Goal: Task Accomplishment & Management: Manage account settings

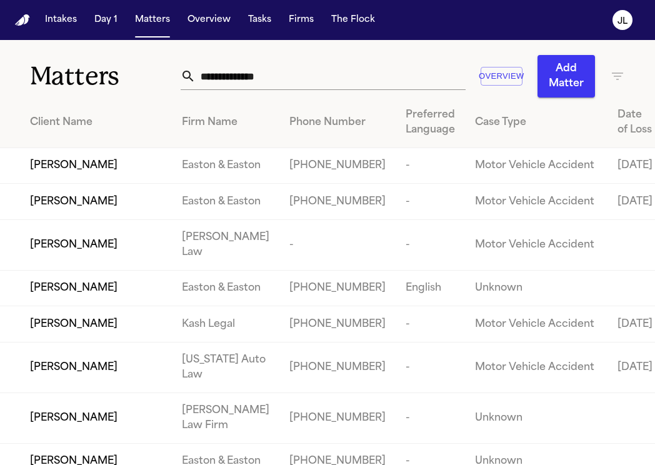
click at [234, 78] on input "text" at bounding box center [331, 77] width 270 height 28
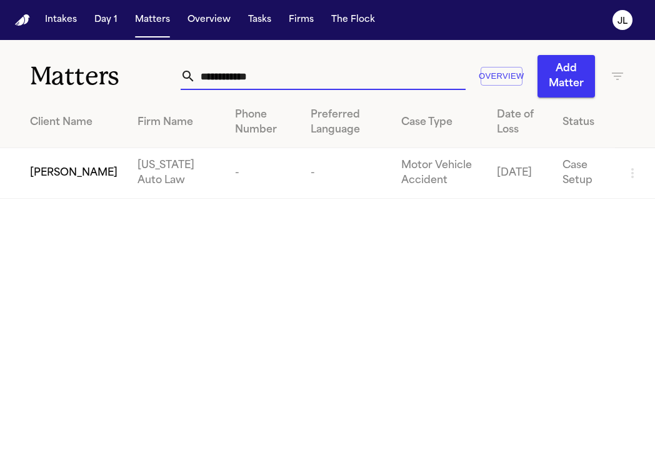
type input "**********"
click at [66, 180] on span "[PERSON_NAME]" at bounding box center [74, 173] width 88 height 15
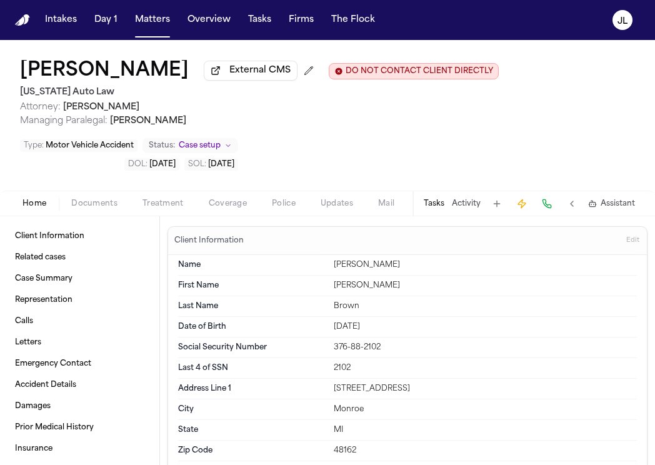
click at [100, 209] on span "Documents" at bounding box center [94, 204] width 46 height 10
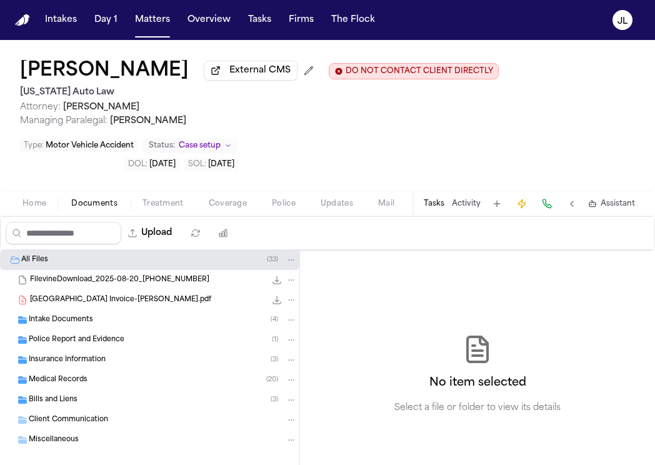
scroll to position [17, 0]
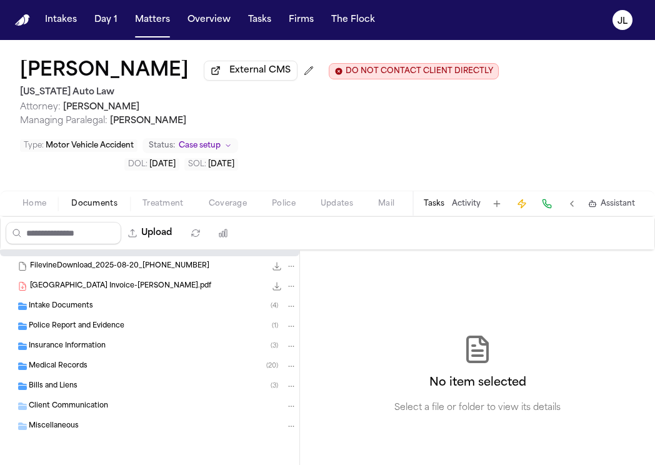
click at [94, 353] on div "Insurance Information ( 3 )" at bounding box center [149, 346] width 299 height 20
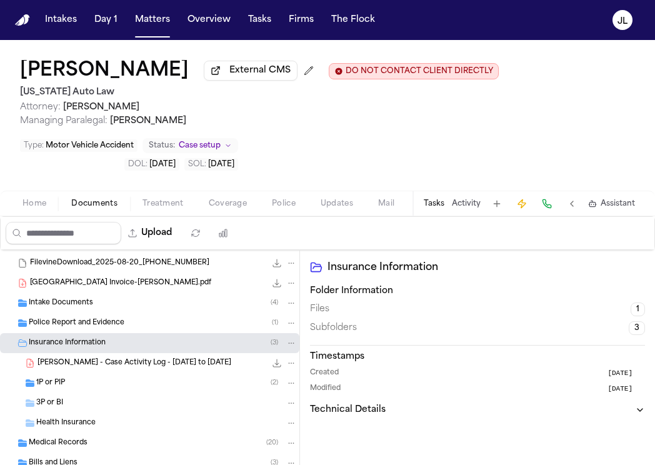
click at [92, 389] on div "1P or PIP ( 2 )" at bounding box center [166, 383] width 261 height 11
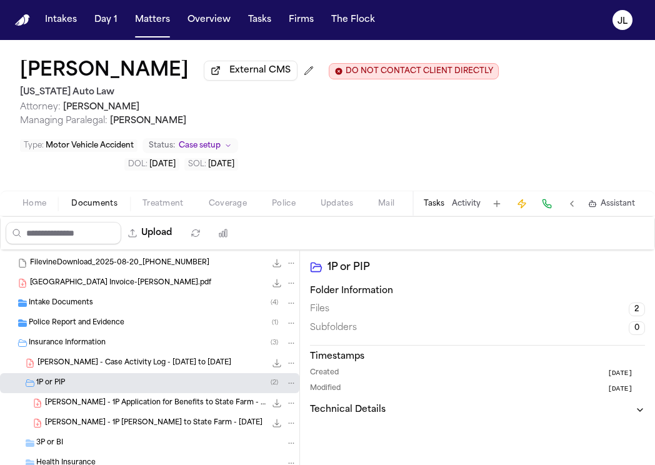
click at [435, 208] on button "Tasks" at bounding box center [434, 204] width 21 height 10
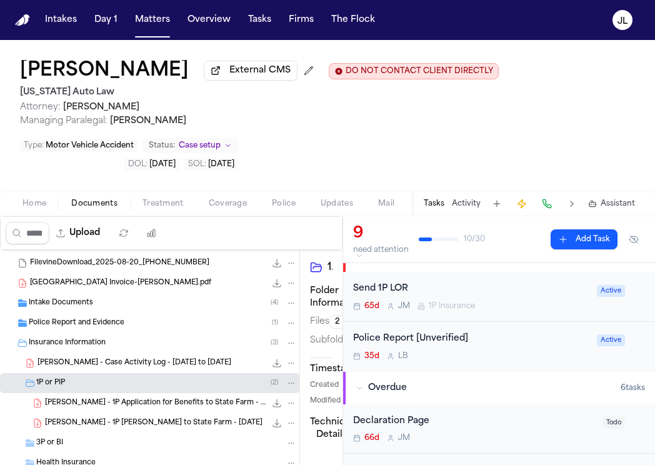
scroll to position [25, 0]
click at [436, 301] on div "Send 1P LOR 65d J M 1P Insurance" at bounding box center [471, 295] width 236 height 29
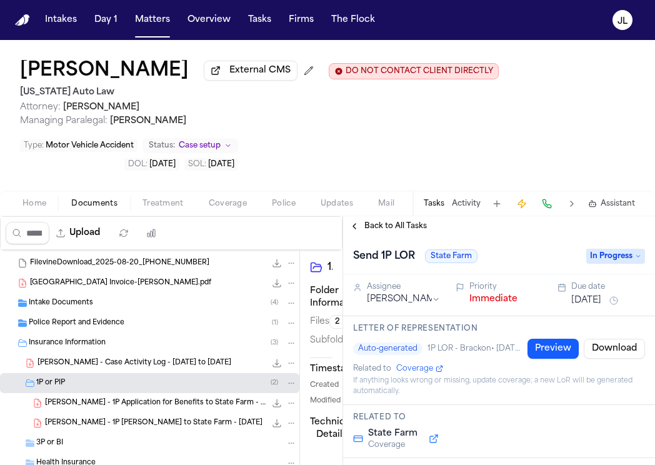
click at [601, 261] on span "In Progress" at bounding box center [615, 256] width 59 height 15
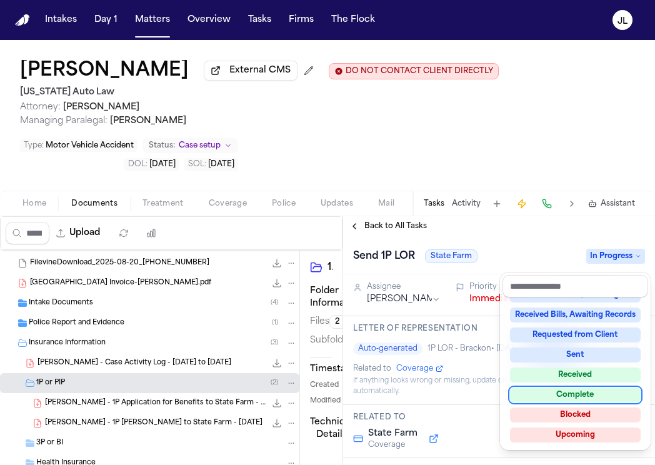
click at [599, 391] on div "Complete" at bounding box center [575, 395] width 131 height 15
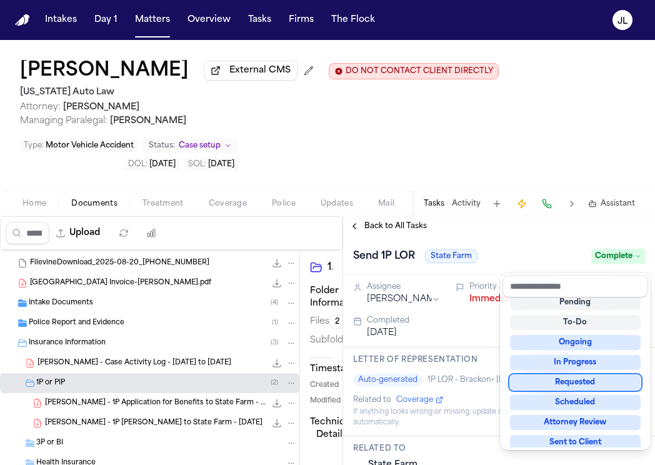
click at [361, 224] on div "Back to All Tasks Send 1P LOR State Farm Complete Assignee Jacqueline Maldonado…" at bounding box center [499, 340] width 312 height 249
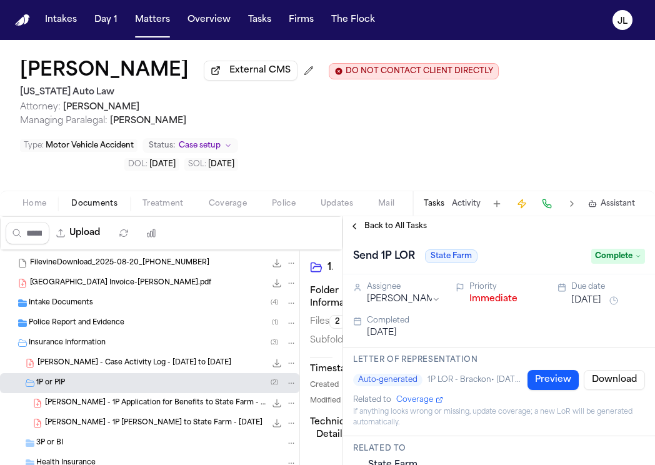
click at [361, 226] on button "Back to All Tasks" at bounding box center [388, 226] width 90 height 10
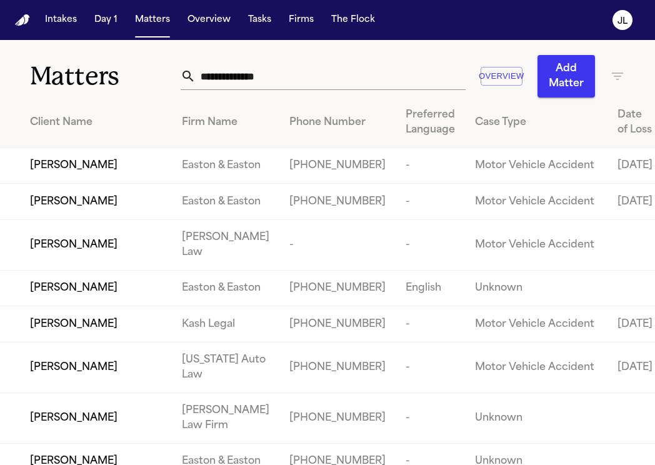
click at [236, 82] on input "text" at bounding box center [331, 77] width 270 height 28
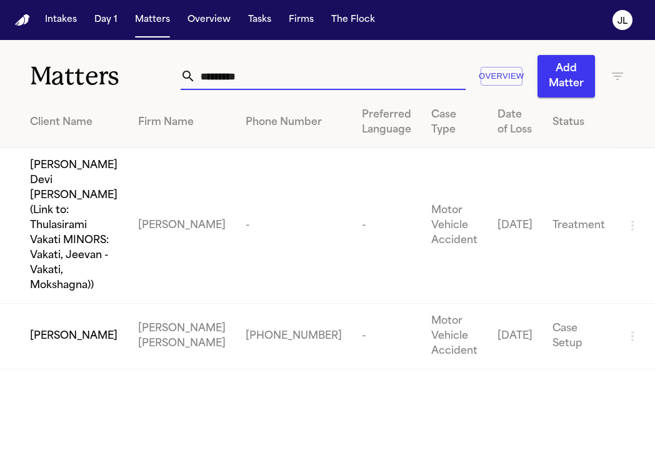
type input "*********"
click at [53, 304] on td "[PERSON_NAME]" at bounding box center [64, 337] width 128 height 66
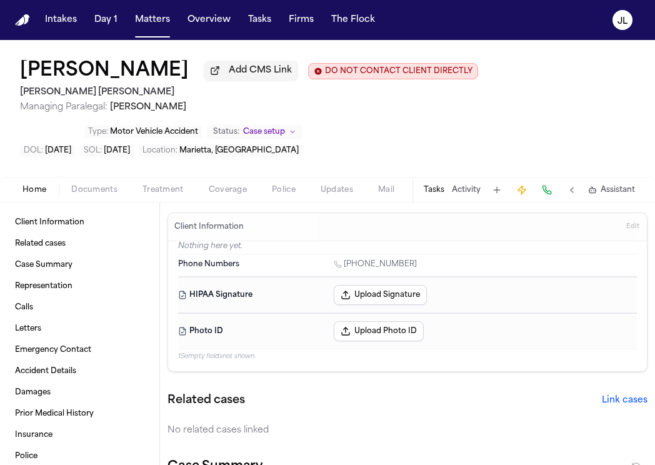
click at [100, 201] on div "Home Documents Treatment Coverage Police Updates Mail Fax Demand Workspaces Art…" at bounding box center [327, 189] width 655 height 25
click at [100, 195] on span "Documents" at bounding box center [94, 190] width 46 height 10
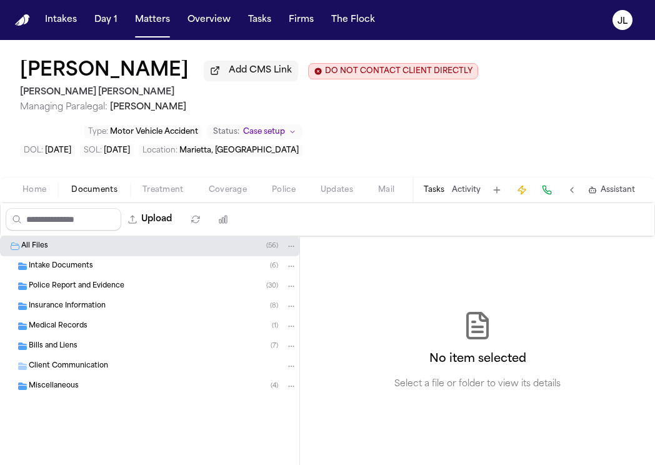
click at [98, 305] on span "Insurance Information" at bounding box center [67, 306] width 77 height 11
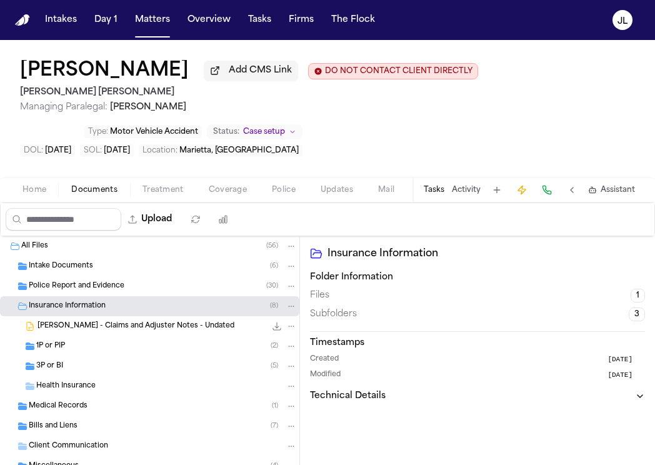
click at [91, 352] on div "1P or PIP ( 2 )" at bounding box center [166, 346] width 261 height 11
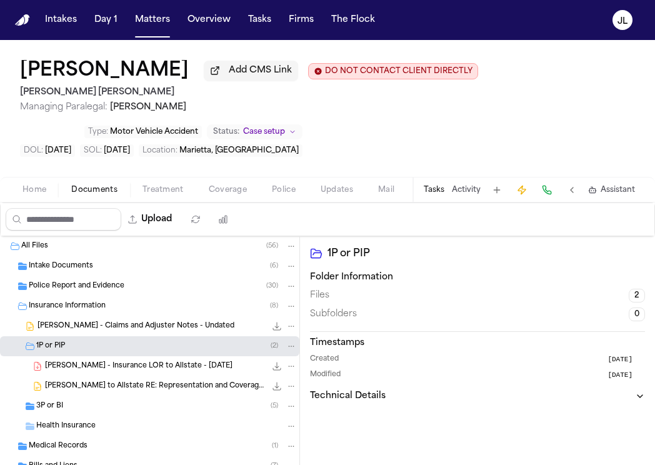
click at [86, 410] on div "3P or BI ( 5 )" at bounding box center [166, 406] width 261 height 11
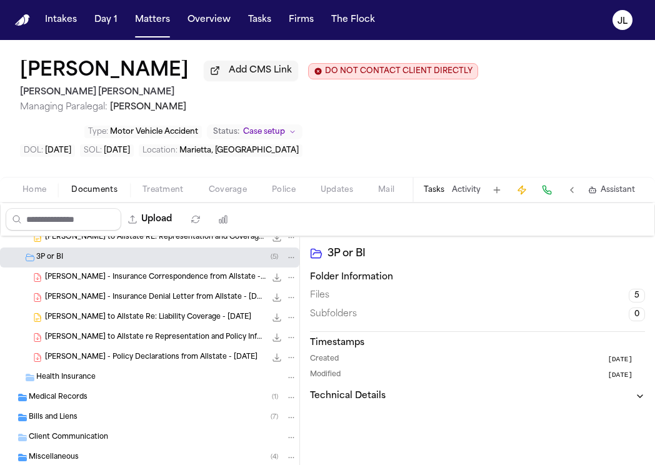
scroll to position [166, 0]
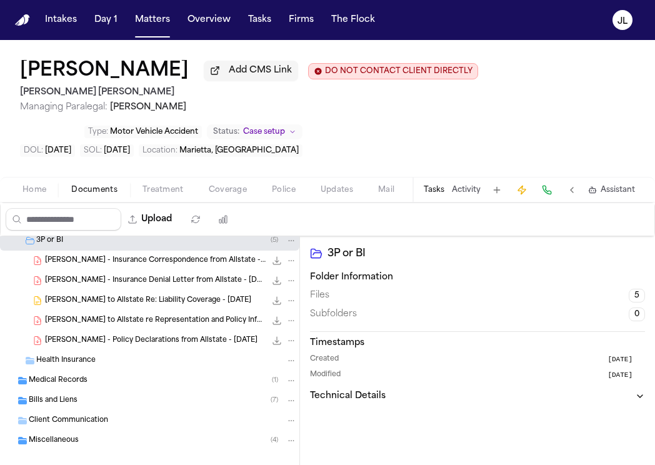
click at [214, 195] on span "Coverage" at bounding box center [228, 190] width 38 height 10
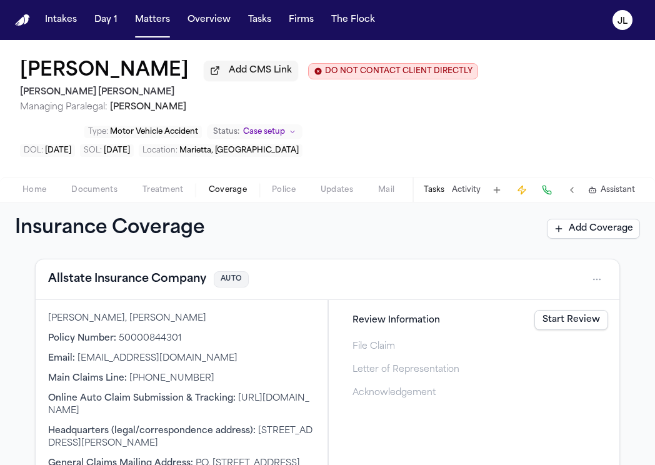
scroll to position [180, 0]
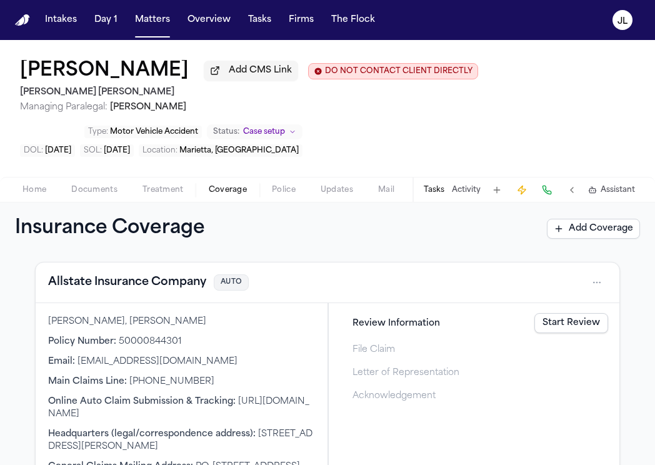
click at [561, 327] on link "Start Review" at bounding box center [571, 323] width 74 height 20
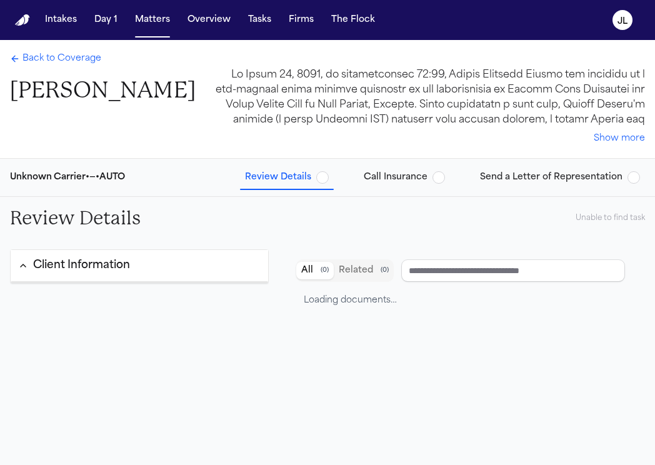
type input "**********"
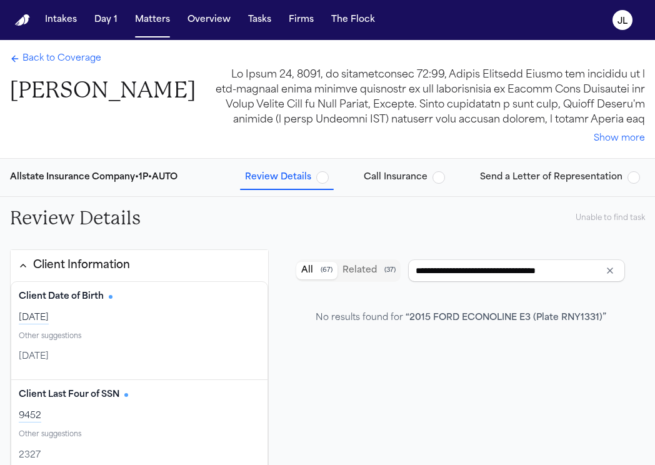
click at [54, 64] on span "Back to Coverage" at bounding box center [62, 59] width 79 height 13
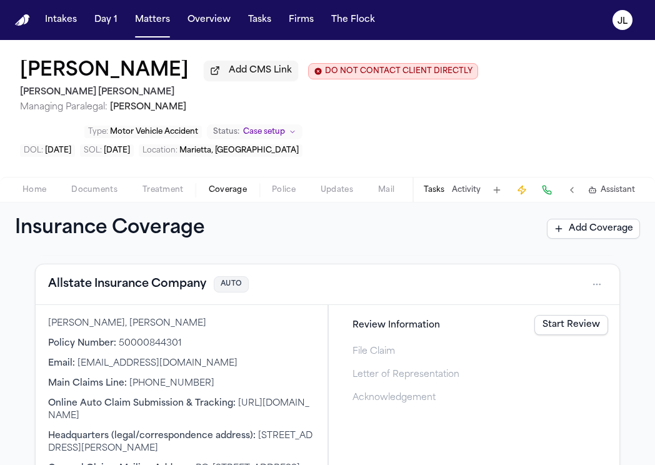
scroll to position [179, 0]
click at [154, 283] on button "Allstate Insurance Company" at bounding box center [127, 284] width 158 height 18
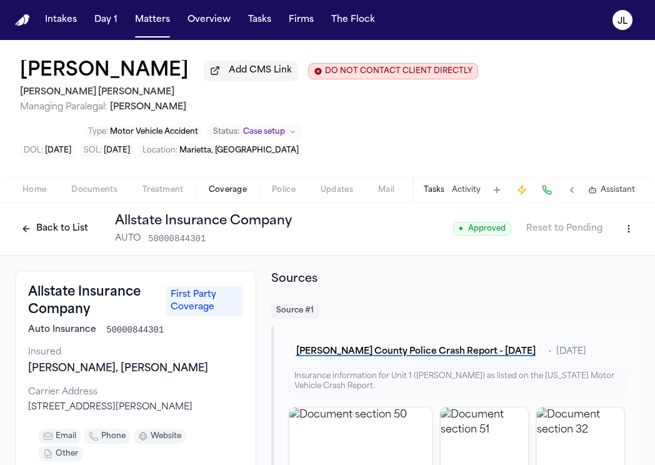
click at [35, 227] on button "Back to List" at bounding box center [54, 229] width 79 height 20
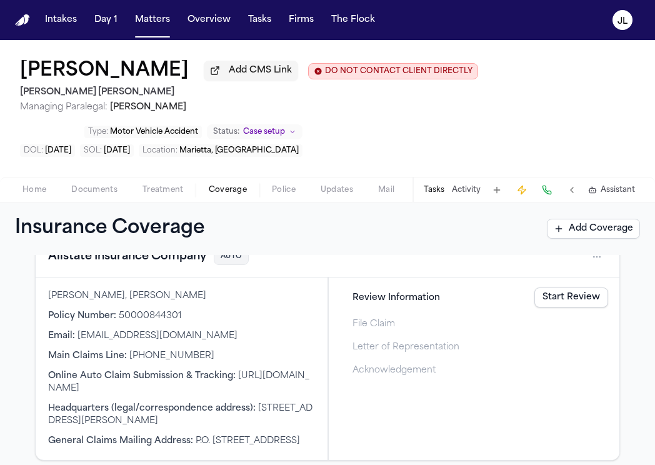
scroll to position [204, 0]
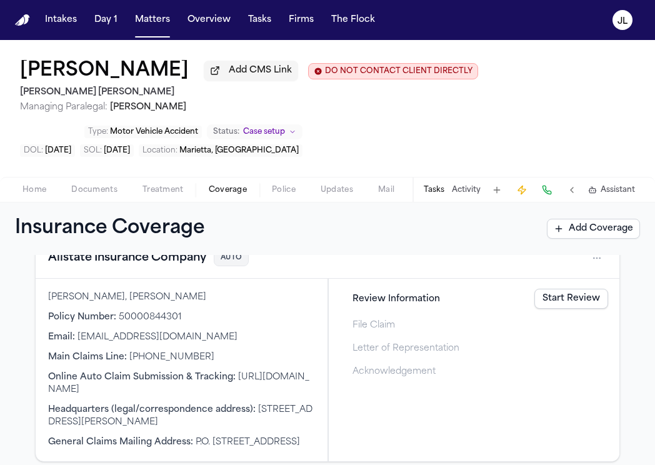
click at [583, 294] on link "Start Review" at bounding box center [571, 299] width 74 height 20
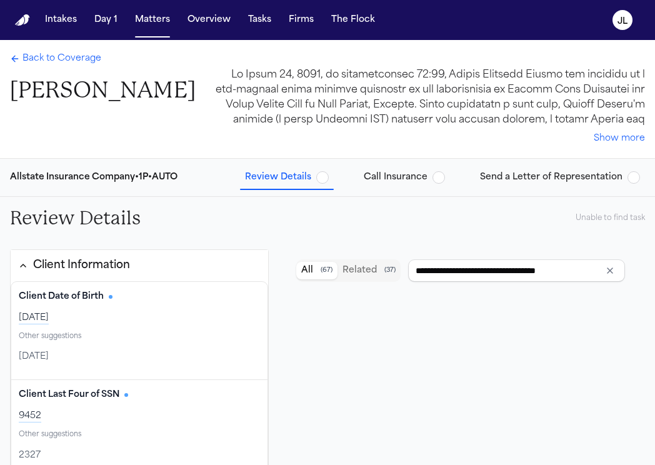
click at [384, 174] on span "Call Insurance" at bounding box center [396, 177] width 64 height 13
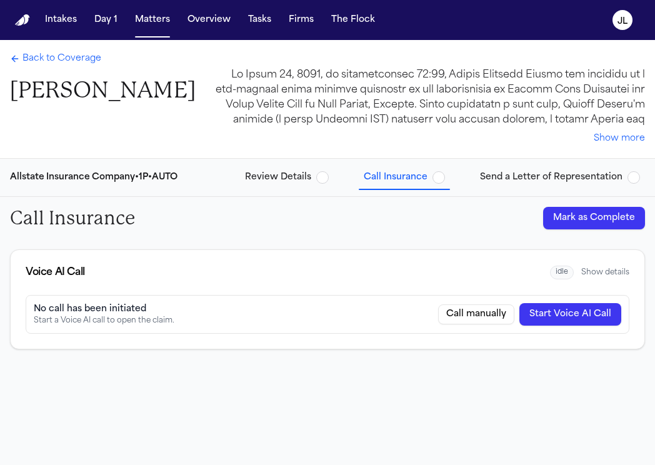
click at [555, 218] on button "Mark as Complete" at bounding box center [594, 218] width 102 height 23
click at [541, 180] on span "Send a Letter of Representation" at bounding box center [551, 177] width 143 height 13
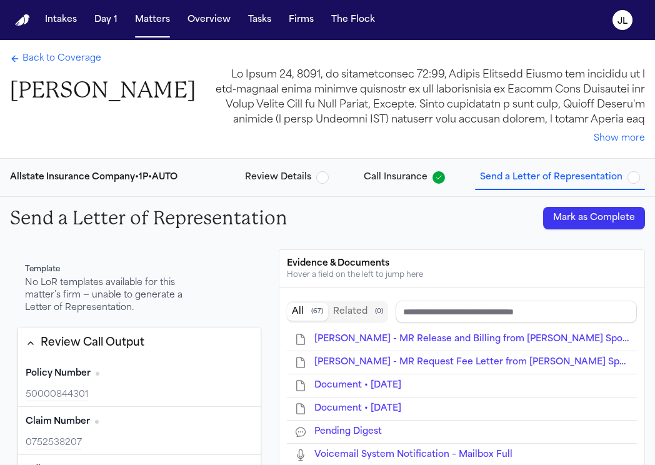
click at [571, 218] on button "Mark as Complete" at bounding box center [594, 218] width 102 height 23
click at [315, 187] on button "Review Details" at bounding box center [287, 177] width 94 height 23
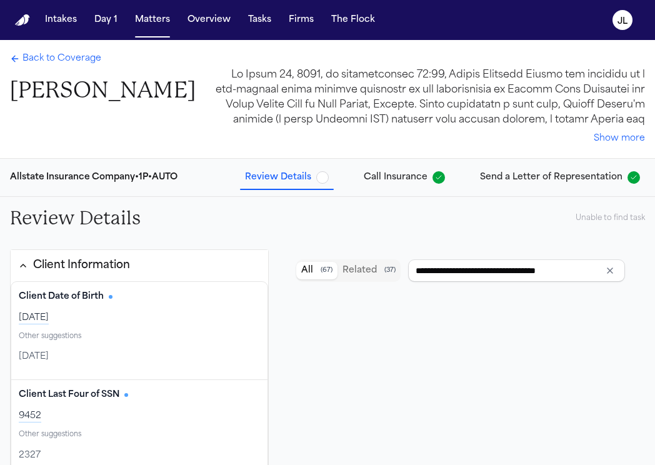
click at [63, 64] on span "Back to Coverage" at bounding box center [62, 59] width 79 height 13
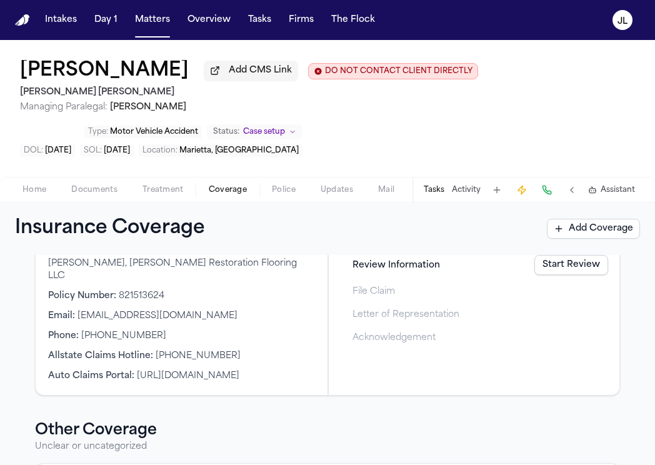
scroll to position [438, 0]
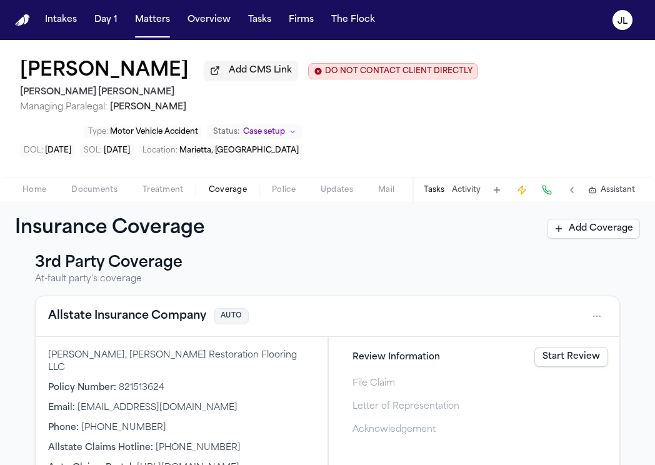
click at [179, 325] on button "Allstate Insurance Company" at bounding box center [127, 317] width 158 height 18
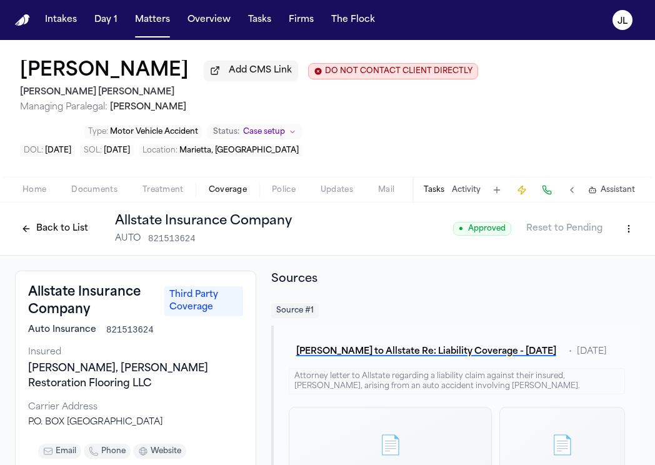
click at [70, 232] on button "Back to List" at bounding box center [54, 229] width 79 height 20
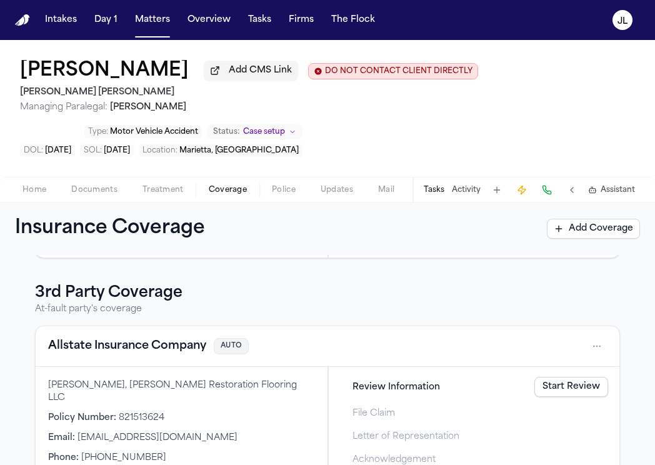
scroll to position [423, 0]
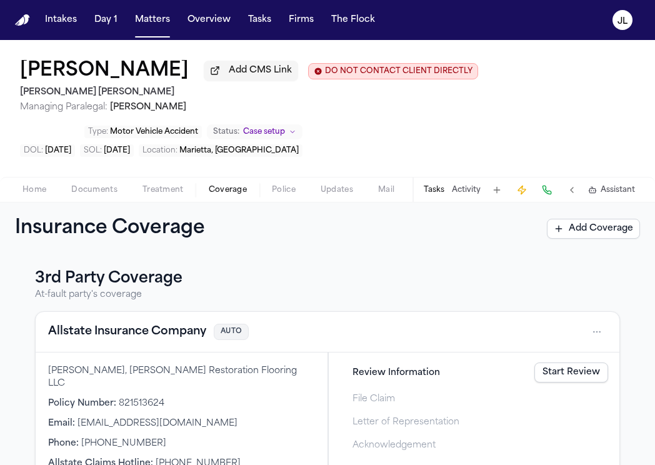
click at [588, 383] on link "Start Review" at bounding box center [571, 373] width 74 height 20
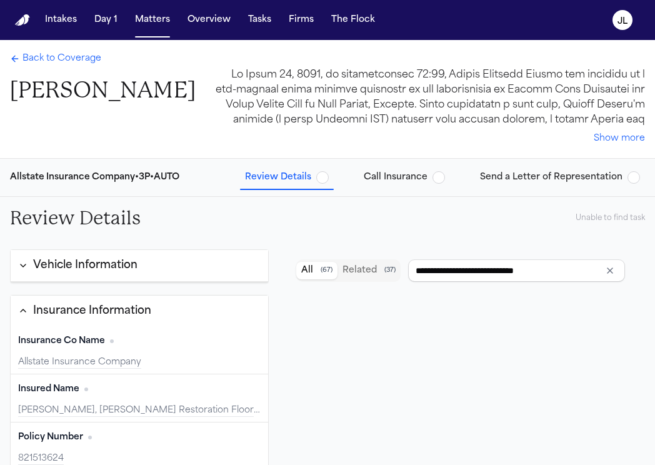
click at [400, 191] on div "Allstate Insurance Company • 3P • AUTO Review Details Call Insurance Send a Let…" at bounding box center [327, 178] width 655 height 38
click at [401, 184] on span "Call Insurance" at bounding box center [396, 177] width 64 height 13
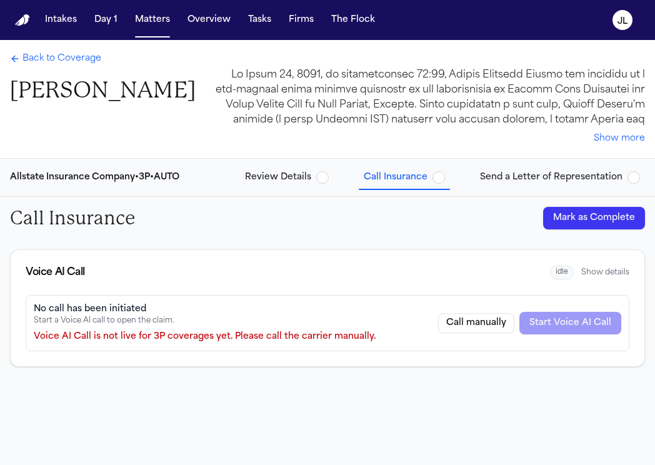
click at [590, 223] on button "Mark as Complete" at bounding box center [594, 218] width 102 height 23
click at [556, 178] on span "Send a Letter of Representation" at bounding box center [551, 177] width 143 height 13
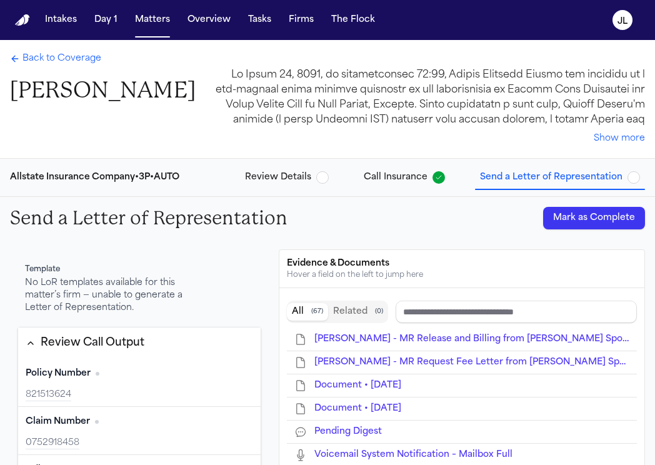
click at [576, 212] on button "Mark as Complete" at bounding box center [594, 218] width 102 height 23
click at [56, 55] on span "Back to Coverage" at bounding box center [62, 59] width 79 height 13
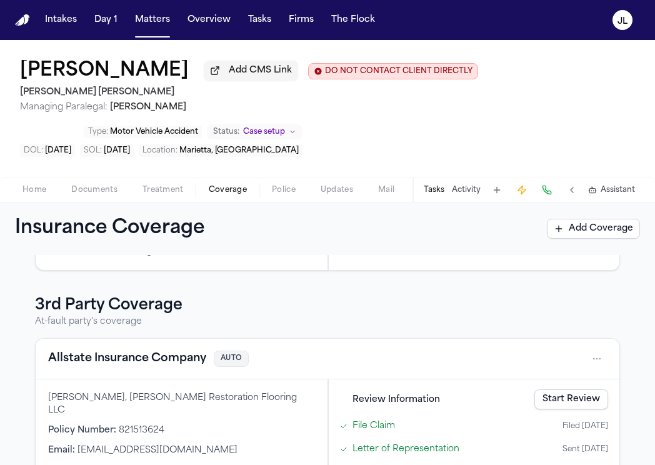
scroll to position [391, 0]
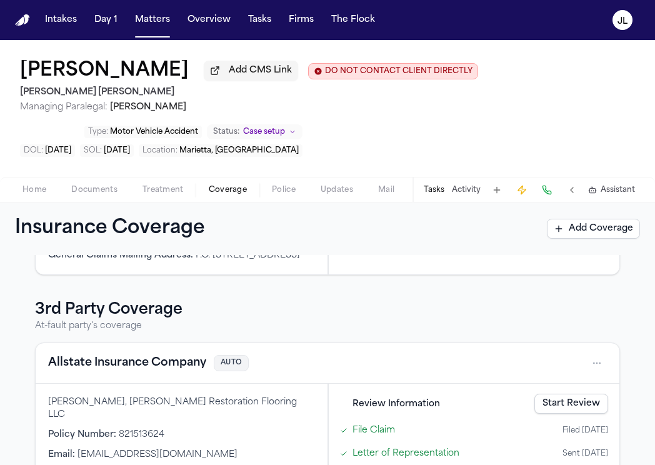
click at [98, 201] on div "Home Documents Treatment Coverage Police Updates Mail Fax Demand Workspaces Art…" at bounding box center [327, 189] width 655 height 25
click at [98, 198] on span "button" at bounding box center [94, 196] width 61 height 1
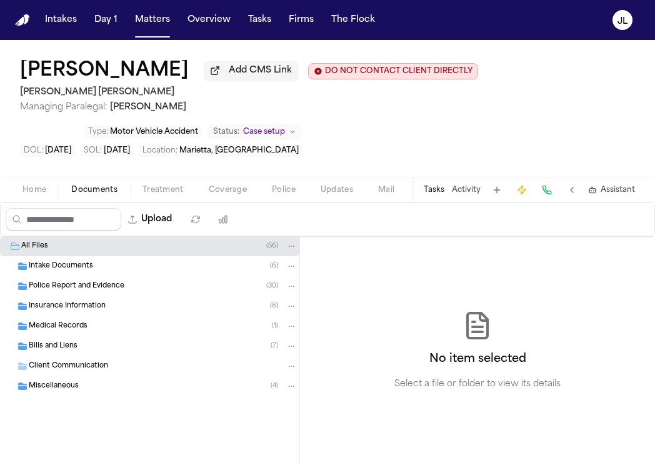
click at [69, 307] on span "Insurance Information" at bounding box center [67, 306] width 77 height 11
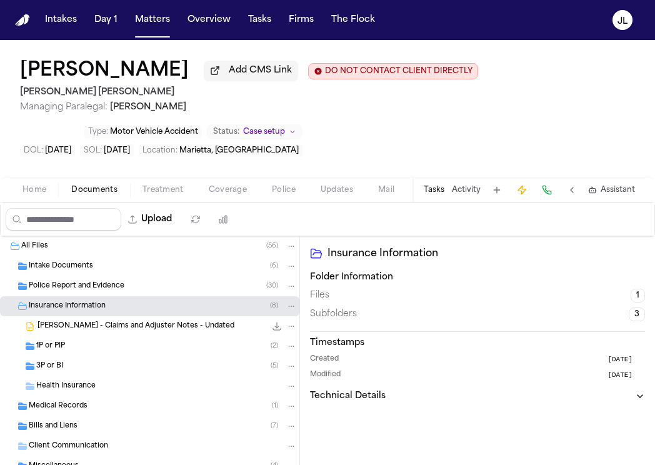
click at [83, 348] on div "1P or PIP ( 2 )" at bounding box center [166, 346] width 261 height 11
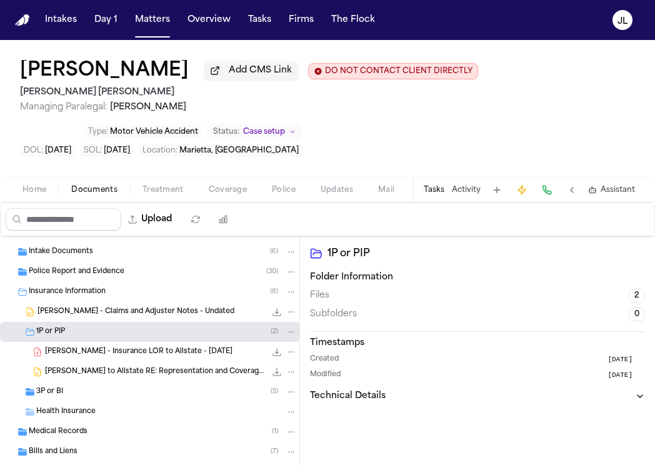
scroll to position [19, 0]
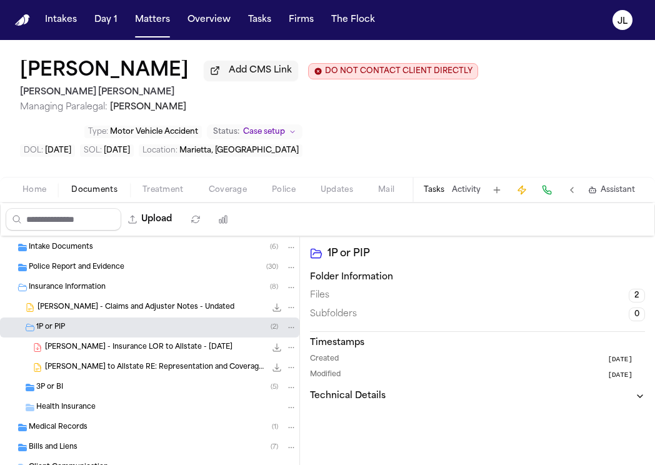
click at [86, 384] on div "3P or BI ( 5 )" at bounding box center [149, 388] width 299 height 20
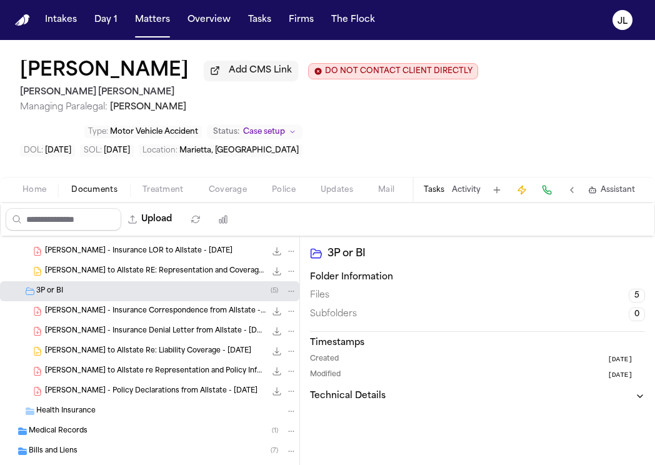
scroll to position [117, 0]
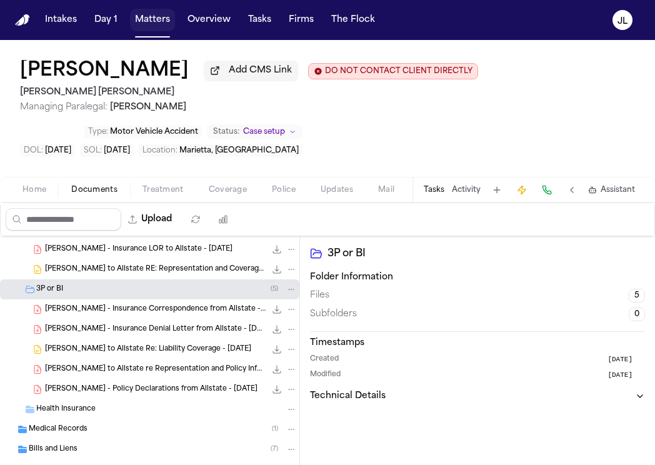
click at [148, 26] on button "Matters" at bounding box center [152, 20] width 45 height 23
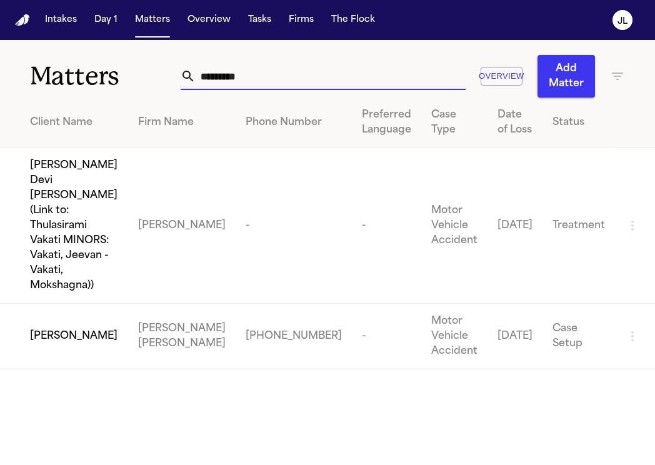
drag, startPoint x: 258, startPoint y: 81, endPoint x: 138, endPoint y: 83, distance: 120.0
click at [138, 83] on div "Matters ********* Overview Add Matter" at bounding box center [327, 69] width 655 height 58
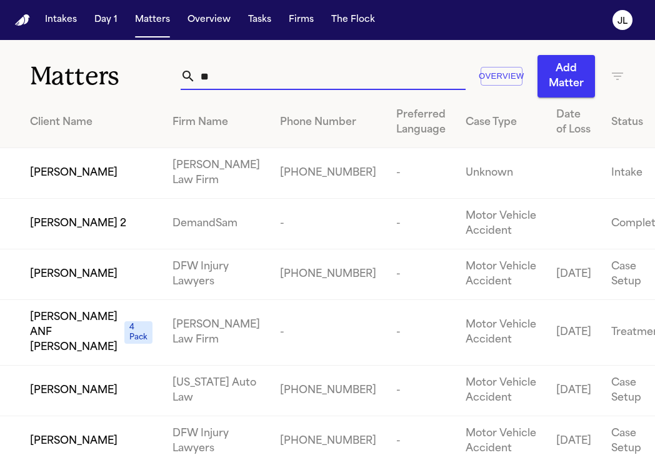
type input "*"
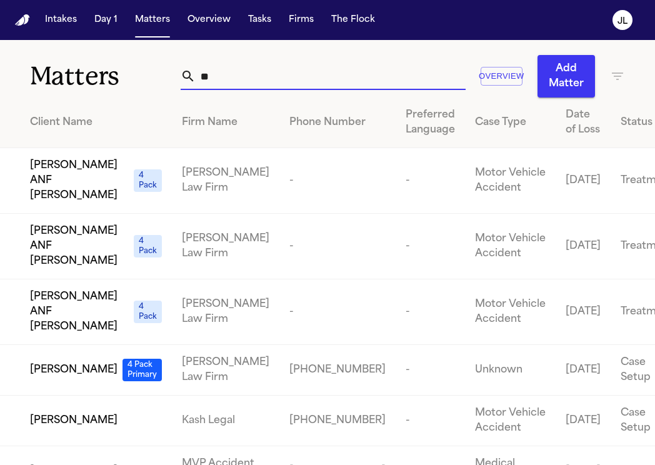
type input "*"
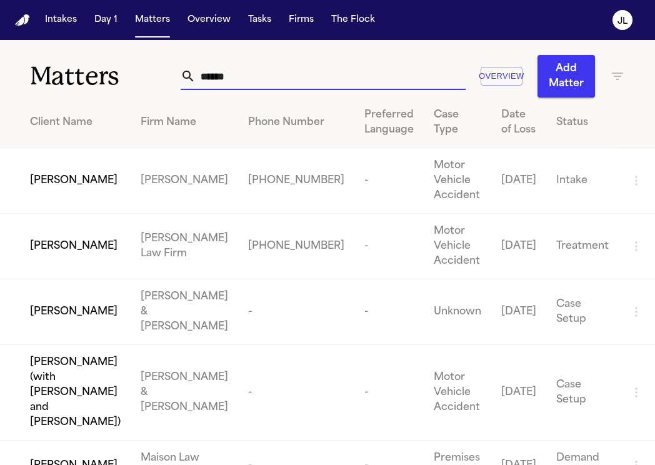
scroll to position [24, 0]
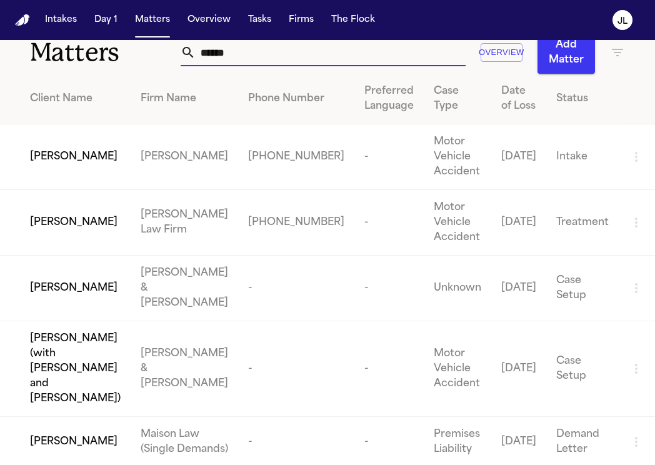
type input "******"
click at [65, 226] on span "[PERSON_NAME]" at bounding box center [74, 222] width 88 height 15
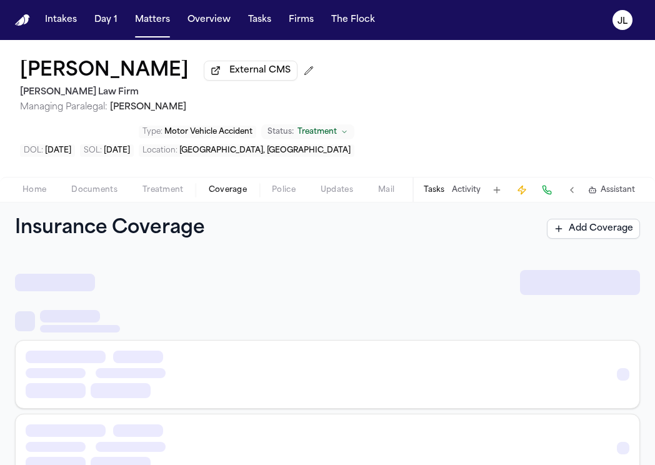
click at [212, 185] on span "Coverage" at bounding box center [228, 190] width 38 height 10
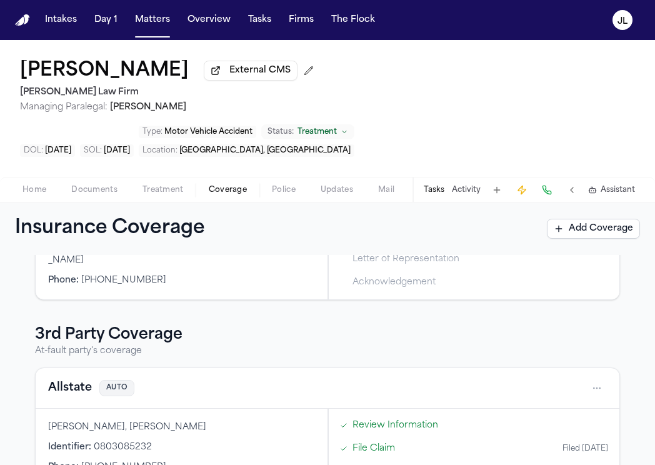
scroll to position [186, 0]
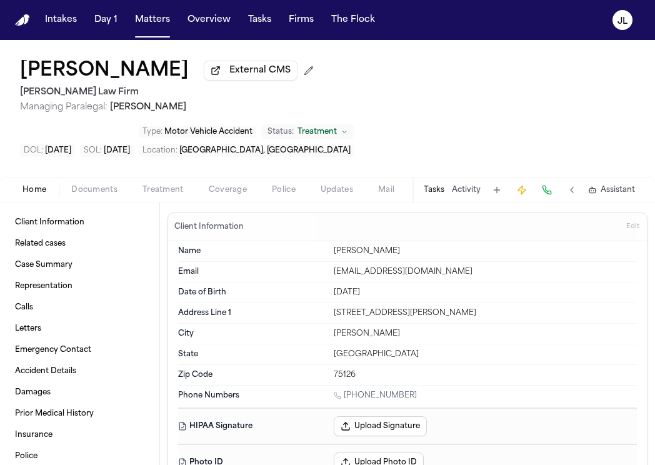
click at [212, 185] on span "Coverage" at bounding box center [228, 190] width 38 height 10
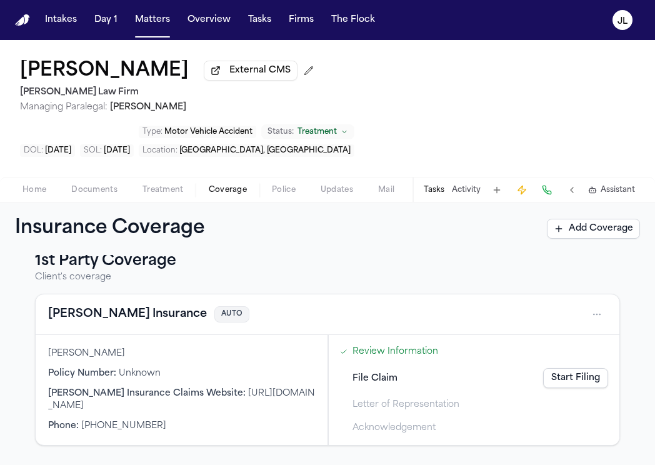
scroll to position [21, 0]
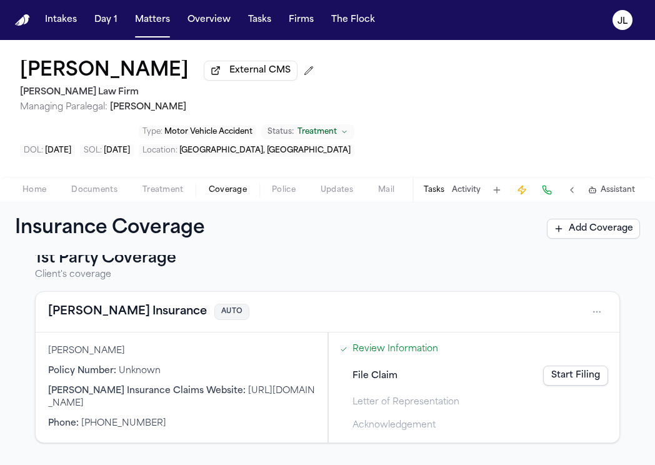
click at [98, 185] on span "Documents" at bounding box center [94, 190] width 46 height 10
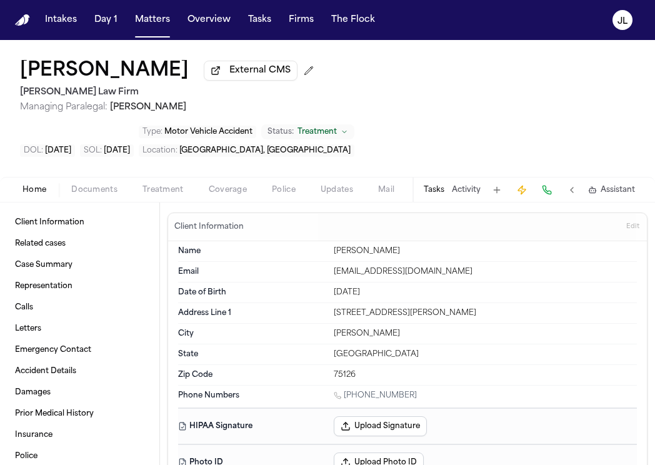
click at [41, 185] on span "Home" at bounding box center [35, 190] width 24 height 10
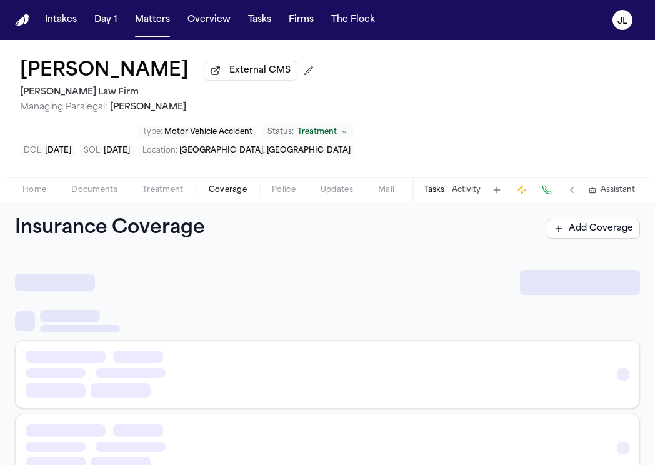
click at [219, 185] on span "Coverage" at bounding box center [228, 190] width 38 height 10
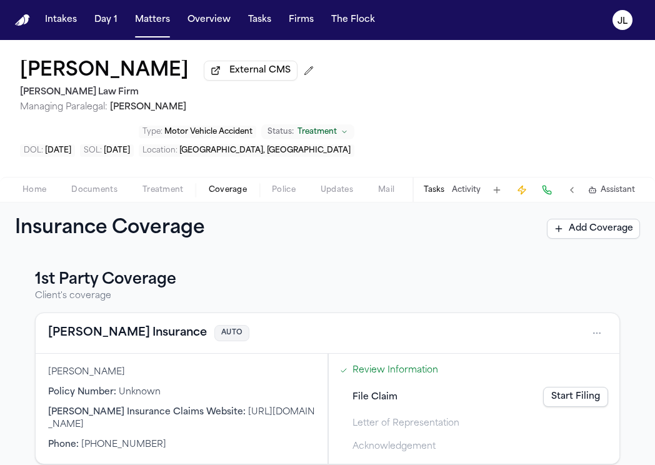
click at [108, 324] on button "Fred Loya Insurance" at bounding box center [127, 333] width 159 height 18
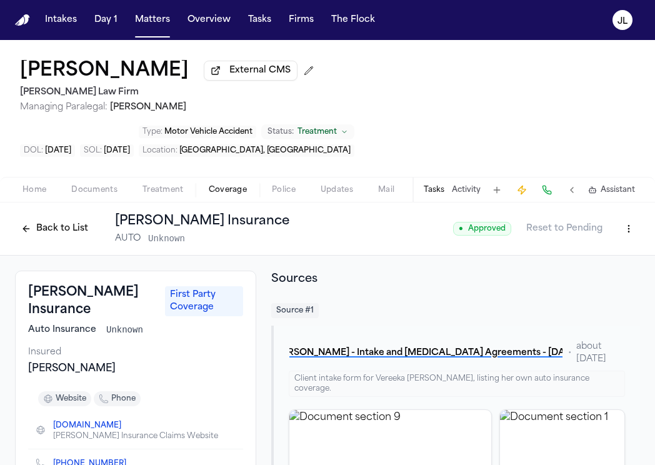
click at [54, 219] on button "Back to List" at bounding box center [54, 229] width 79 height 20
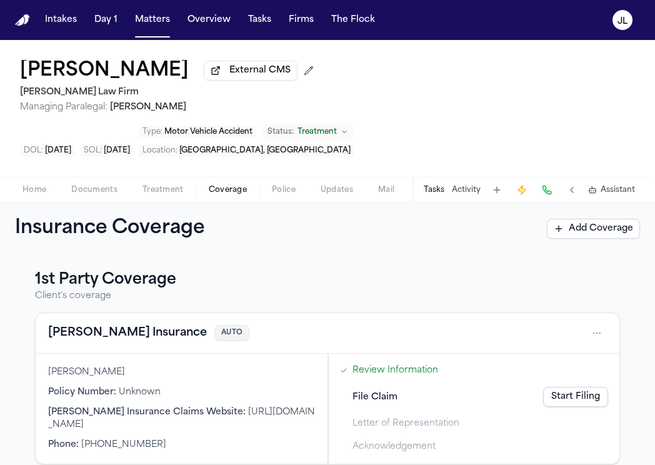
click at [440, 185] on button "Tasks" at bounding box center [434, 190] width 21 height 10
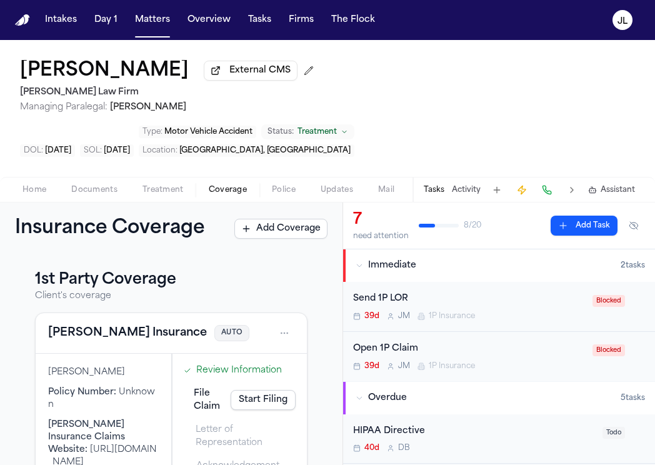
click at [468, 292] on div "Send 1P LOR" at bounding box center [469, 299] width 232 height 14
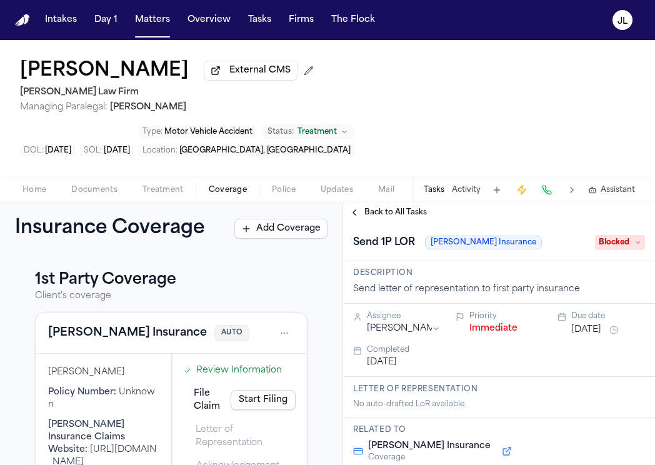
click at [355, 203] on div "Back to All Tasks" at bounding box center [499, 213] width 312 height 20
click at [356, 208] on button "Back to All Tasks" at bounding box center [388, 213] width 90 height 10
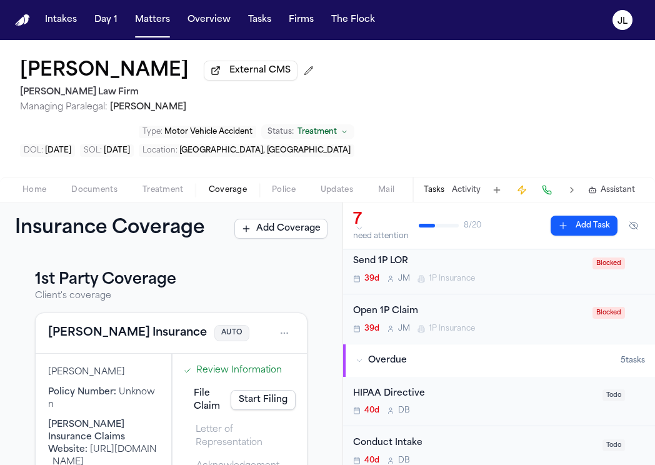
scroll to position [40, 0]
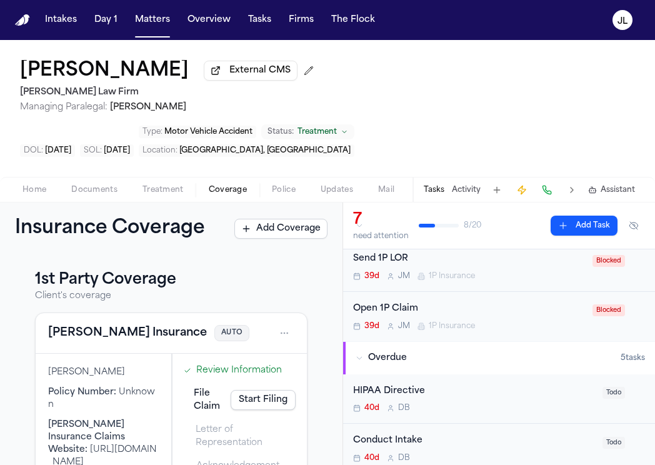
click at [431, 302] on div "Open 1P Claim 39d J M 1P Insurance" at bounding box center [469, 316] width 232 height 29
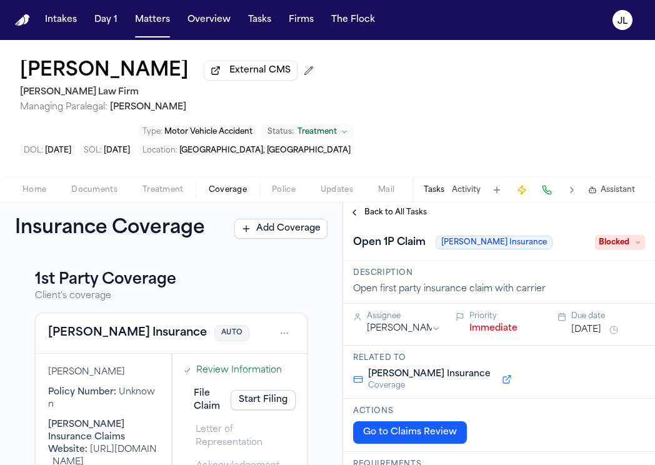
click at [368, 208] on span "Back to All Tasks" at bounding box center [395, 213] width 63 height 10
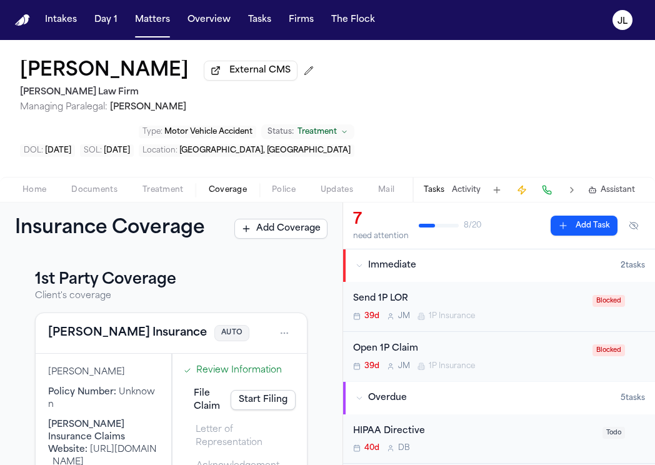
click at [584, 342] on div "Open 1P Claim" at bounding box center [469, 349] width 232 height 14
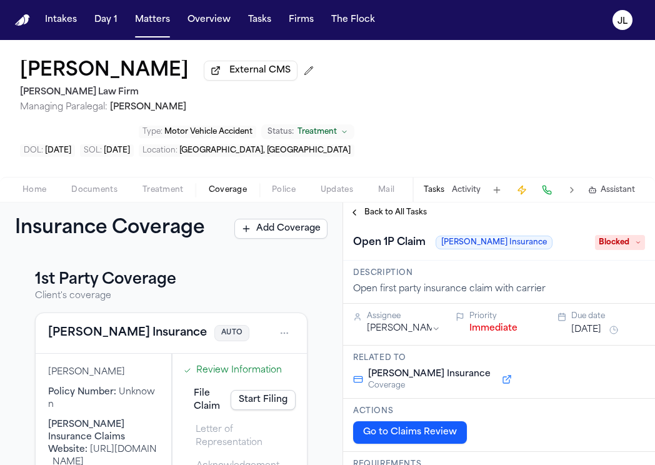
click at [629, 235] on span "Blocked" at bounding box center [620, 242] width 50 height 15
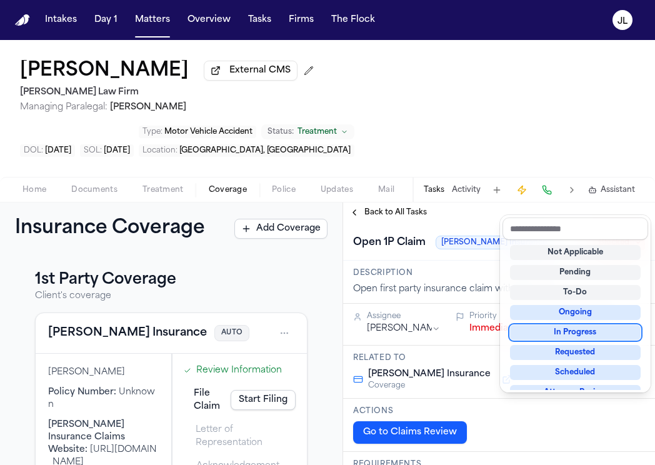
click at [581, 329] on div "In Progress" at bounding box center [575, 332] width 131 height 15
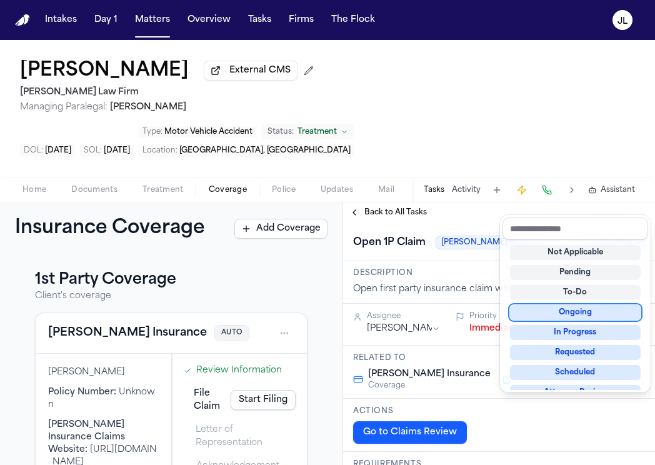
click at [359, 203] on div "**********" at bounding box center [499, 334] width 312 height 263
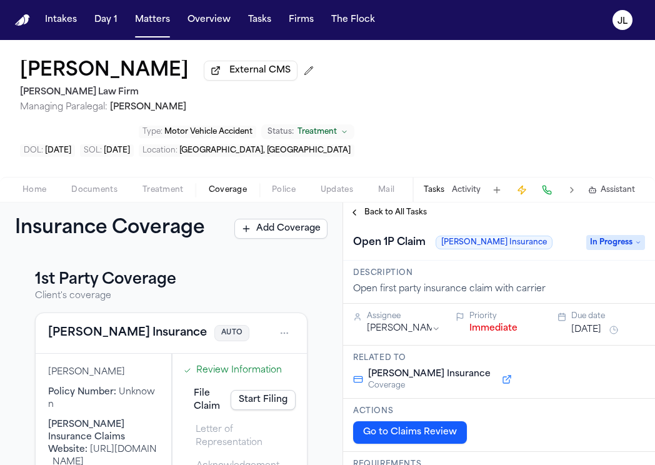
click at [358, 208] on button "Back to All Tasks" at bounding box center [388, 213] width 90 height 10
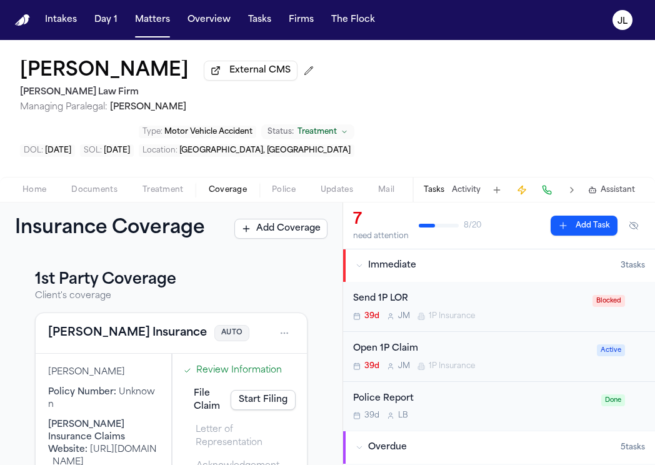
click at [579, 292] on div "Send 1P LOR" at bounding box center [469, 299] width 232 height 14
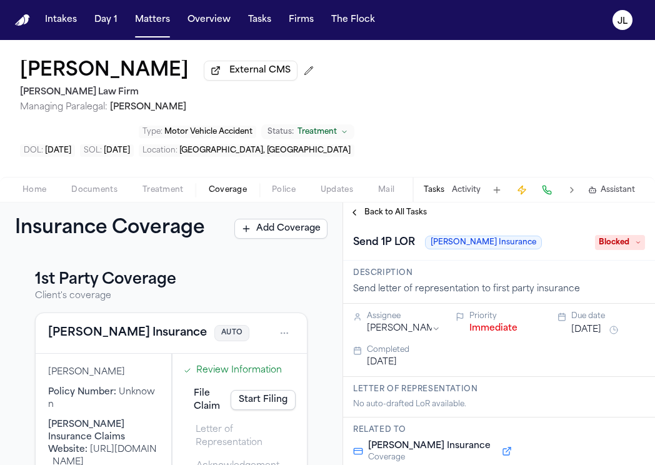
click at [619, 235] on span "Blocked" at bounding box center [620, 242] width 50 height 15
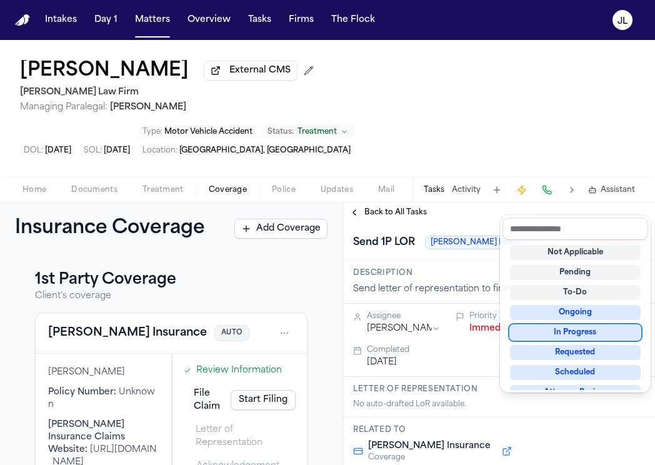
click at [573, 328] on div "In Progress" at bounding box center [575, 332] width 131 height 15
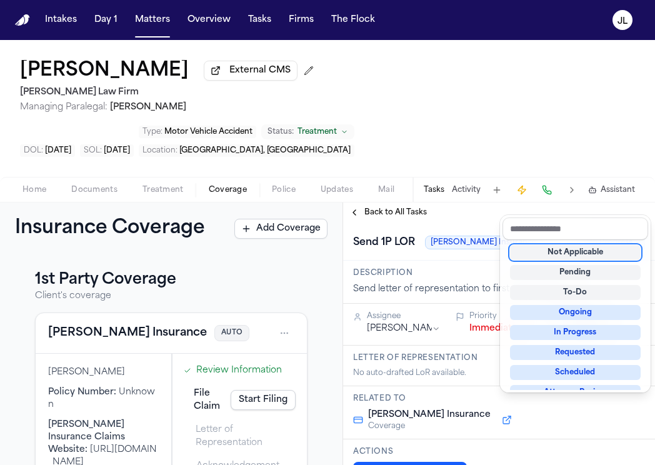
click at [358, 203] on div "**********" at bounding box center [499, 334] width 312 height 263
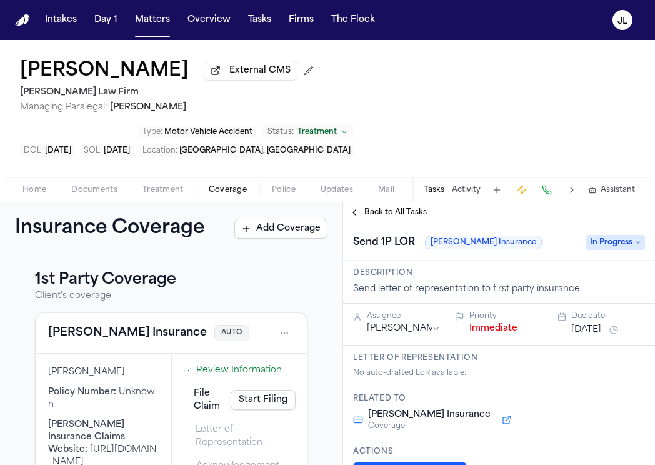
click at [357, 208] on button "Back to All Tasks" at bounding box center [388, 213] width 90 height 10
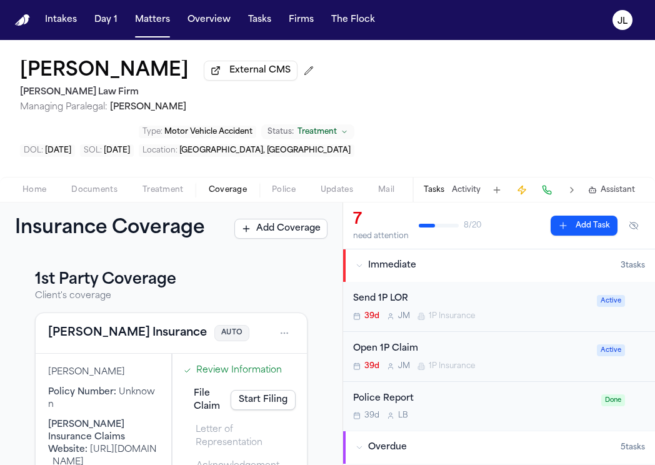
click at [443, 292] on div "Send 1P LOR" at bounding box center [471, 299] width 236 height 14
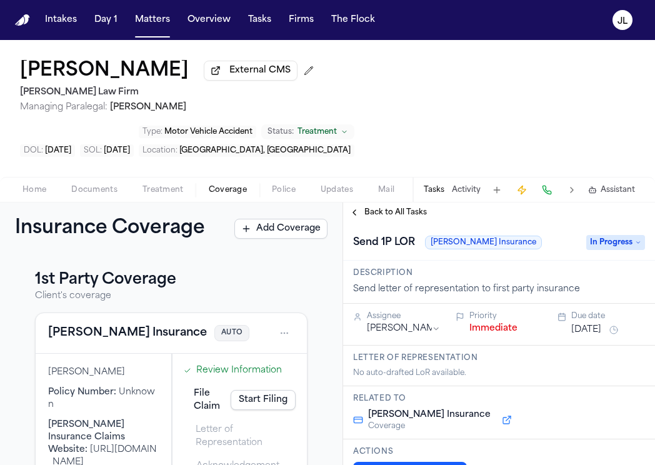
click at [388, 208] on span "Back to All Tasks" at bounding box center [395, 213] width 63 height 10
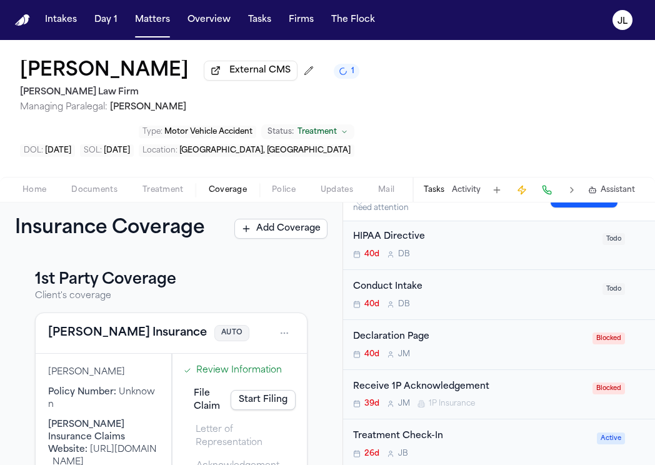
scroll to position [241, 0]
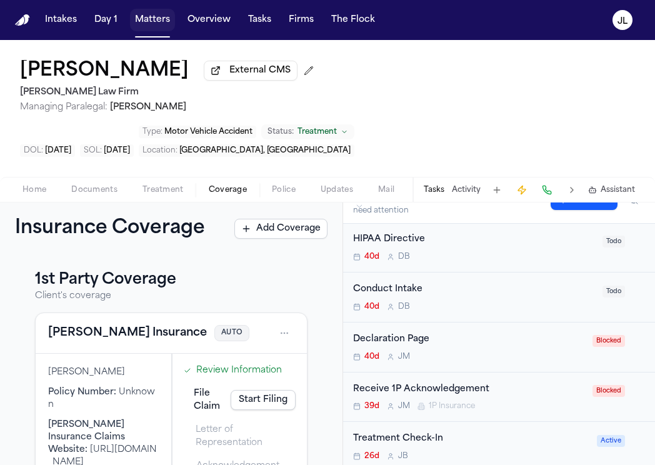
click at [155, 31] on button "Matters" at bounding box center [152, 20] width 45 height 23
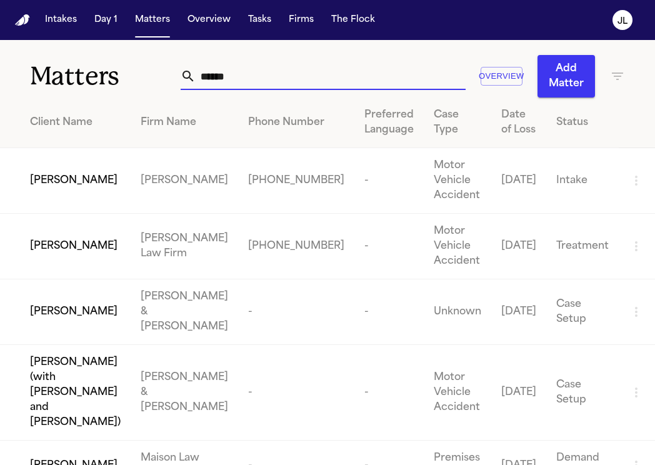
drag, startPoint x: 239, startPoint y: 79, endPoint x: 128, endPoint y: 79, distance: 111.3
click at [128, 79] on div "Matters ****** Overview Add Matter" at bounding box center [327, 69] width 655 height 58
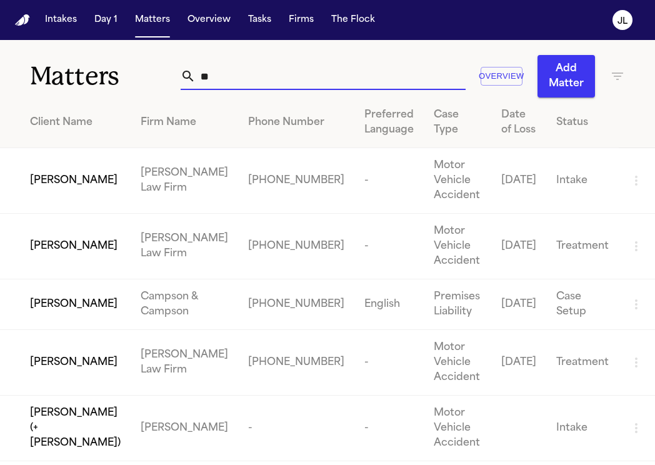
type input "*"
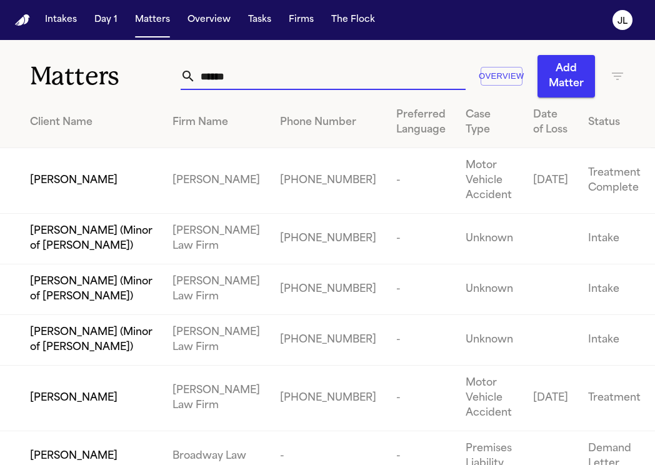
drag, startPoint x: 226, startPoint y: 79, endPoint x: 155, endPoint y: 62, distance: 73.4
click at [155, 64] on div "Matters ****** Overview Add Matter" at bounding box center [327, 69] width 655 height 58
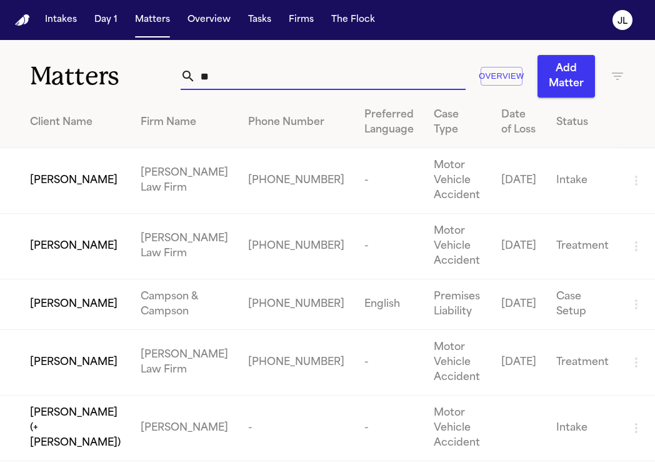
type input "*"
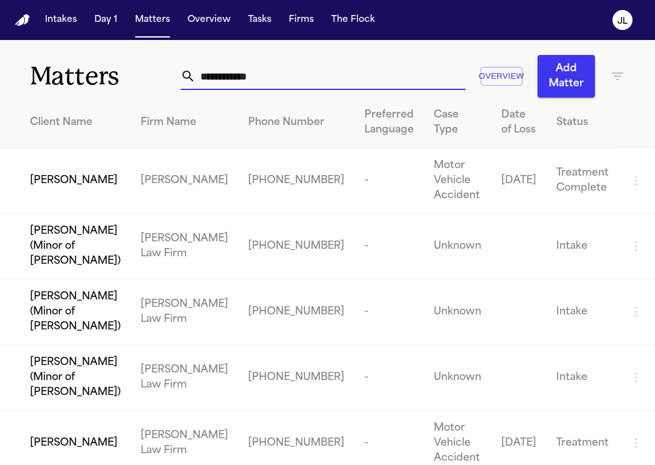
click at [196, 80] on input "**********" at bounding box center [331, 77] width 270 height 28
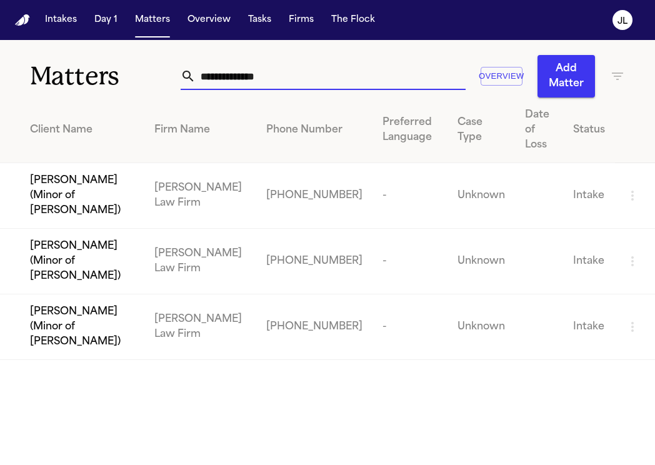
drag, startPoint x: 281, startPoint y: 78, endPoint x: 121, endPoint y: 78, distance: 160.0
click at [120, 78] on div "**********" at bounding box center [327, 69] width 655 height 58
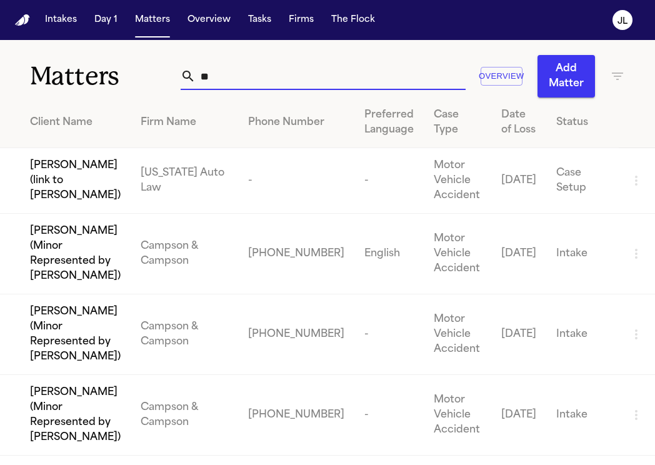
type input "*"
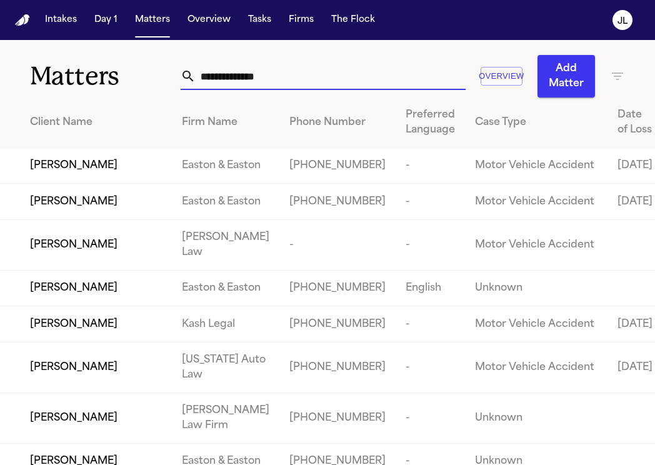
type input "*"
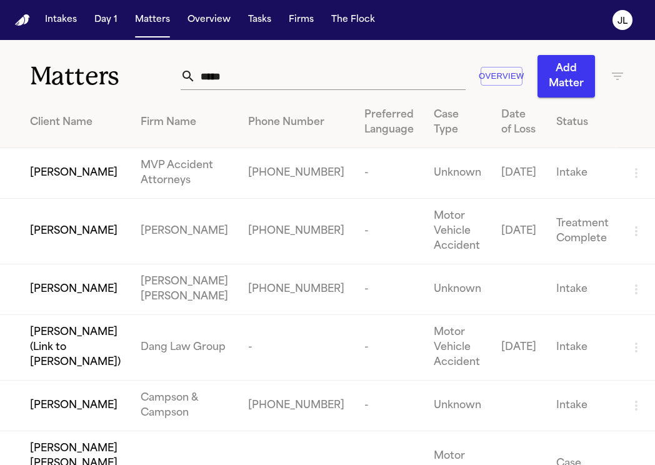
click at [193, 138] on th "Firm Name" at bounding box center [185, 123] width 108 height 51
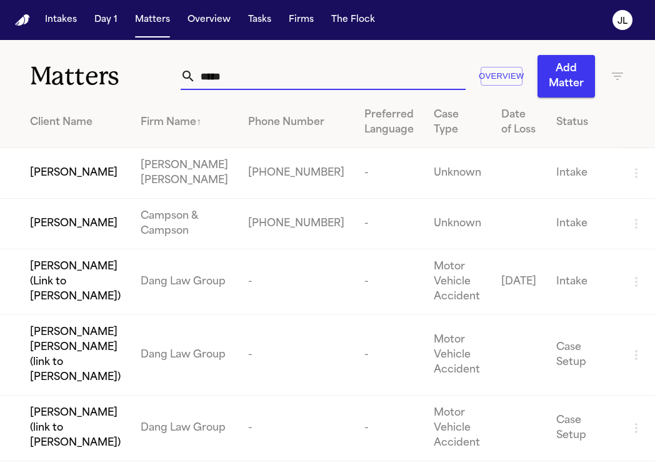
drag, startPoint x: 241, startPoint y: 77, endPoint x: 172, endPoint y: 78, distance: 69.4
click at [172, 78] on div "Matters ***** Overview Add Matter" at bounding box center [327, 69] width 655 height 58
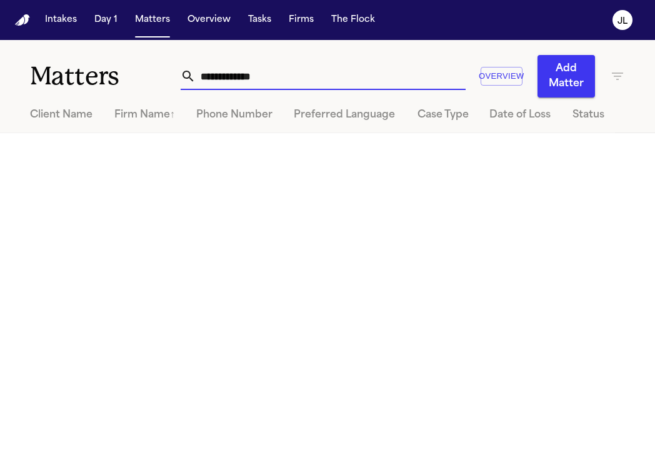
type input "**********"
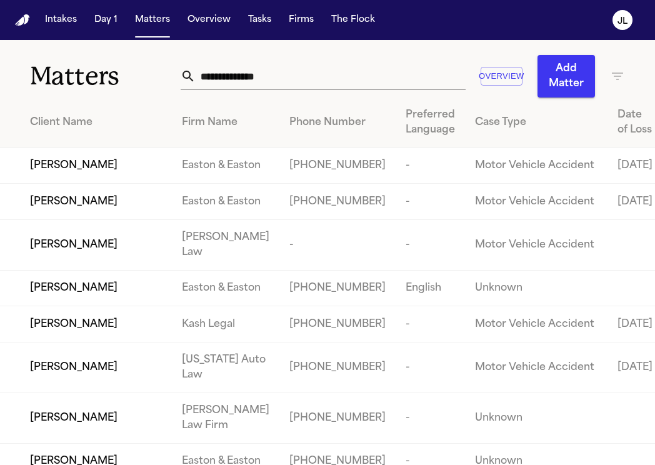
click at [256, 63] on input "text" at bounding box center [331, 77] width 270 height 28
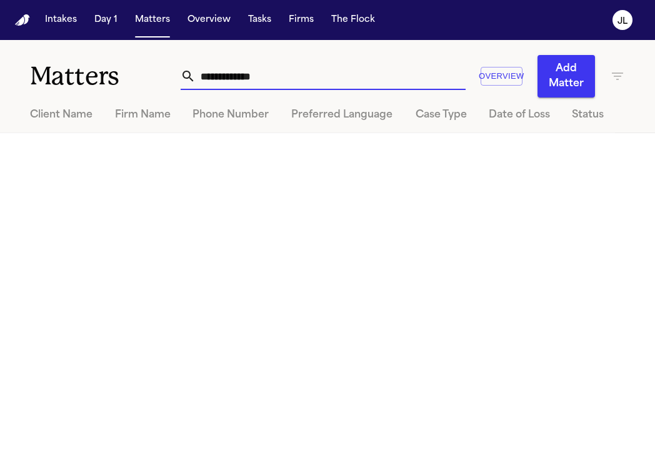
click at [285, 83] on input "**********" at bounding box center [331, 77] width 270 height 28
drag, startPoint x: 270, startPoint y: 78, endPoint x: 129, endPoint y: 76, distance: 141.3
click at [129, 76] on div "**********" at bounding box center [327, 69] width 655 height 58
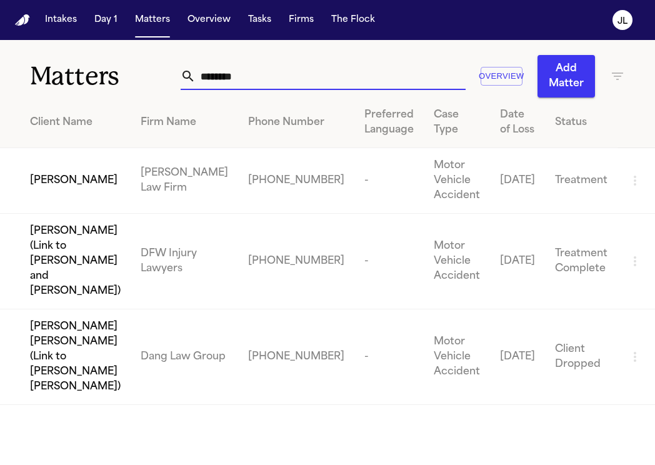
type input "********"
click at [76, 178] on span "[PERSON_NAME]" at bounding box center [74, 180] width 88 height 15
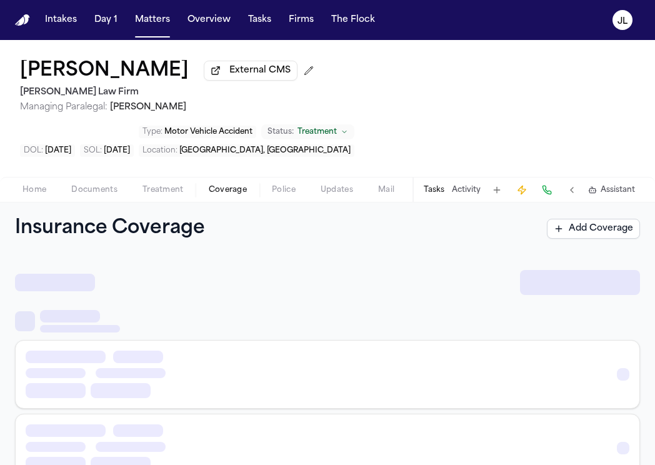
click at [213, 185] on span "Coverage" at bounding box center [228, 190] width 38 height 10
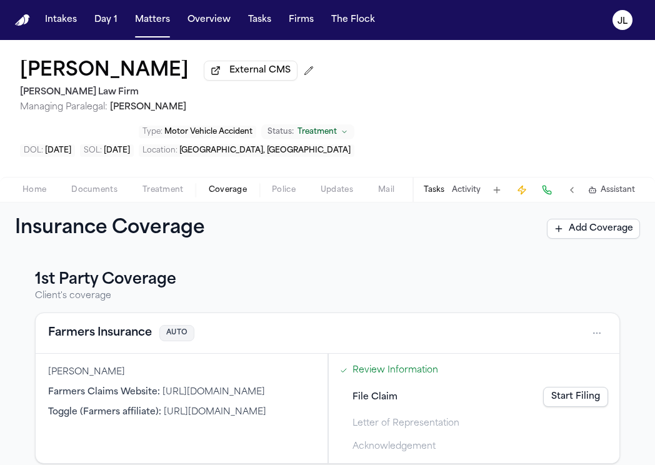
click at [126, 324] on button "Farmers Insurance" at bounding box center [100, 333] width 104 height 18
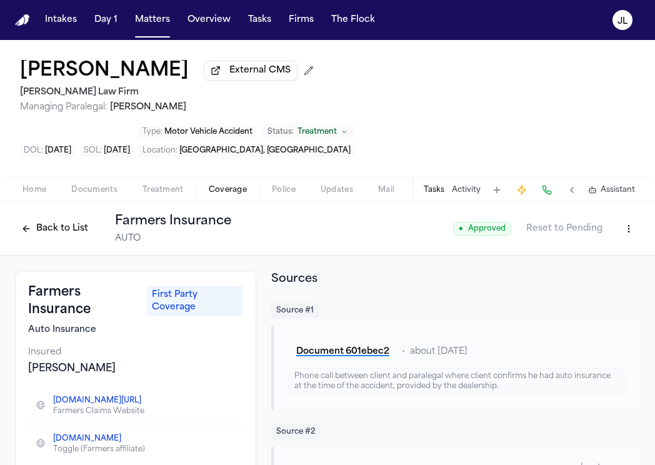
click at [47, 219] on button "Back to List" at bounding box center [54, 229] width 79 height 20
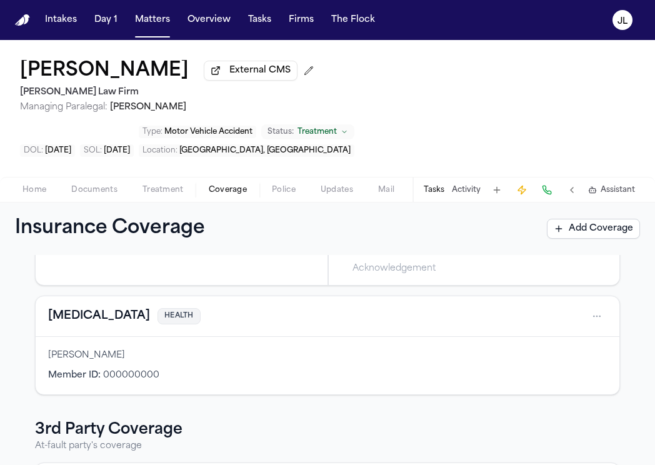
scroll to position [301, 0]
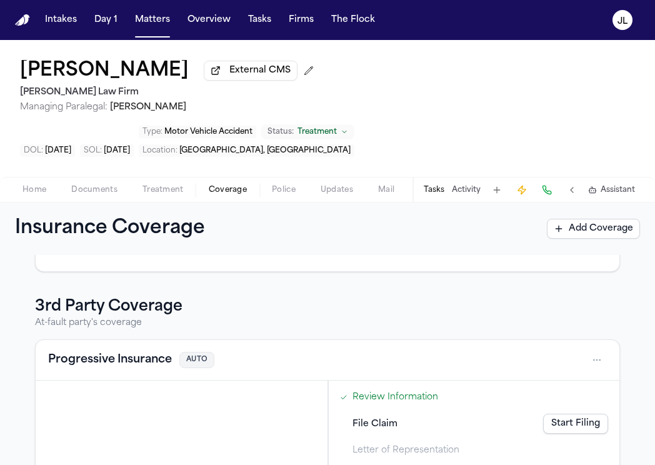
click at [128, 351] on button "Progressive Insurance" at bounding box center [110, 360] width 124 height 18
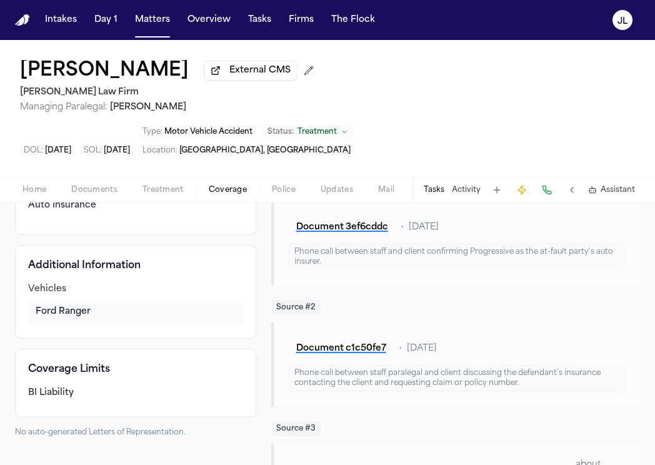
scroll to position [6, 0]
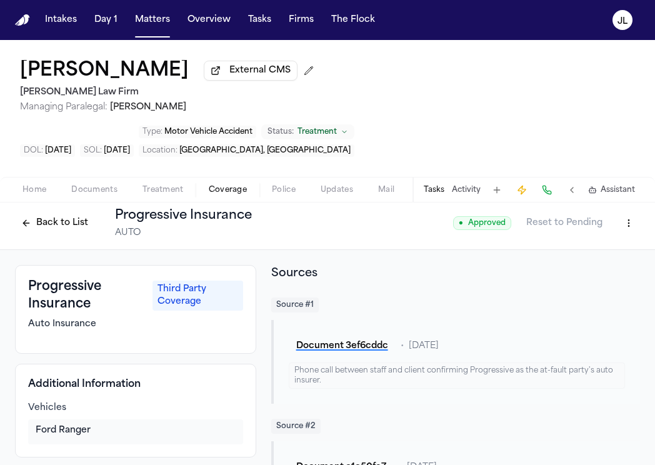
click at [58, 213] on button "Back to List" at bounding box center [54, 223] width 79 height 20
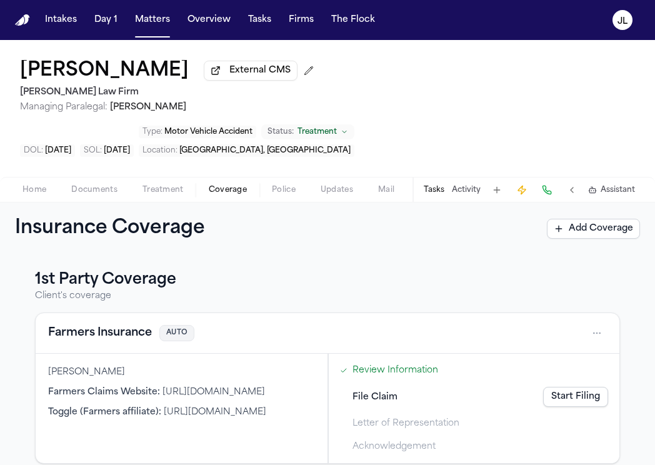
click at [126, 324] on button "Farmers Insurance" at bounding box center [100, 333] width 104 height 18
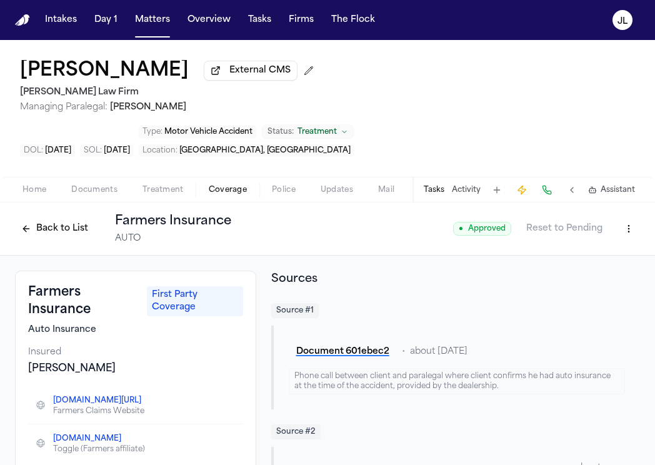
click at [57, 219] on button "Back to List" at bounding box center [54, 229] width 79 height 20
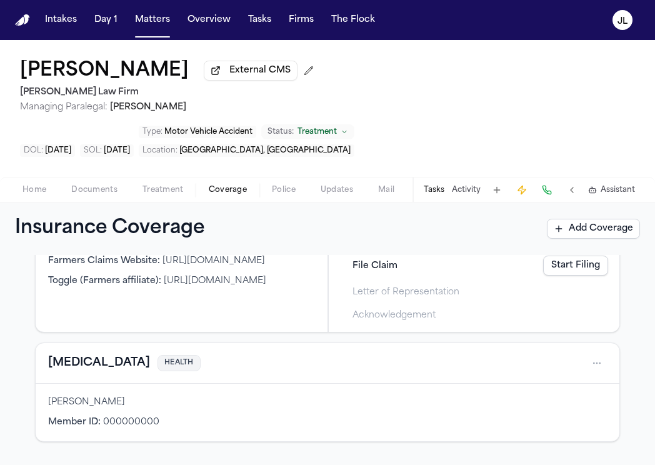
scroll to position [301, 0]
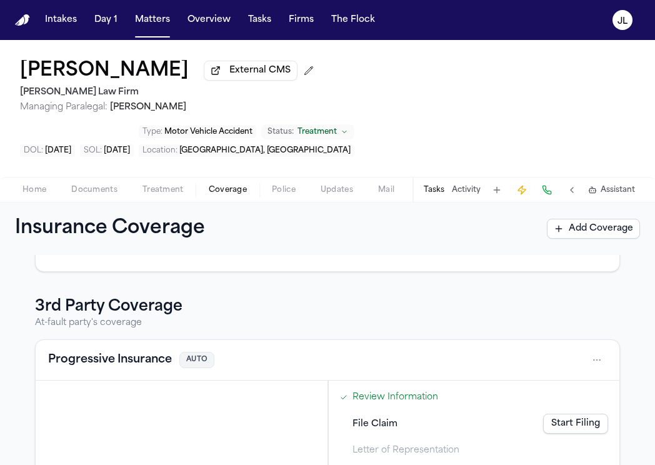
click at [111, 340] on div "Progressive Insurance AUTO" at bounding box center [328, 360] width 584 height 41
click at [111, 351] on button "Progressive Insurance" at bounding box center [110, 360] width 124 height 18
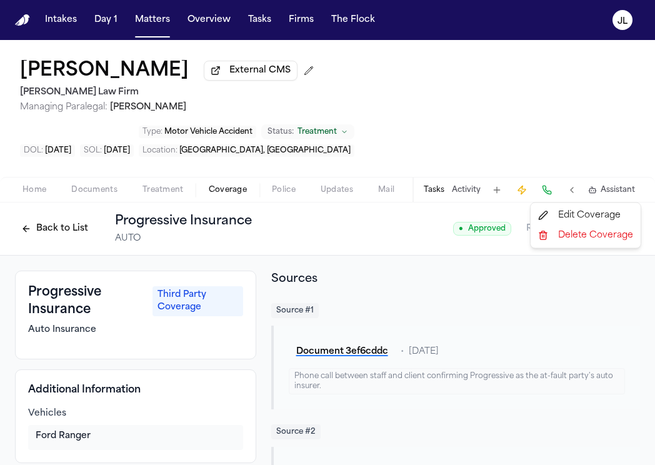
click at [628, 193] on html "Intakes Day 1 Matters Overview Tasks Firms The Flock JL Marco Mena External CMS…" at bounding box center [327, 232] width 655 height 465
click at [606, 216] on div "Edit Coverage" at bounding box center [585, 216] width 105 height 20
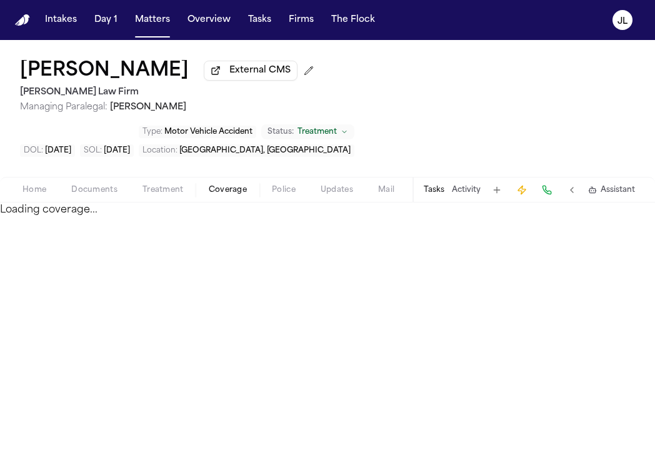
select select "**********"
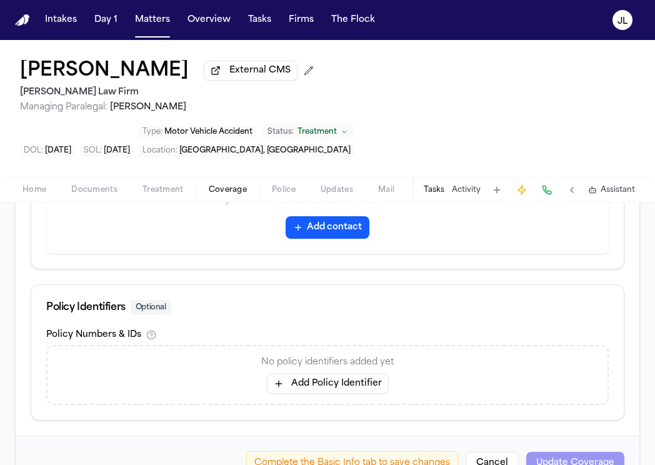
click at [337, 374] on button "Add Policy Identifier" at bounding box center [328, 384] width 122 height 20
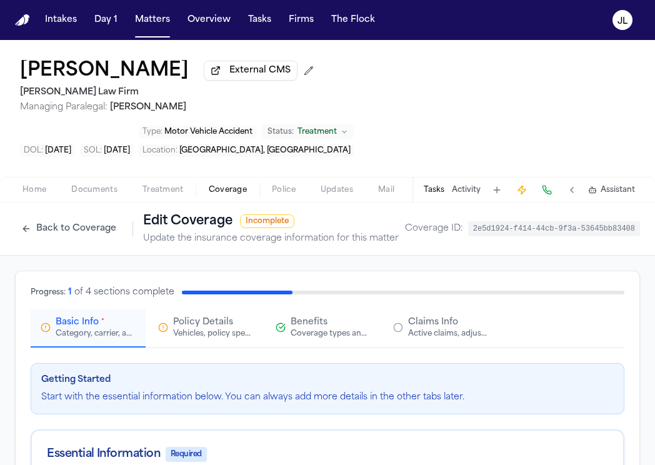
click at [464, 309] on button "Claims Info Active claims, adjusters, and subrogation details" at bounding box center [440, 328] width 115 height 39
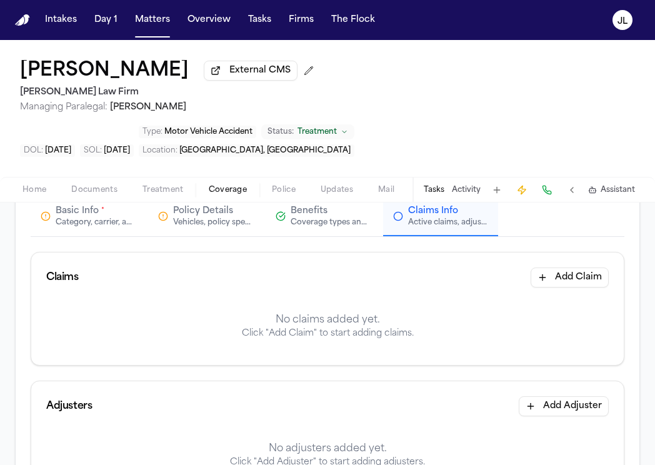
scroll to position [113, 0]
click at [573, 266] on button "Add Claim" at bounding box center [570, 276] width 78 height 20
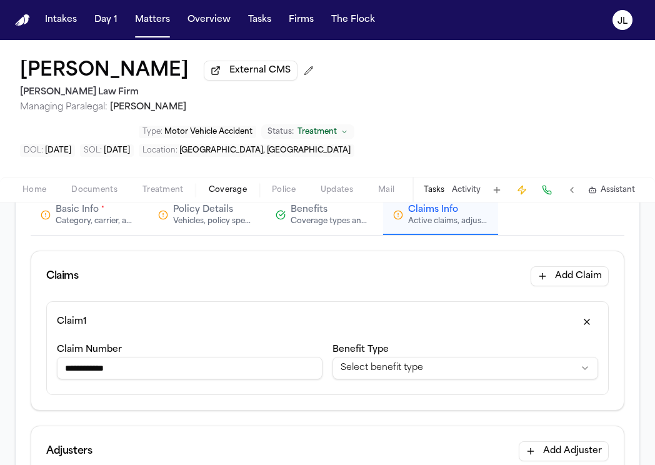
type input "**********"
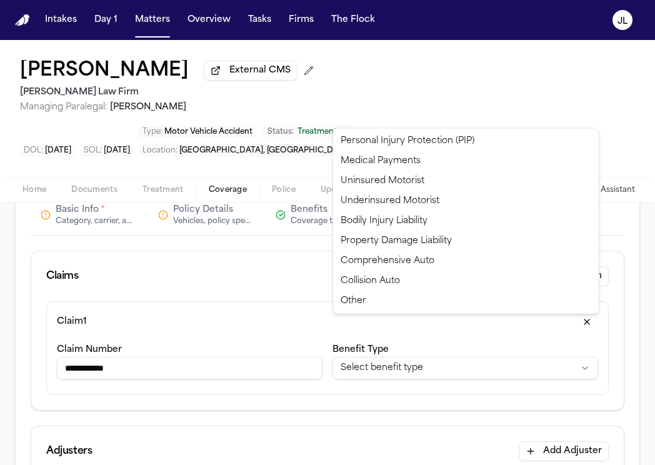
click at [411, 336] on html "**********" at bounding box center [327, 232] width 655 height 465
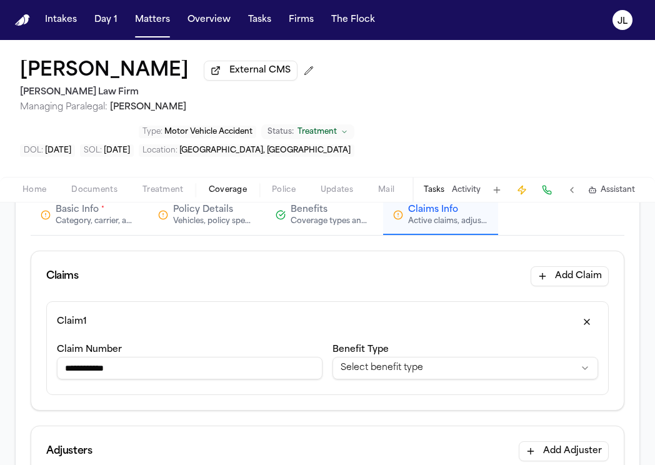
click at [412, 326] on html "**********" at bounding box center [327, 232] width 655 height 465
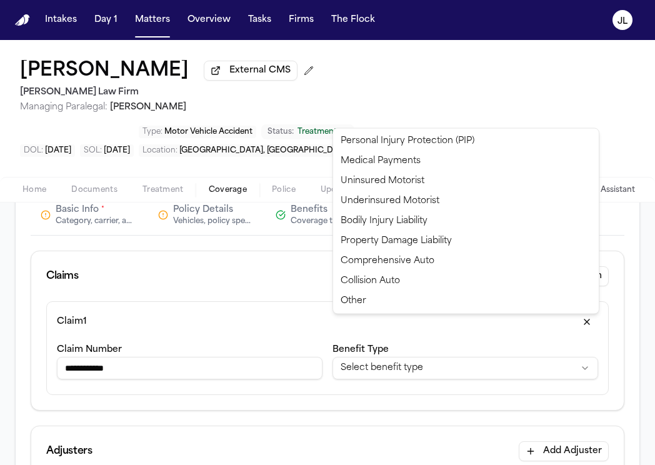
select select "**********"
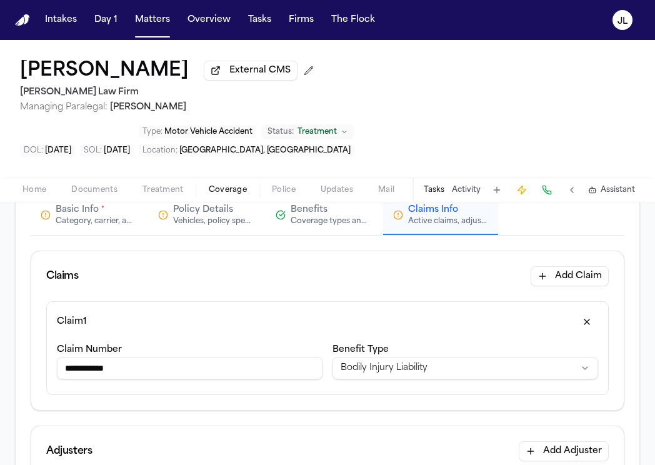
click at [53, 204] on div "Basic Info * Category, carrier, and policy holder information" at bounding box center [88, 215] width 95 height 23
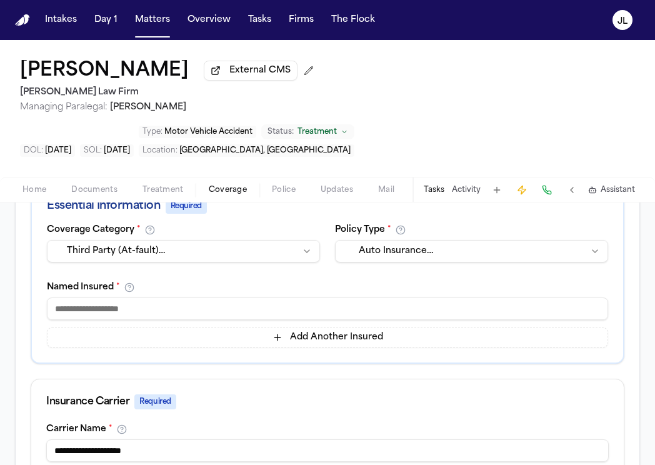
scroll to position [244, 0]
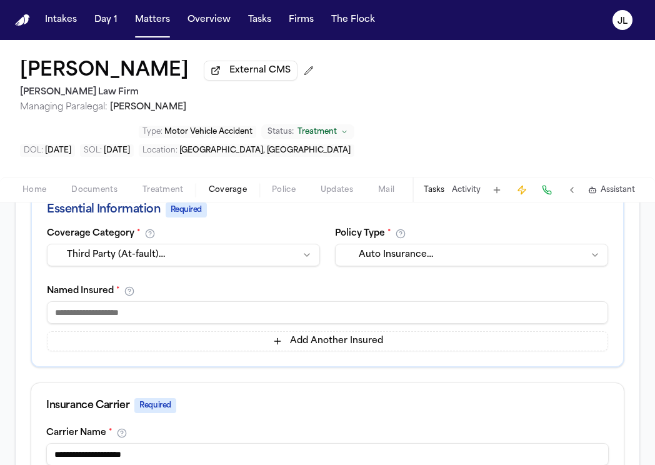
click at [129, 301] on input at bounding box center [327, 312] width 561 height 23
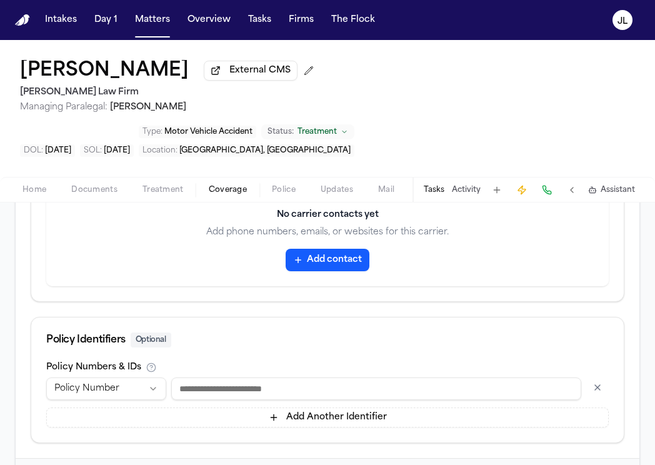
scroll to position [691, 0]
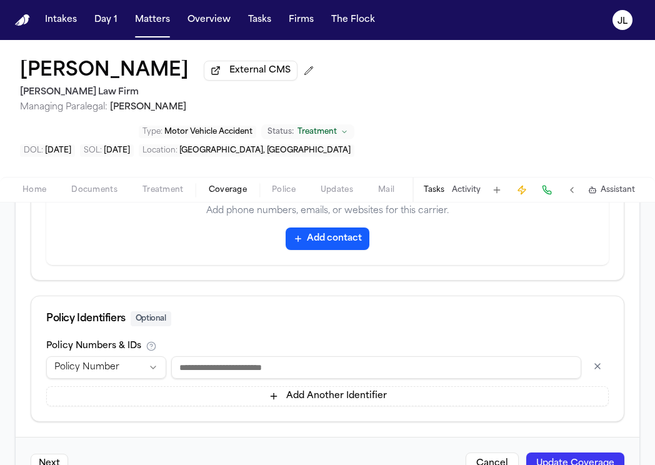
type input "**"
click at [565, 453] on button "Update Coverage" at bounding box center [575, 464] width 98 height 23
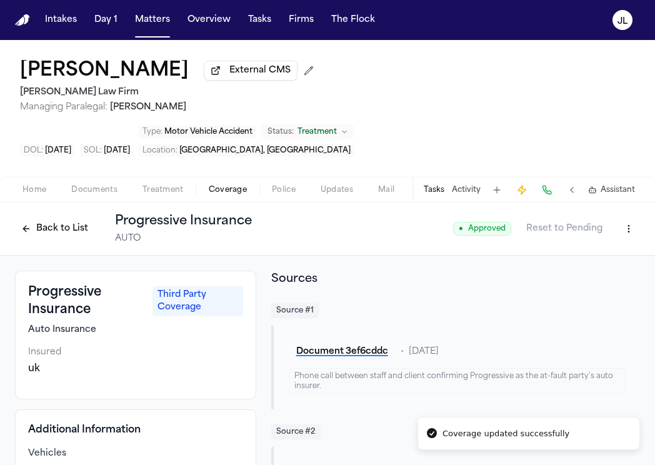
click at [554, 181] on button at bounding box center [547, 190] width 18 height 18
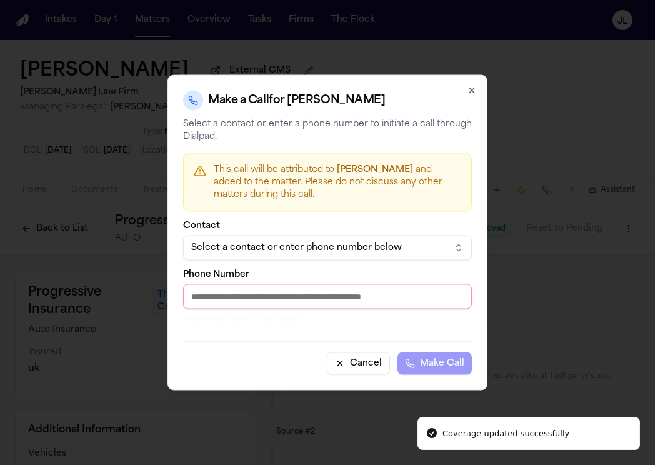
click at [349, 245] on div "Select a contact or enter phone number below" at bounding box center [317, 248] width 253 height 13
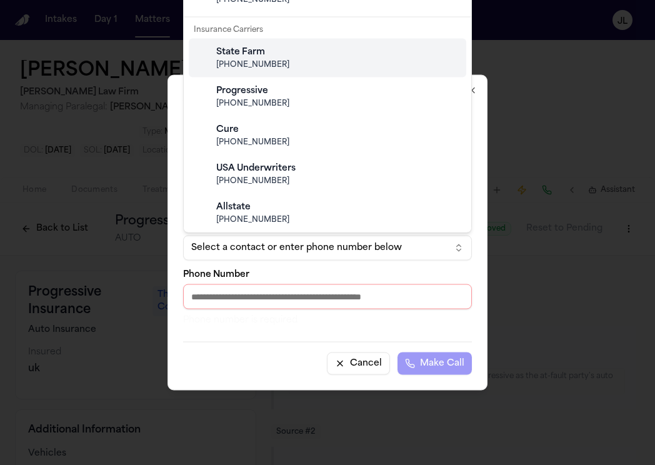
scroll to position [289, 0]
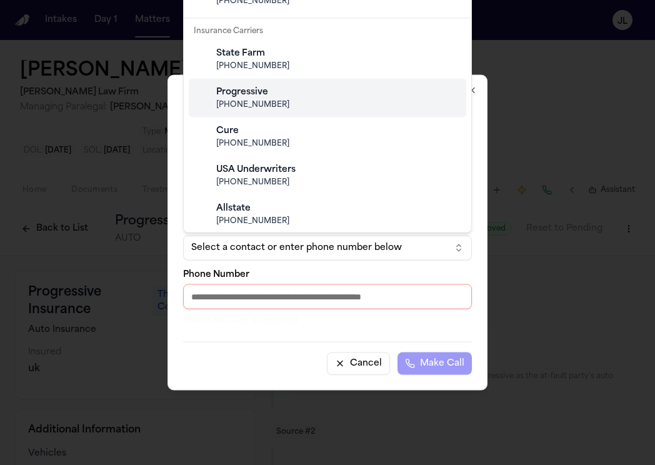
click at [270, 96] on div "Progressive" at bounding box center [337, 92] width 243 height 13
type input "**********"
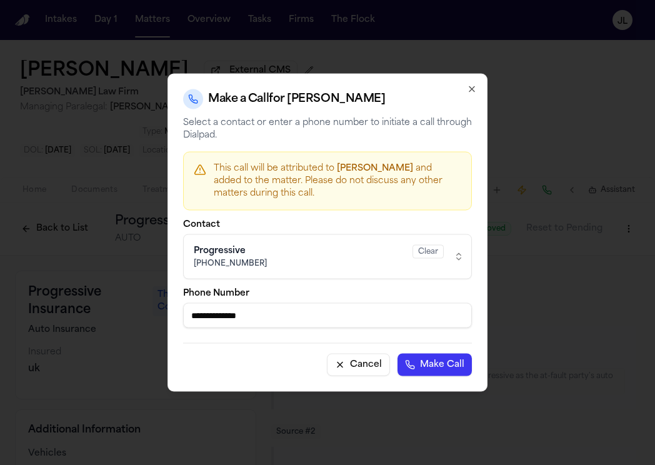
click at [413, 373] on button "Make Call" at bounding box center [435, 365] width 74 height 23
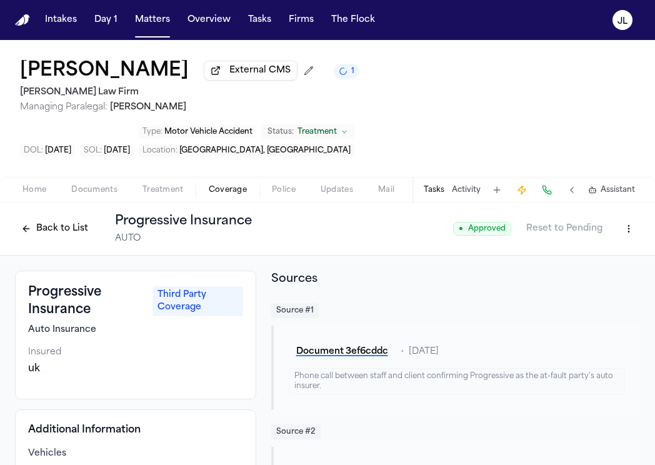
click at [77, 219] on button "Back to List" at bounding box center [54, 229] width 79 height 20
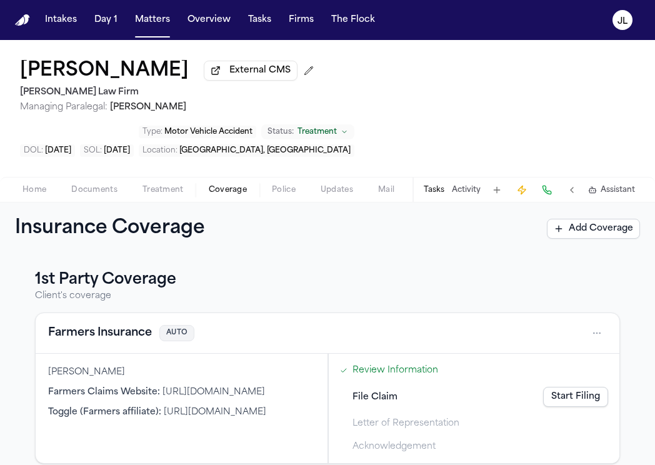
click at [99, 324] on button "Farmers Insurance" at bounding box center [100, 333] width 104 height 18
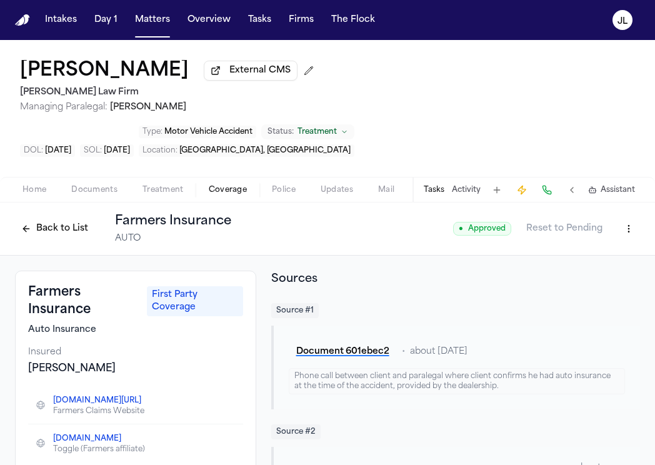
click at [39, 219] on button "Back to List" at bounding box center [54, 229] width 79 height 20
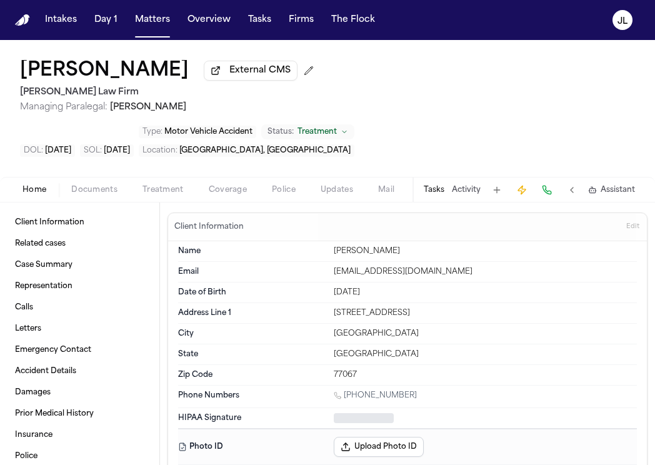
click at [44, 185] on span "Home" at bounding box center [35, 190] width 24 height 10
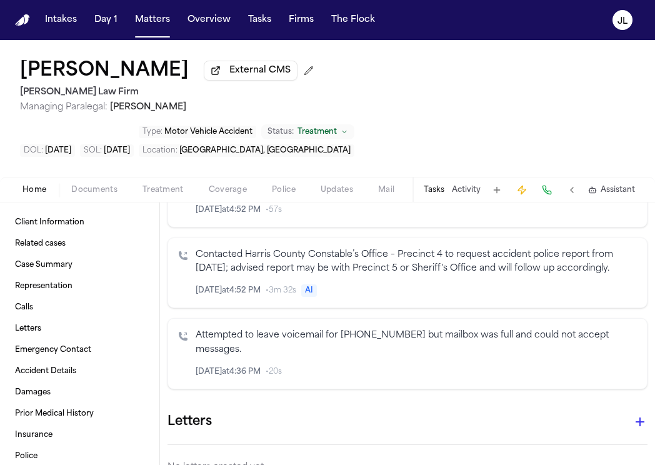
scroll to position [1790, 0]
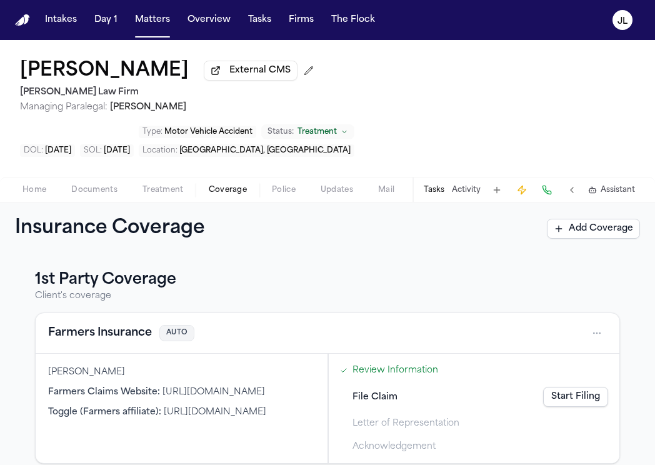
click at [206, 183] on button "Coverage" at bounding box center [227, 190] width 63 height 15
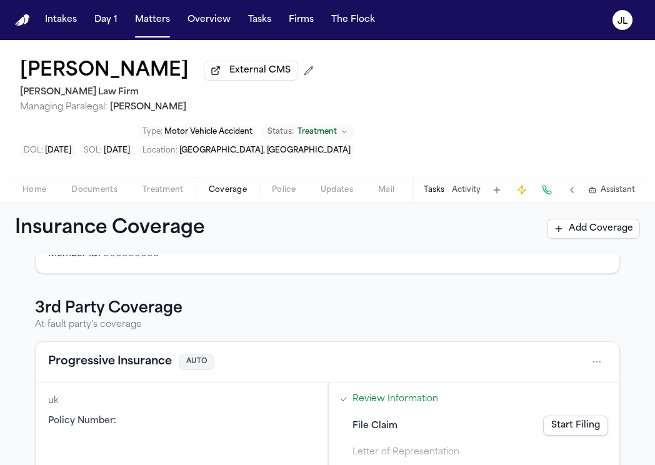
scroll to position [301, 0]
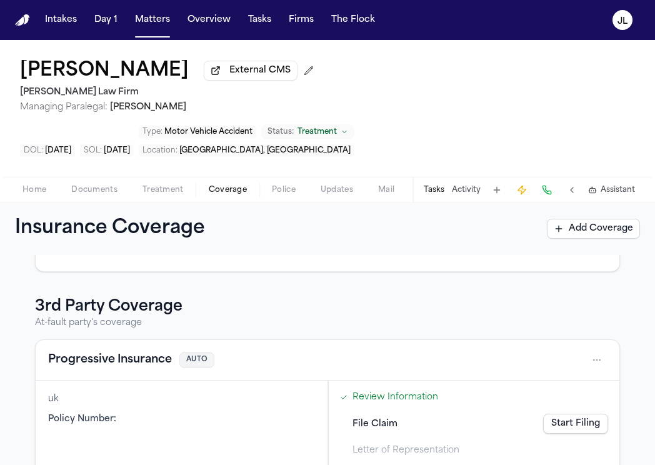
click at [101, 351] on button "Progressive Insurance" at bounding box center [110, 360] width 124 height 18
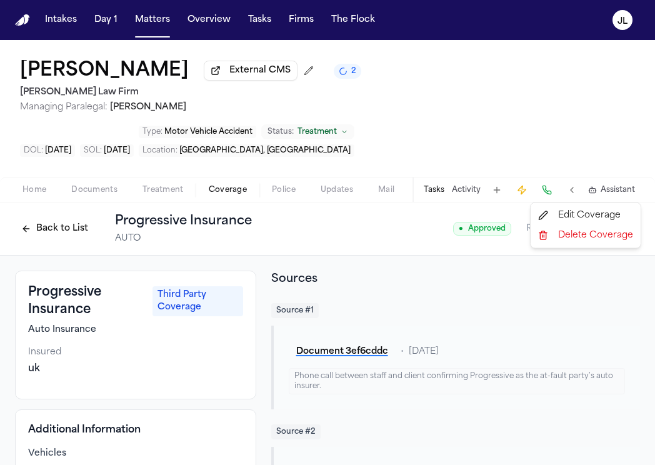
click at [632, 199] on html "Intakes Day 1 Matters Overview Tasks Firms The Flock JL Marco Mena External CMS…" at bounding box center [327, 232] width 655 height 465
click at [604, 180] on html "Intakes Day 1 Matters Overview Tasks Firms The Flock JL Marco Mena External CMS…" at bounding box center [327, 232] width 655 height 465
click at [631, 186] on html "Intakes Day 1 Matters Overview Tasks Firms The Flock JL Marco Mena External CMS…" at bounding box center [327, 232] width 655 height 465
click at [603, 211] on div "Edit Coverage" at bounding box center [585, 216] width 105 height 20
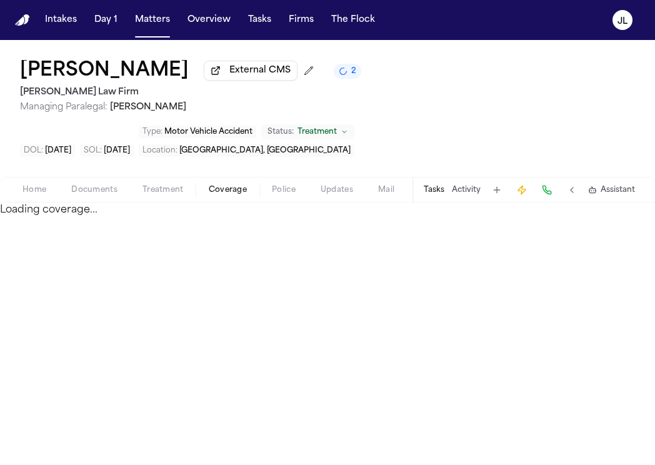
select select "**********"
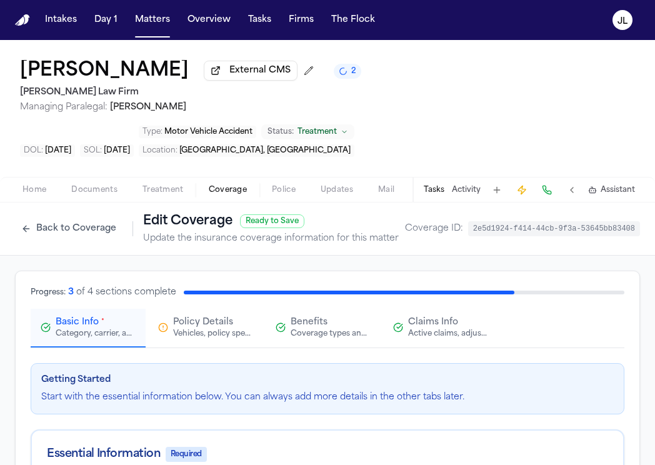
click at [434, 329] on div "Active claims, adjusters, and subrogation details" at bounding box center [448, 334] width 80 height 10
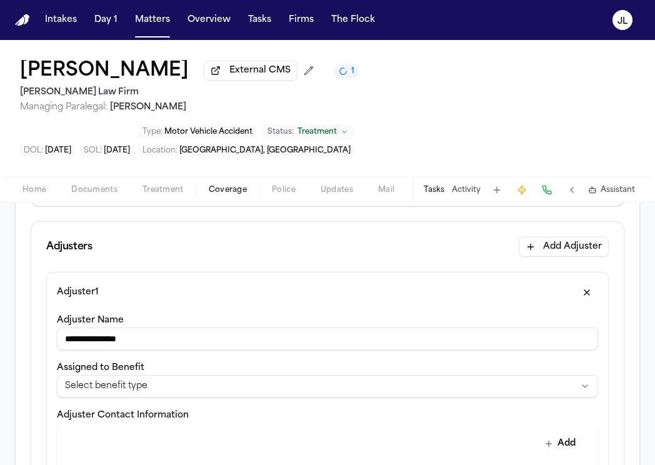
scroll to position [356, 0]
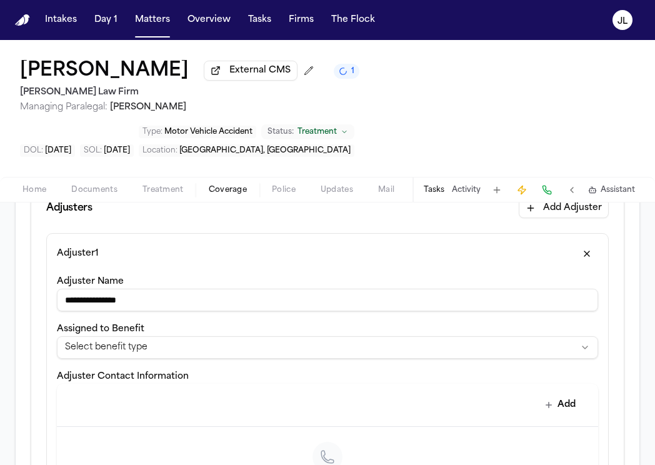
drag, startPoint x: 238, startPoint y: 249, endPoint x: 216, endPoint y: 284, distance: 40.7
click at [216, 283] on div "**********" at bounding box center [327, 415] width 541 height 283
click at [96, 289] on input "**********" at bounding box center [327, 300] width 541 height 23
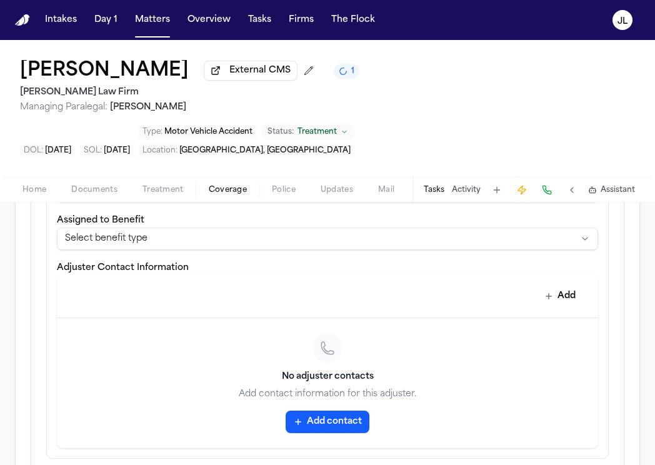
scroll to position [466, 0]
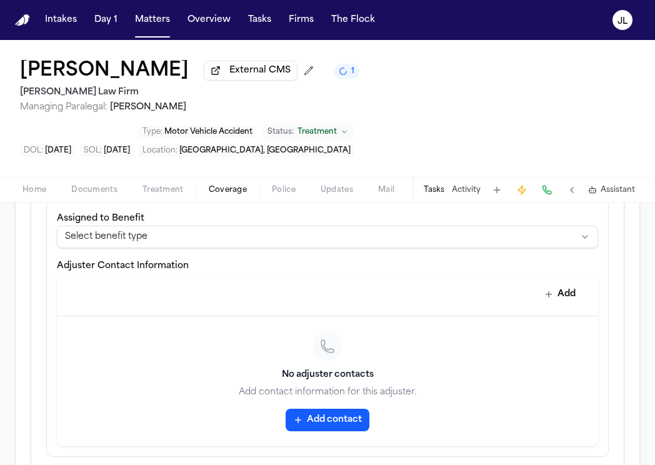
type input "**********"
click at [319, 409] on button "Add contact" at bounding box center [328, 420] width 84 height 23
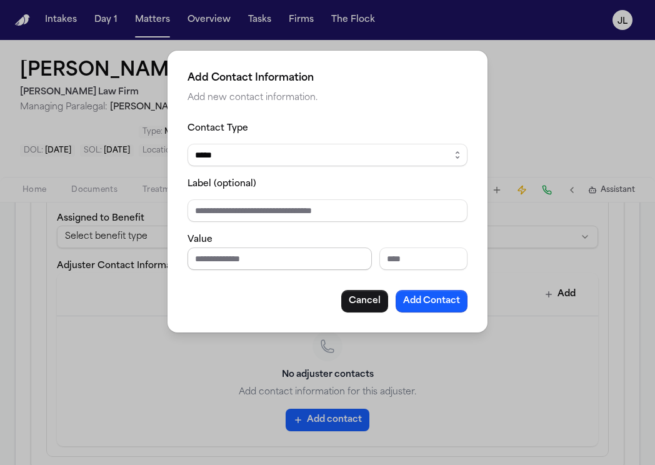
click at [239, 264] on input "Phone number" at bounding box center [280, 259] width 184 height 23
paste input "**********"
type input "**********"
click at [443, 307] on button "Add Contact" at bounding box center [432, 301] width 72 height 23
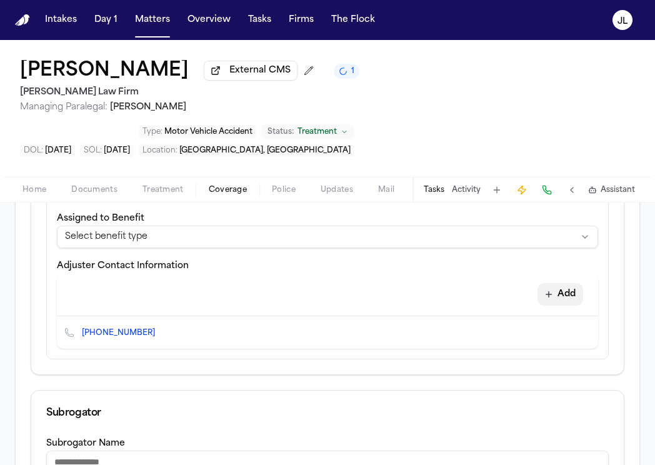
click at [564, 283] on button "Add" at bounding box center [561, 294] width 46 height 23
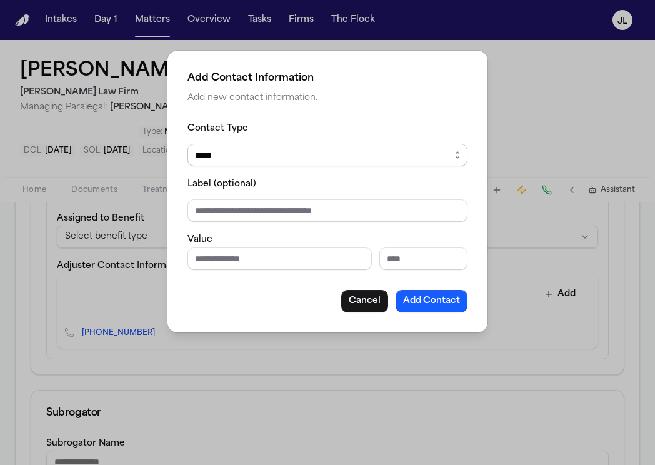
click at [291, 153] on select "***** ***** ******* *** *****" at bounding box center [328, 155] width 280 height 23
select select "***"
click at [188, 144] on select "***** ***** ******* *** *****" at bounding box center [328, 155] width 280 height 23
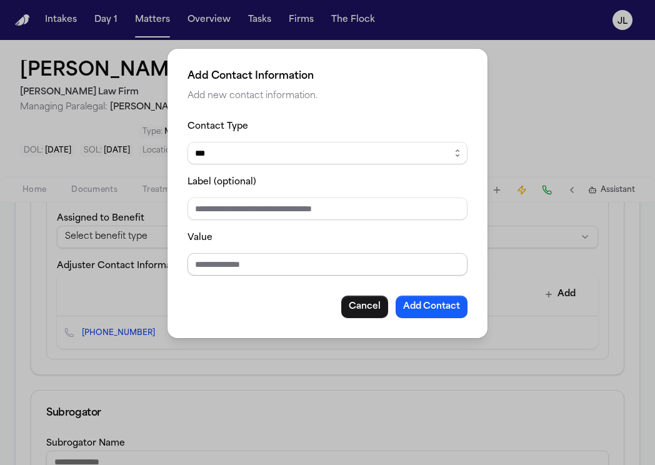
click at [226, 259] on input "Value" at bounding box center [328, 264] width 280 height 23
paste input "**********"
type input "**********"
click at [418, 308] on button "Add Contact" at bounding box center [432, 307] width 72 height 23
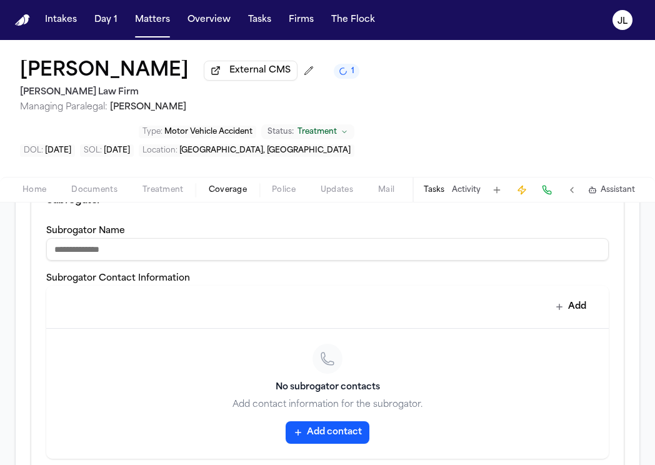
scroll to position [487, 0]
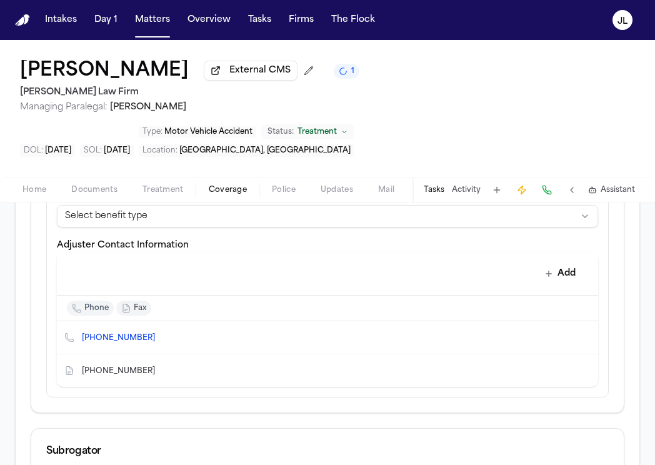
click at [269, 253] on div "Add" at bounding box center [327, 274] width 541 height 43
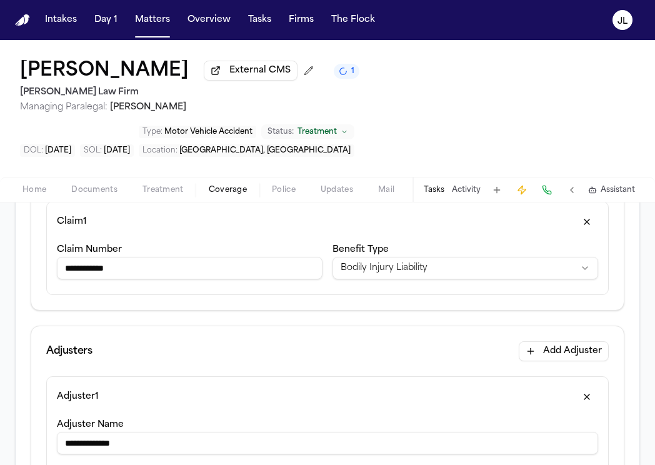
scroll to position [0, 0]
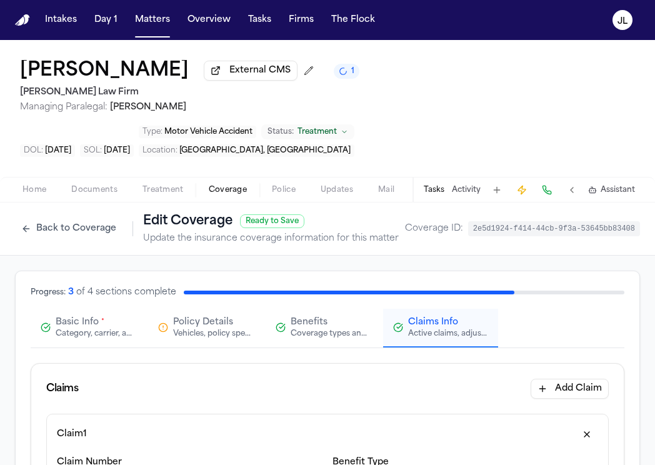
click at [100, 309] on button "Basic Info * Category, carrier, and policy holder information" at bounding box center [88, 328] width 115 height 39
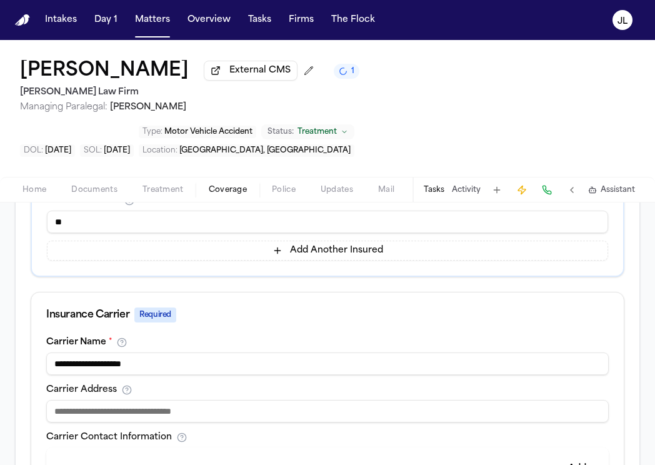
scroll to position [338, 0]
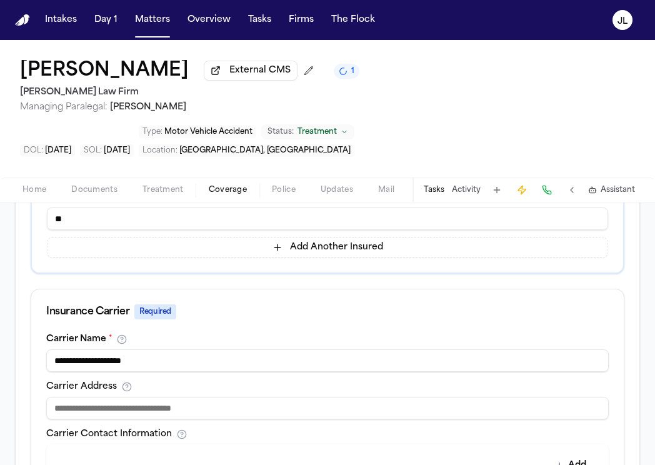
click at [214, 397] on input at bounding box center [327, 408] width 563 height 23
paste input "**********"
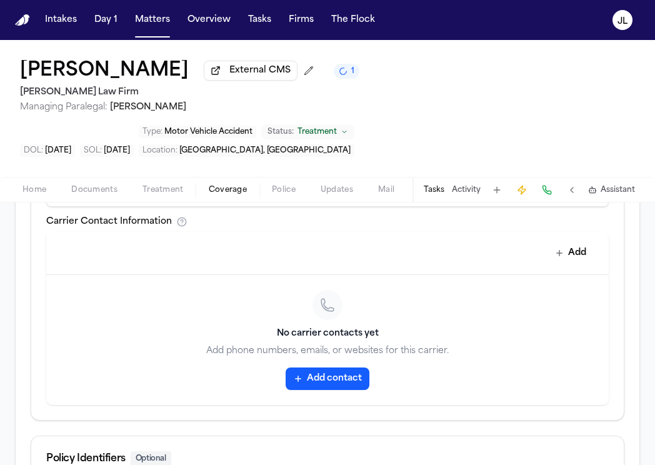
scroll to position [694, 0]
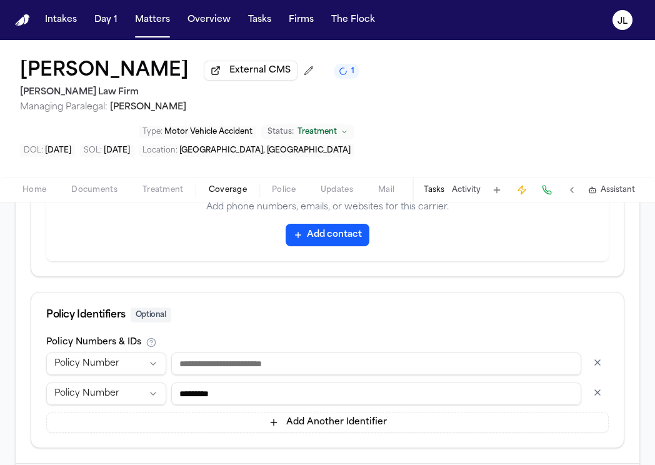
type input "**********"
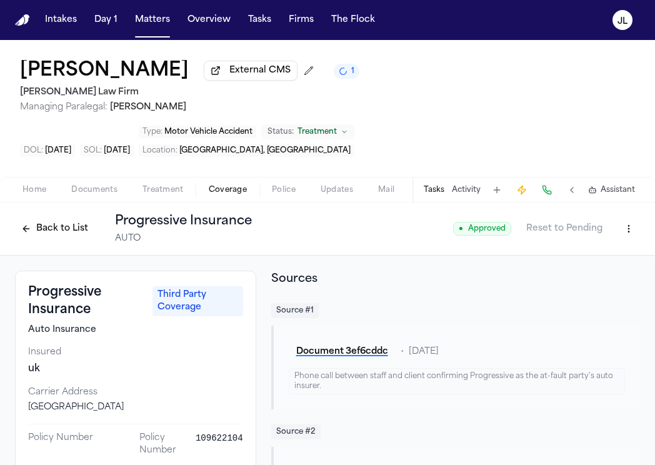
click at [629, 191] on html "Intakes Day 1 Matters Overview Tasks Firms The Flock JL Marco Mena External CMS…" at bounding box center [327, 232] width 655 height 465
click at [604, 213] on div "Edit Coverage" at bounding box center [585, 216] width 105 height 20
select select "**********"
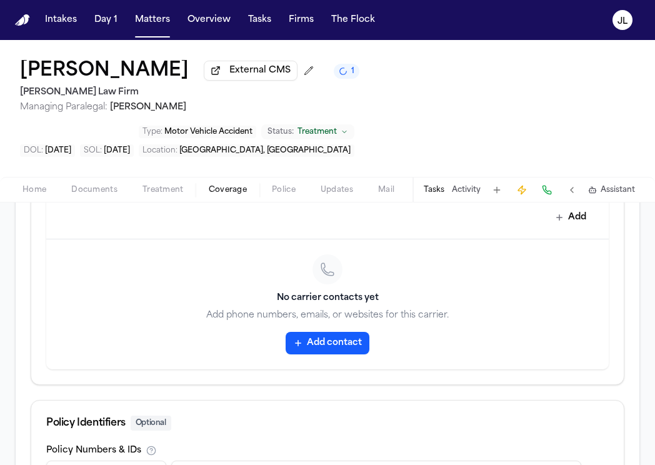
scroll to position [721, 0]
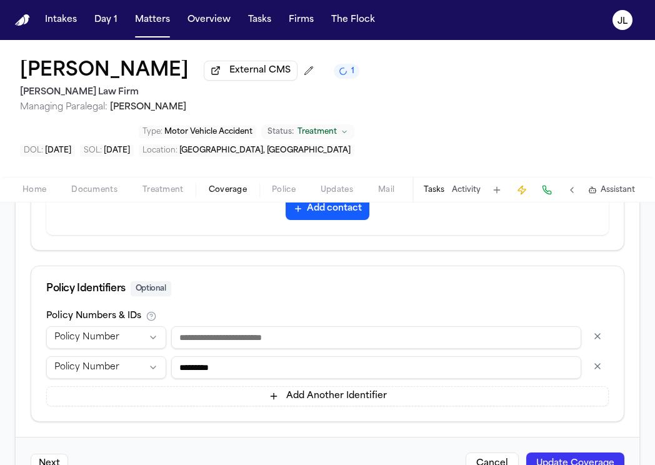
click at [591, 326] on button "button" at bounding box center [597, 336] width 23 height 20
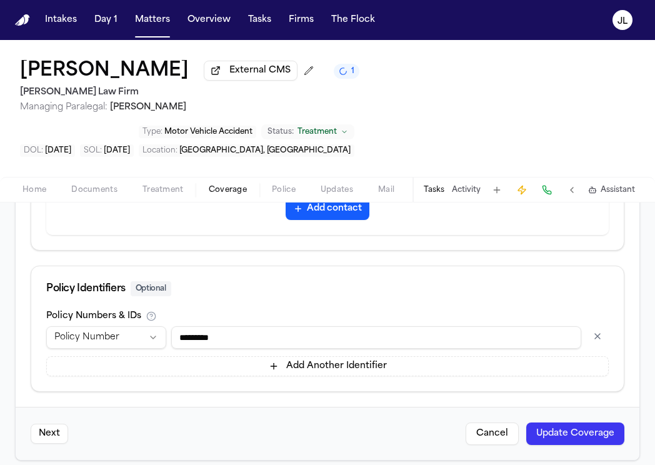
scroll to position [691, 0]
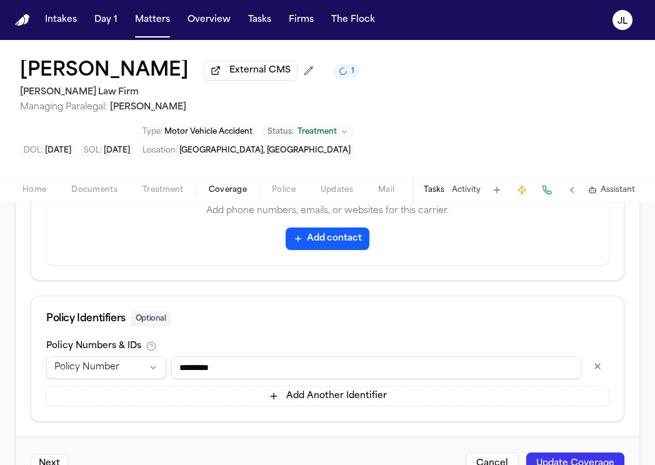
click at [576, 453] on button "Update Coverage" at bounding box center [575, 464] width 98 height 23
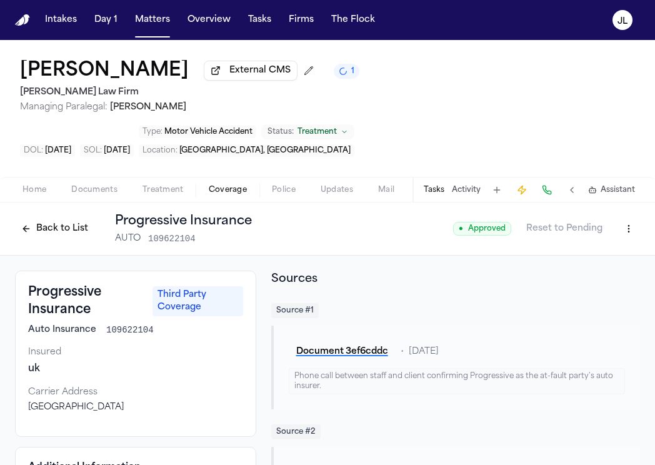
click at [51, 219] on button "Back to List" at bounding box center [54, 229] width 79 height 20
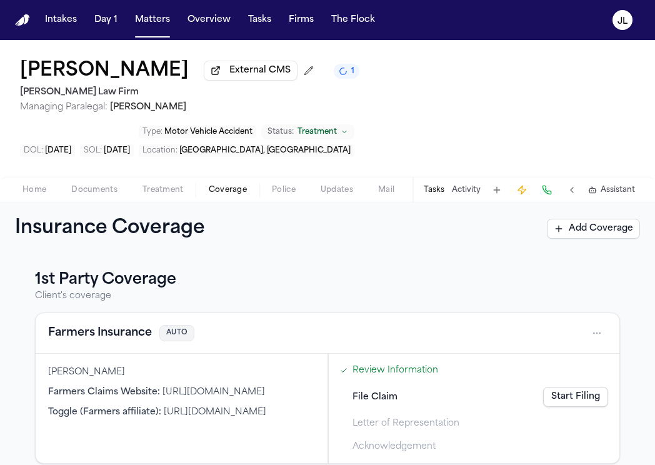
scroll to position [301, 0]
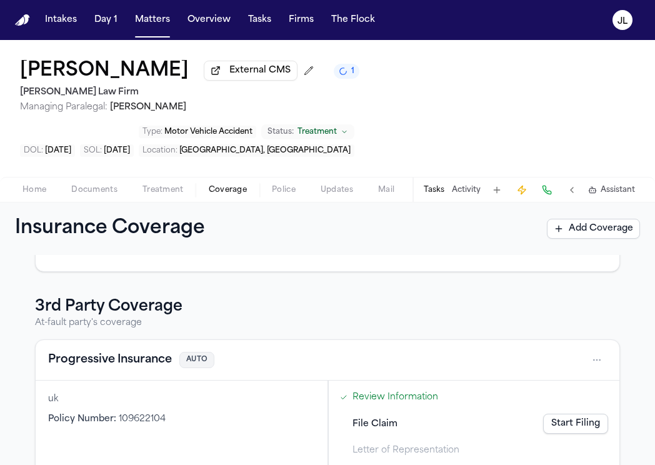
click at [586, 414] on link "Start Filing" at bounding box center [575, 424] width 65 height 20
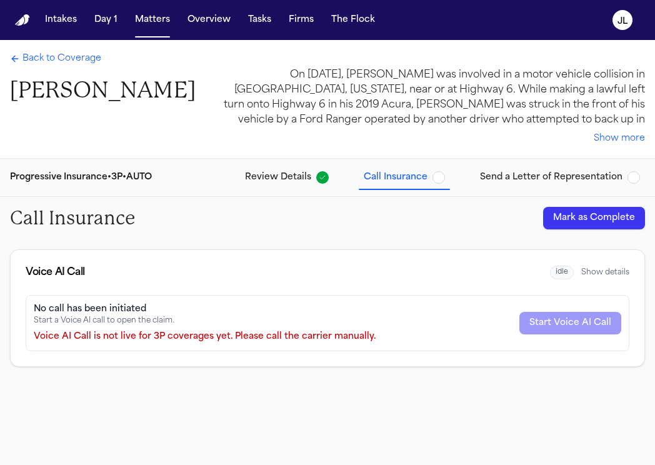
click at [606, 220] on button "Mark as Complete" at bounding box center [594, 218] width 102 height 23
click at [563, 172] on span "Send a Letter of Representation" at bounding box center [551, 177] width 143 height 13
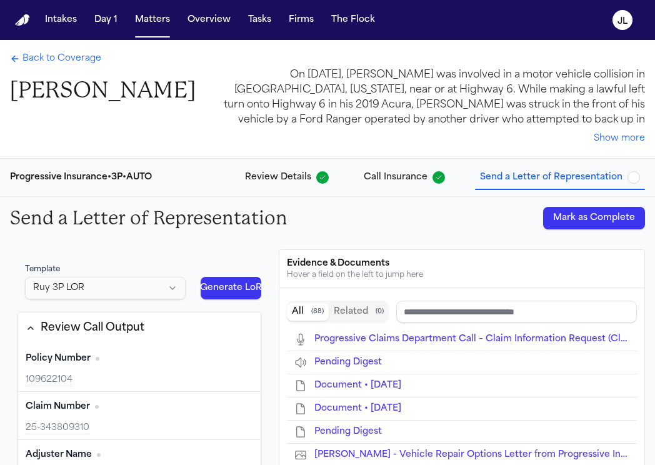
click at [39, 51] on div "Back to Coverage Marco Mena On July 13, 2025, Marco Mena was involved in a moto…" at bounding box center [327, 99] width 655 height 118
click at [39, 54] on span "Back to Coverage" at bounding box center [62, 59] width 79 height 13
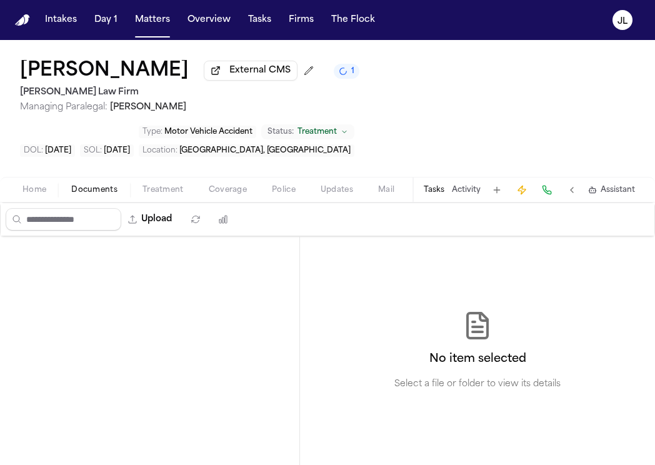
click at [83, 185] on span "Documents" at bounding box center [94, 190] width 46 height 10
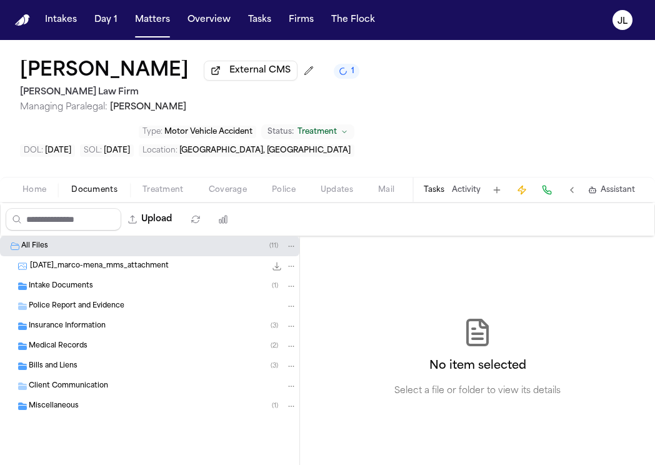
click at [78, 321] on span "Insurance Information" at bounding box center [67, 326] width 77 height 11
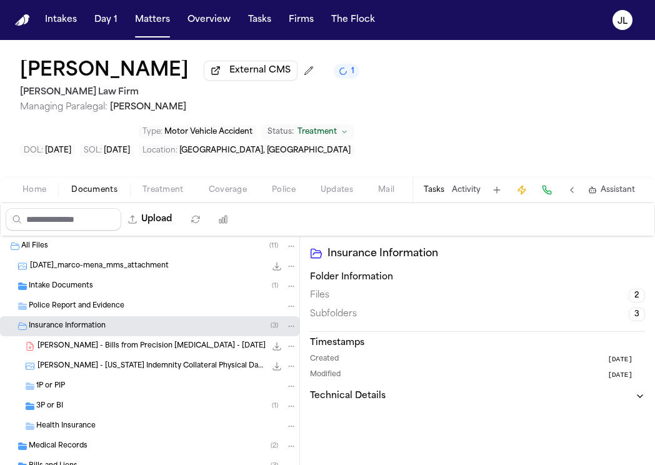
click at [80, 401] on div "3P or BI ( 1 )" at bounding box center [166, 406] width 261 height 11
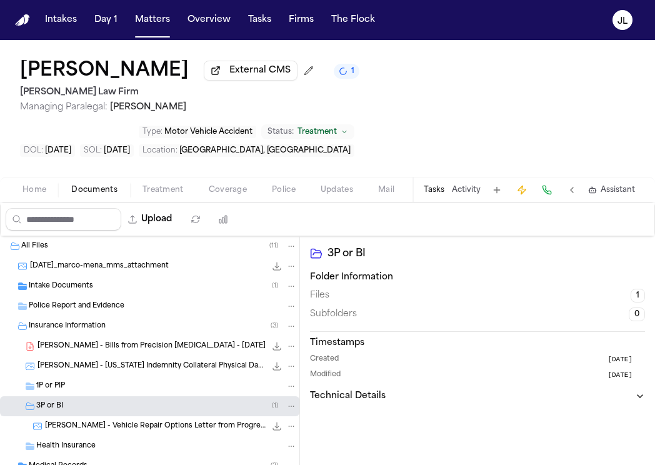
click at [81, 381] on div "1P or PIP" at bounding box center [166, 386] width 261 height 11
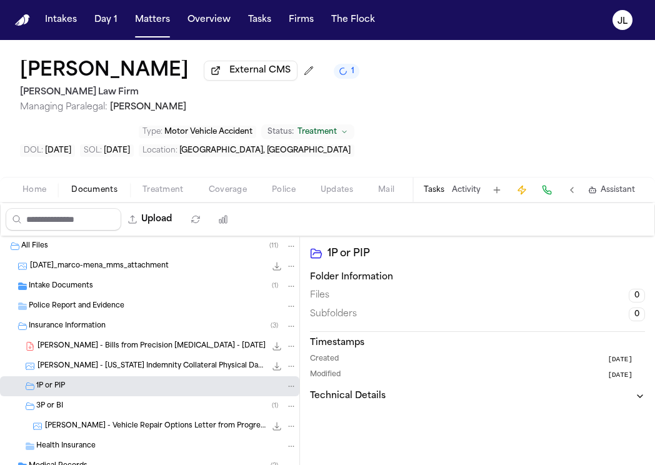
click at [242, 185] on span "Coverage" at bounding box center [228, 190] width 38 height 10
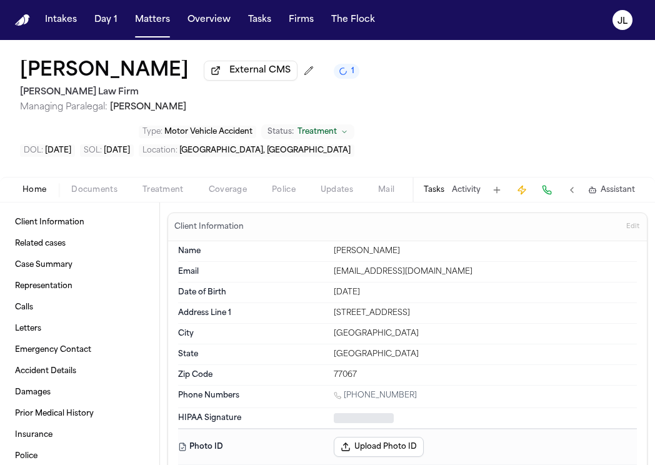
click at [36, 185] on span "Home" at bounding box center [35, 190] width 24 height 10
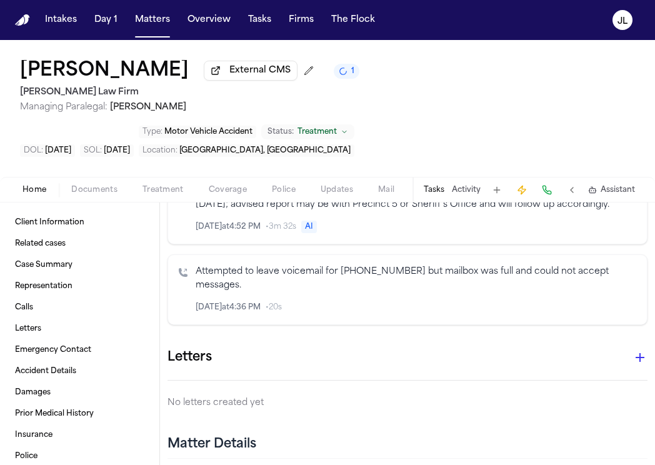
scroll to position [2075, 0]
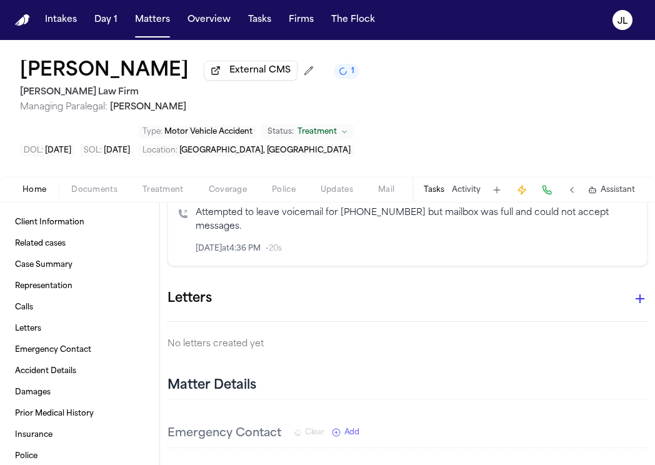
click at [644, 291] on icon "button" at bounding box center [640, 298] width 15 height 15
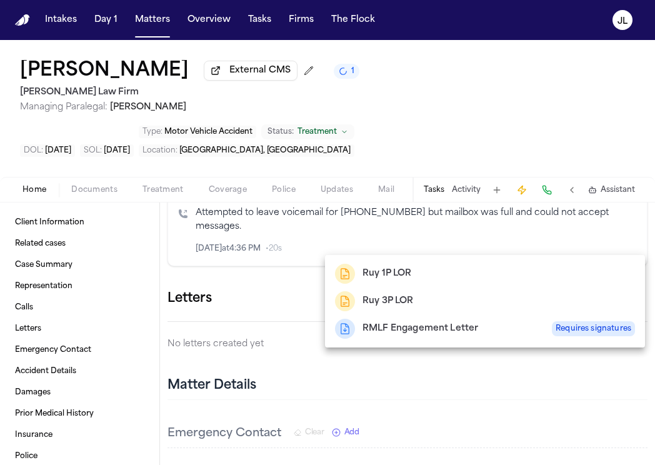
click at [407, 302] on h2 "Ruy 3P LOR" at bounding box center [388, 301] width 51 height 15
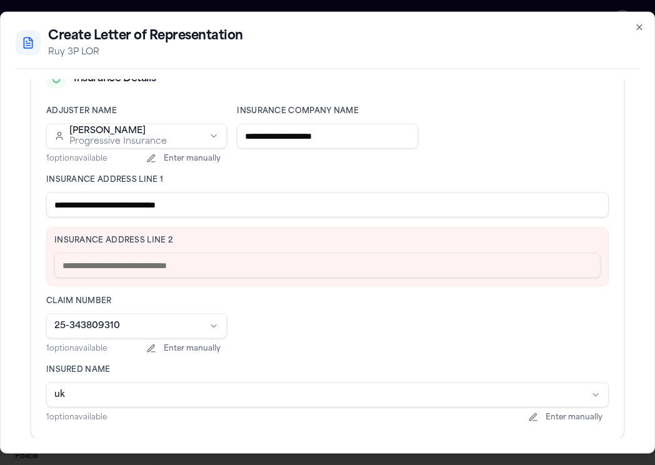
scroll to position [318, 0]
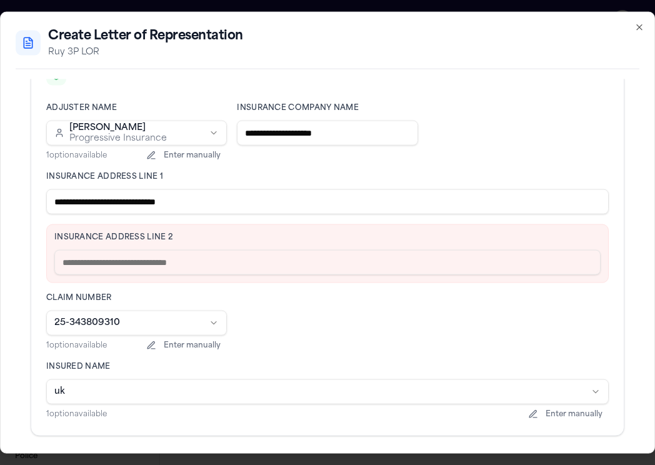
drag, startPoint x: 234, startPoint y: 206, endPoint x: 121, endPoint y: 203, distance: 113.2
click at [121, 203] on input "**********" at bounding box center [327, 201] width 563 height 25
type input "**********"
click at [116, 258] on input "text" at bounding box center [327, 262] width 546 height 25
paste input "**********"
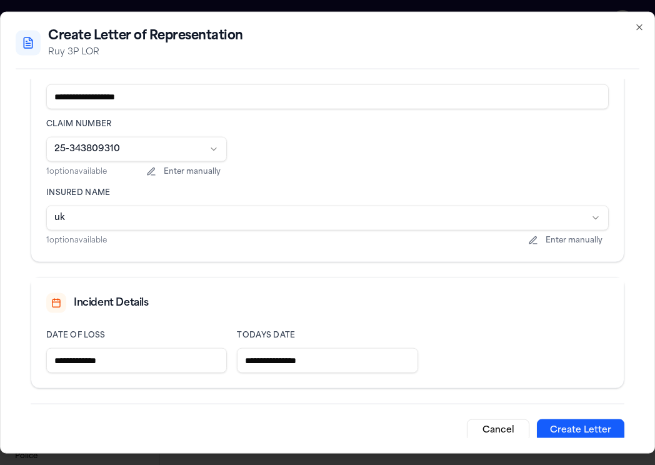
scroll to position [494, 0]
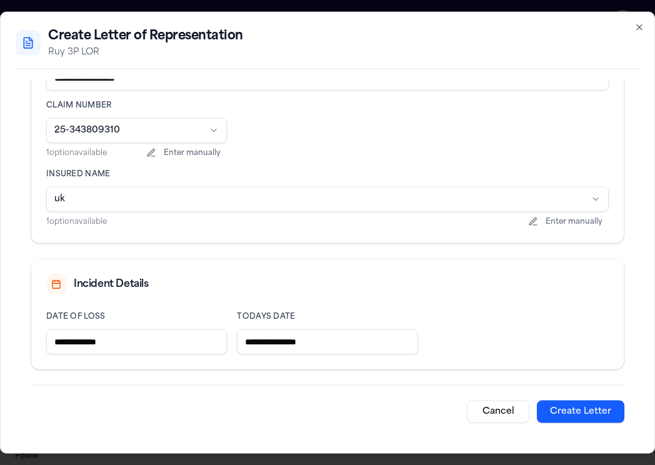
type input "**********"
click at [601, 421] on button "Create Letter" at bounding box center [581, 412] width 88 height 23
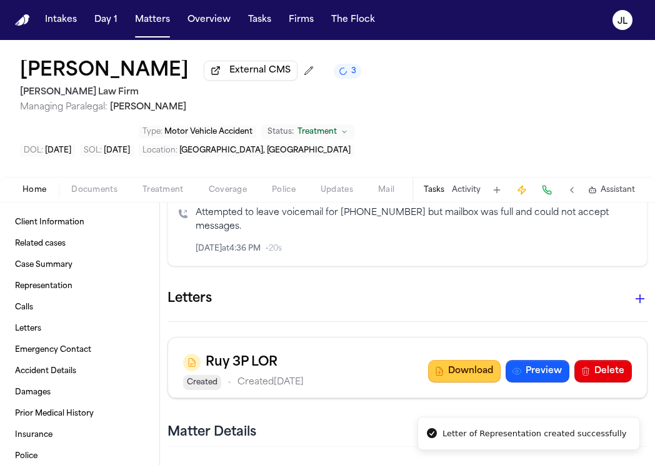
click at [466, 360] on button "Download" at bounding box center [464, 371] width 73 height 23
click at [99, 177] on div "Home Documents Treatment Coverage Police Updates Mail Fax Demand Workspaces Art…" at bounding box center [327, 189] width 655 height 25
click at [98, 185] on span "Documents" at bounding box center [94, 190] width 46 height 10
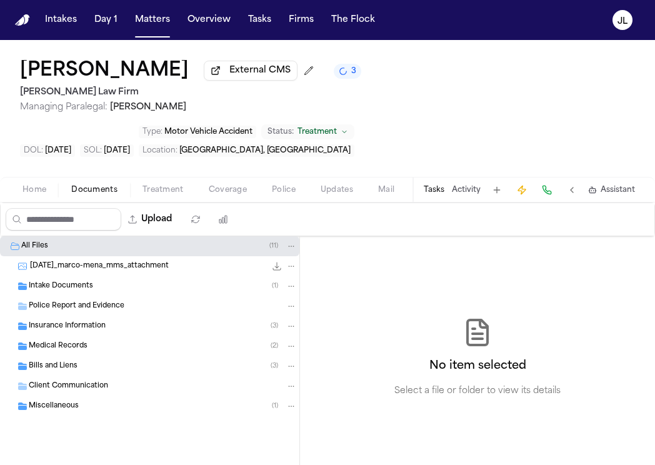
click at [76, 301] on span "Police Report and Evidence" at bounding box center [77, 306] width 96 height 11
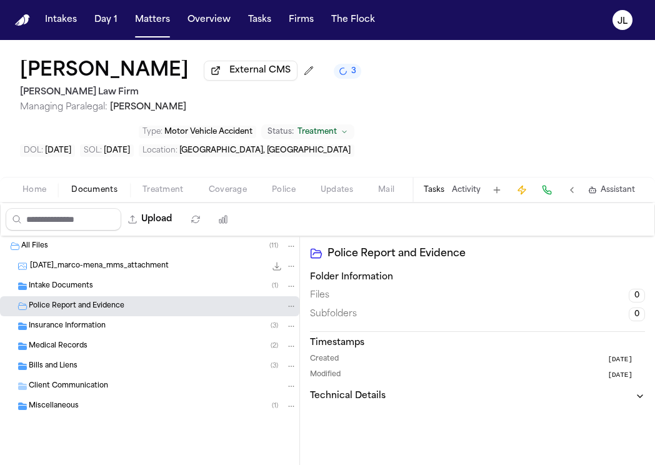
click at [76, 321] on span "Insurance Information" at bounding box center [67, 326] width 77 height 11
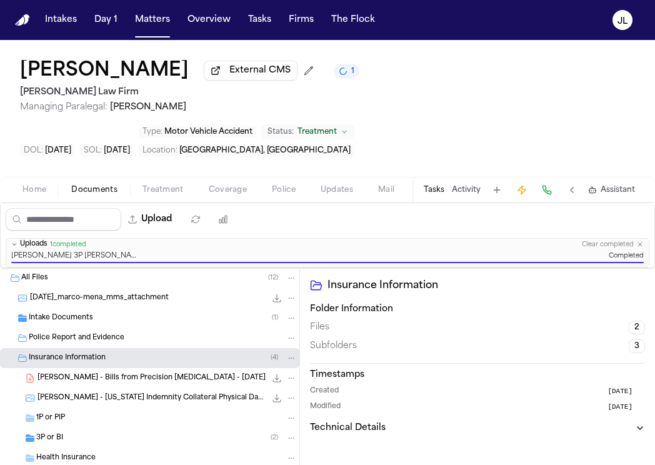
click at [223, 185] on span "Coverage" at bounding box center [228, 190] width 38 height 10
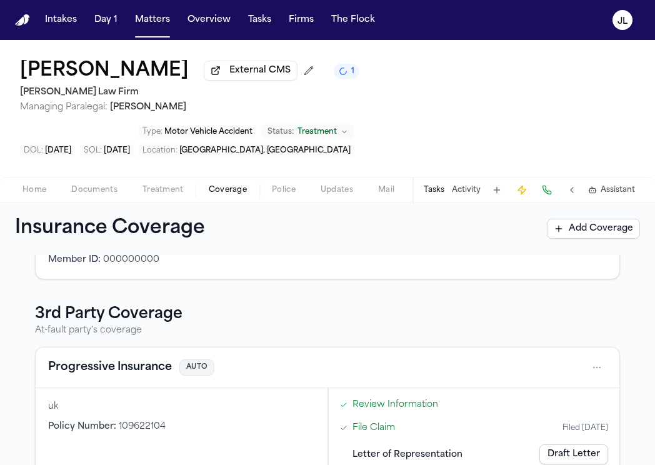
scroll to position [301, 0]
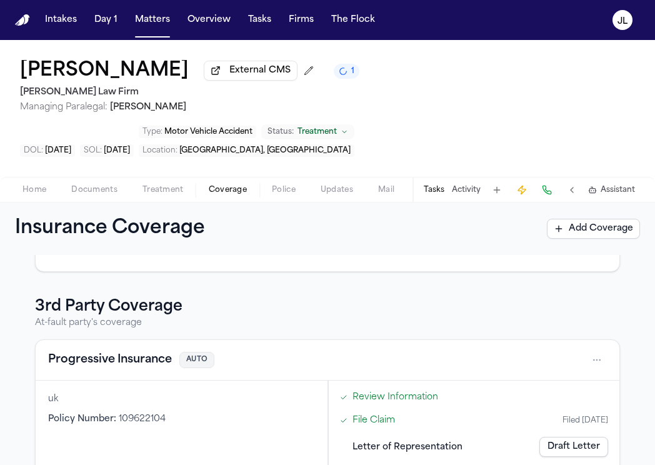
click at [551, 437] on link "Draft Letter" at bounding box center [573, 447] width 69 height 20
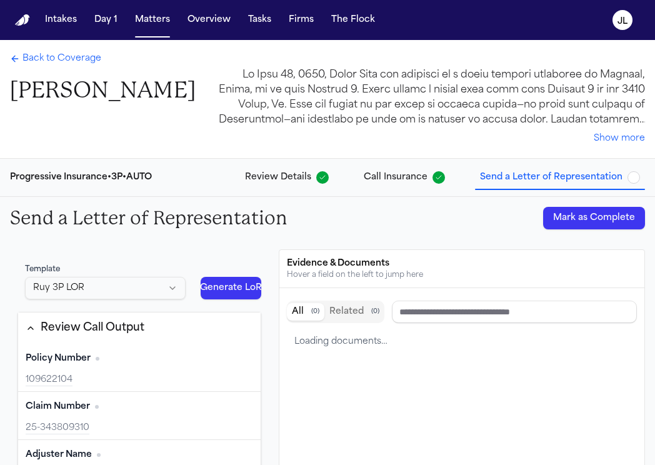
click at [616, 228] on button "Mark as Complete" at bounding box center [594, 218] width 102 height 23
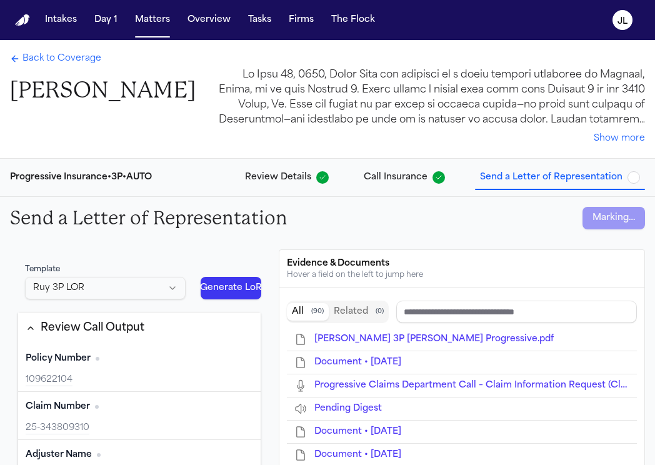
click at [35, 53] on span "Back to Coverage" at bounding box center [62, 59] width 79 height 13
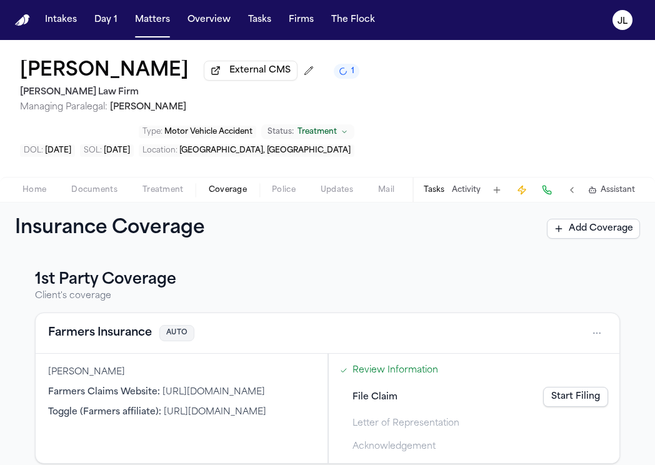
click at [94, 324] on button "Farmers Insurance" at bounding box center [100, 333] width 104 height 18
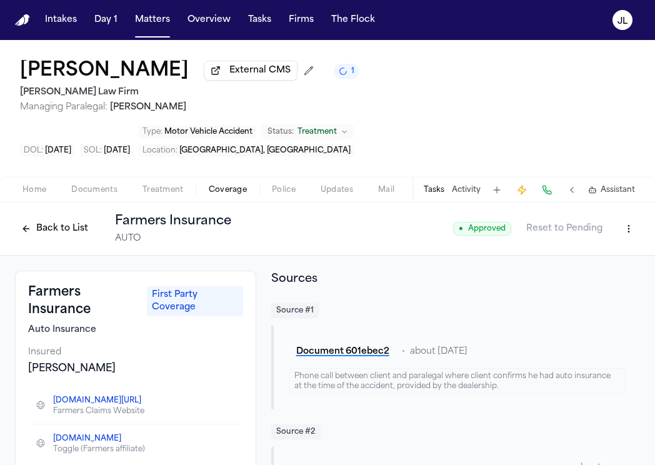
click at [64, 219] on button "Back to List" at bounding box center [54, 229] width 79 height 20
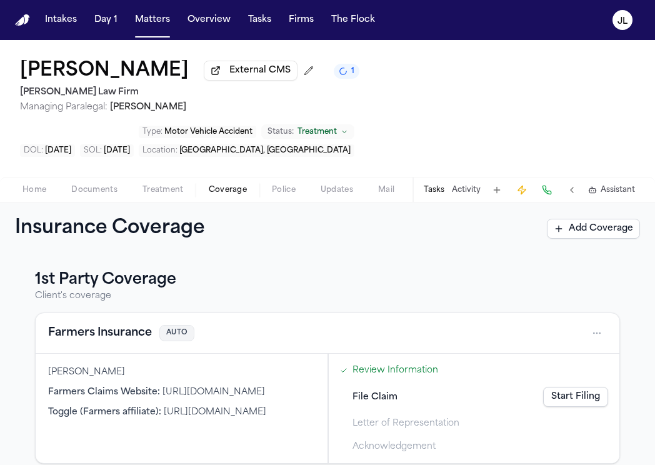
click at [97, 324] on button "Farmers Insurance" at bounding box center [100, 333] width 104 height 18
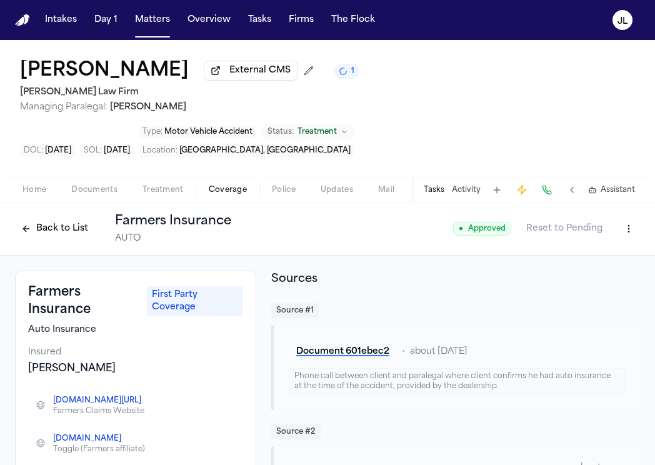
click at [60, 213] on div "Back to List Farmers Insurance AUTO" at bounding box center [123, 229] width 216 height 33
click at [60, 219] on button "Back to List" at bounding box center [54, 229] width 79 height 20
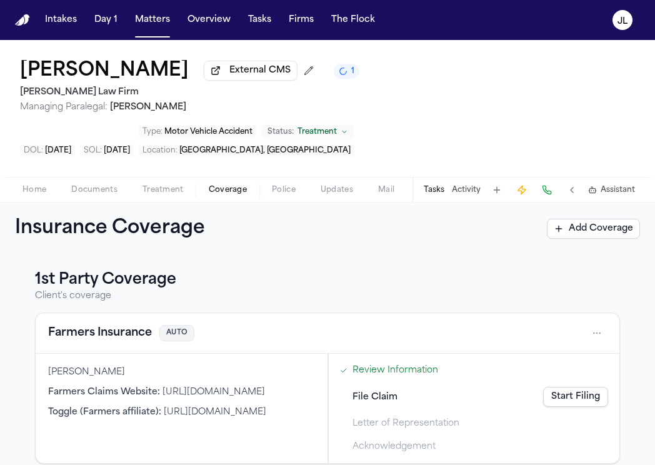
click at [384, 360] on div "Review Information" at bounding box center [474, 370] width 278 height 21
click at [597, 387] on link "Start Filing" at bounding box center [575, 397] width 65 height 20
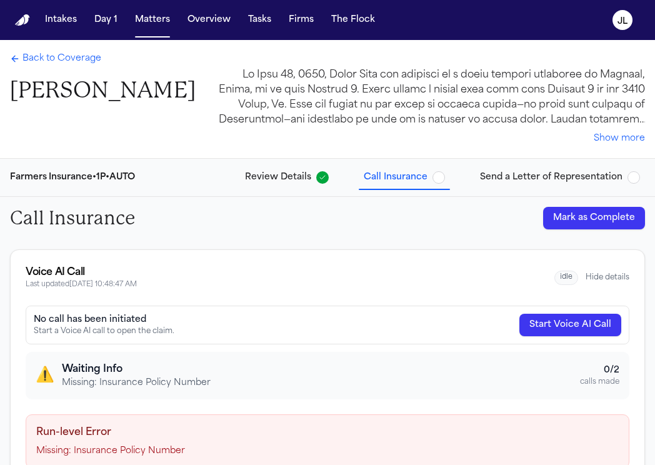
click at [54, 62] on span "Back to Coverage" at bounding box center [62, 59] width 79 height 13
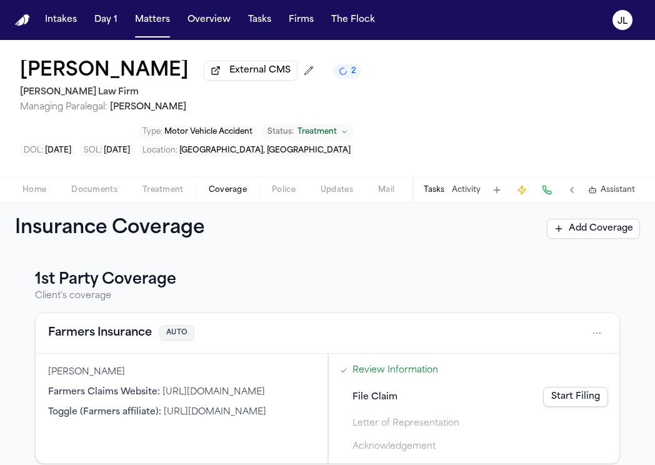
click at [69, 324] on button "Farmers Insurance" at bounding box center [100, 333] width 104 height 18
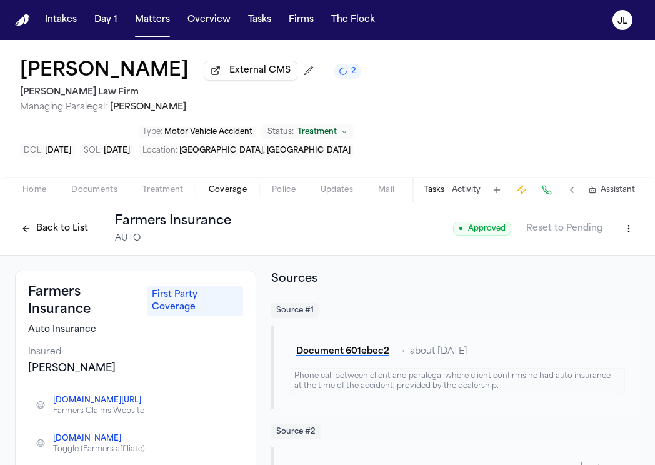
click at [549, 181] on button at bounding box center [547, 190] width 18 height 18
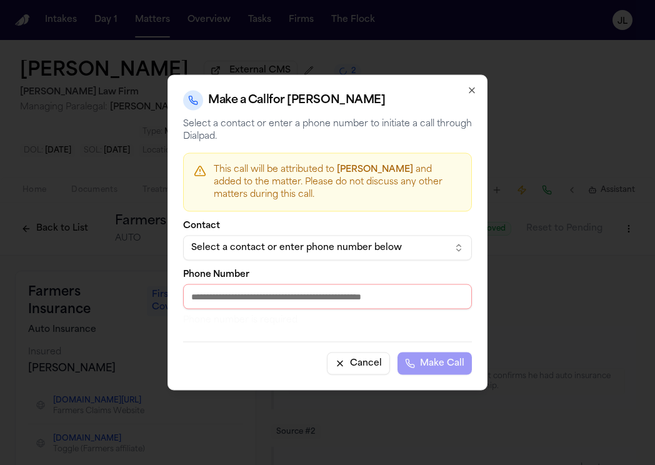
click at [274, 244] on div "Select a contact or enter phone number below" at bounding box center [317, 248] width 253 height 13
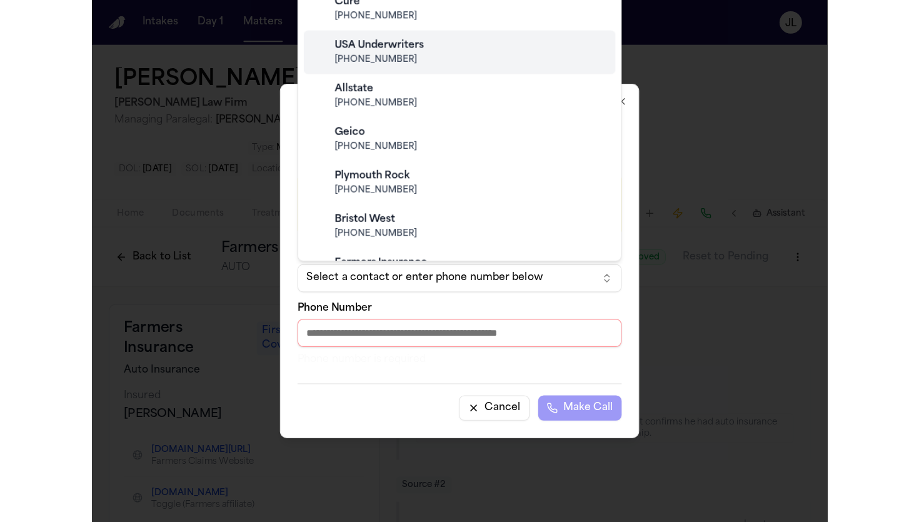
scroll to position [525, 0]
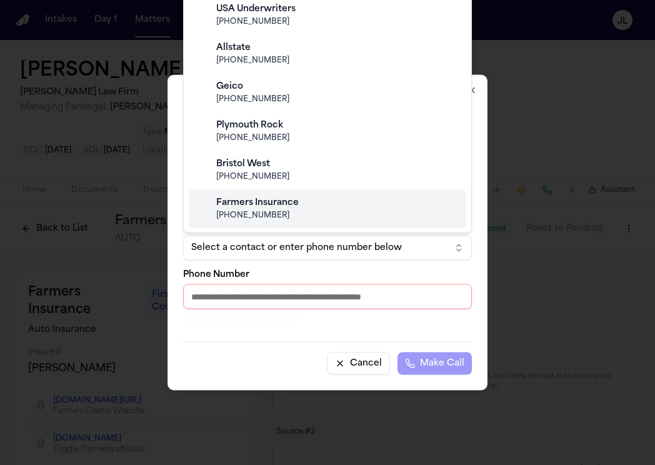
click at [304, 214] on span "(800) 435-7764" at bounding box center [337, 216] width 243 height 10
type input "**********"
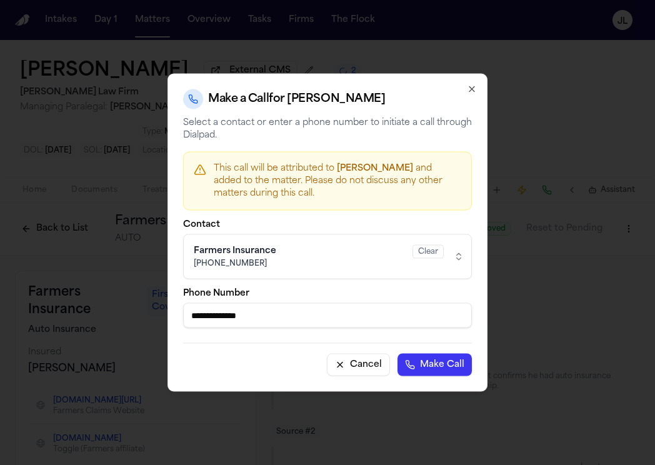
click at [421, 368] on button "Make Call" at bounding box center [435, 365] width 74 height 23
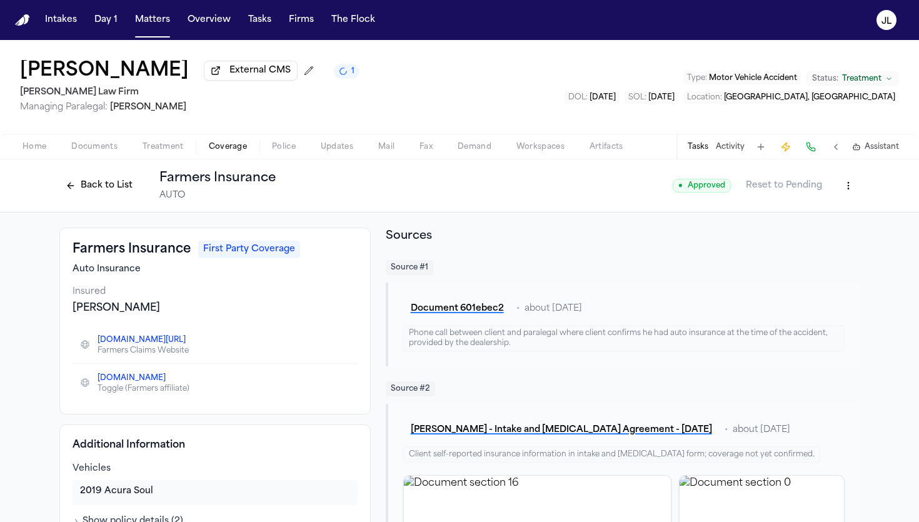
click at [654, 144] on button "Tasks" at bounding box center [698, 147] width 21 height 10
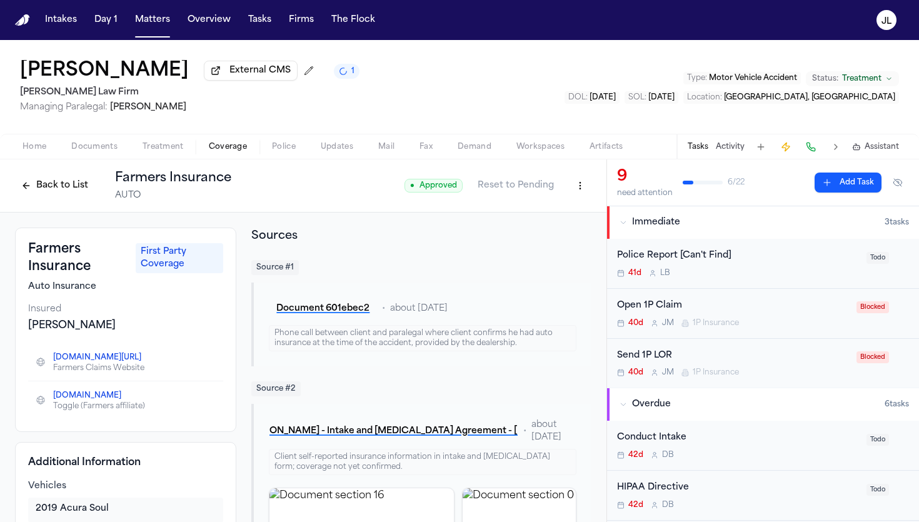
scroll to position [19, 0]
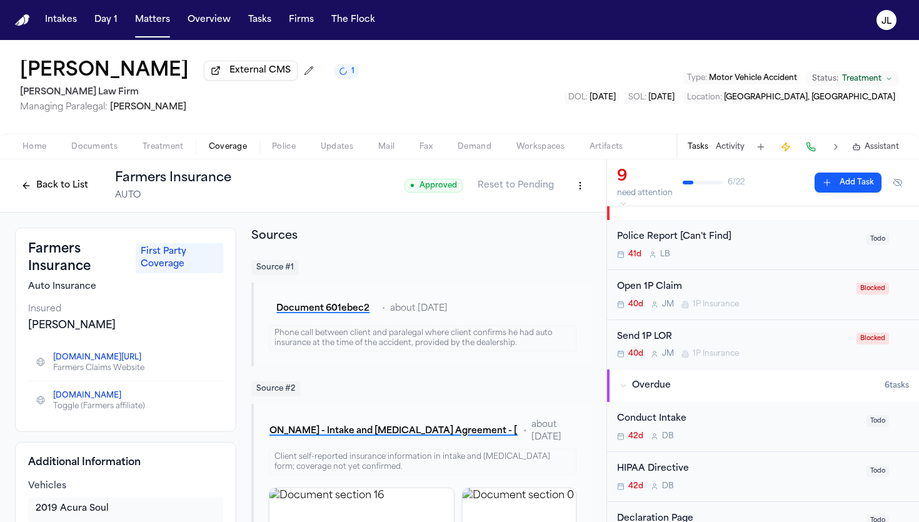
click at [654, 293] on div "Open 1P Claim" at bounding box center [733, 287] width 232 height 14
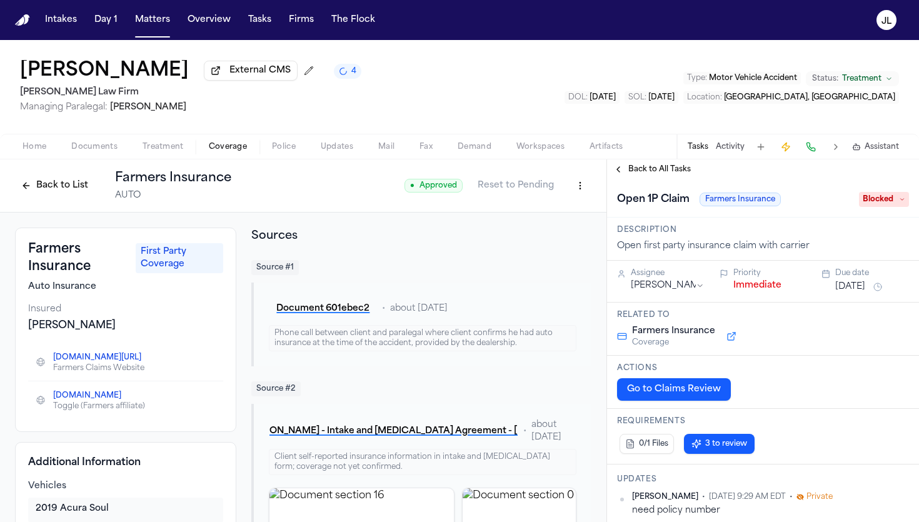
click at [625, 183] on div "Open 1P Claim Farmers Insurance Blocked" at bounding box center [763, 198] width 312 height 38
click at [625, 174] on button "Back to All Tasks" at bounding box center [652, 169] width 90 height 10
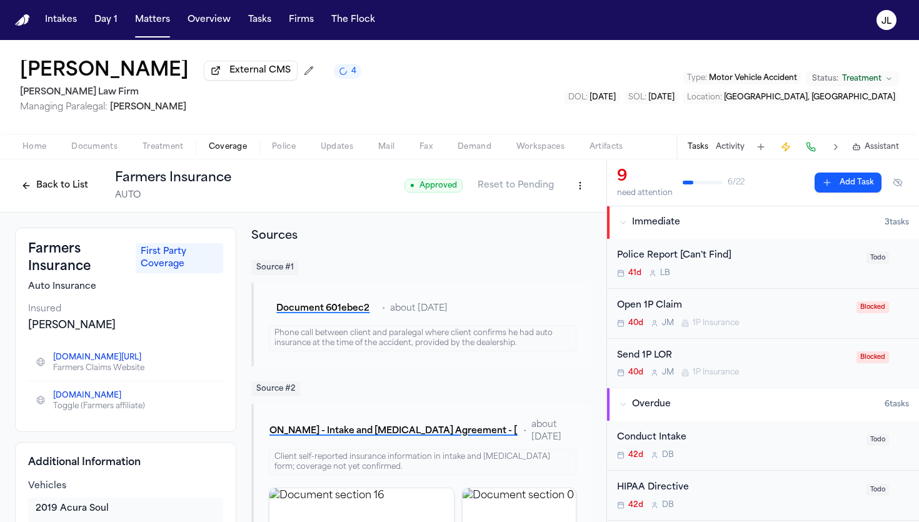
click at [654, 361] on div "Send 1P LOR" at bounding box center [733, 356] width 232 height 14
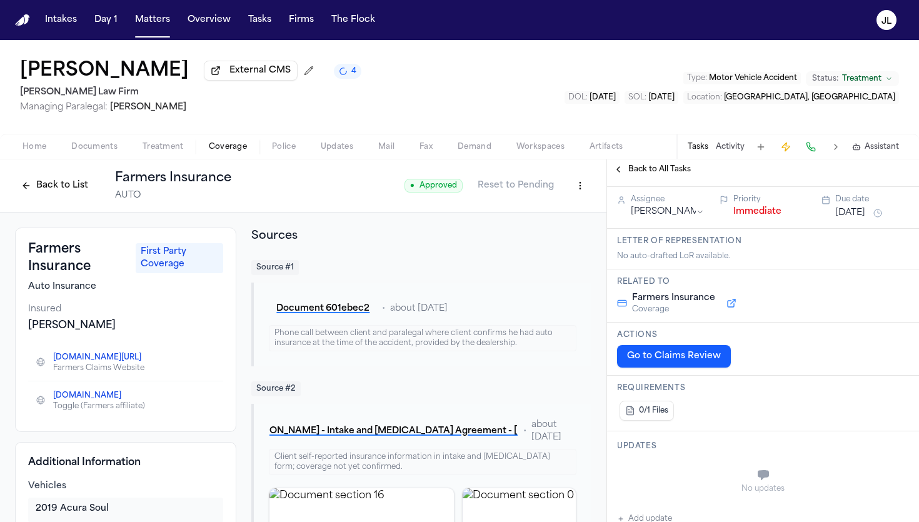
scroll to position [4, 0]
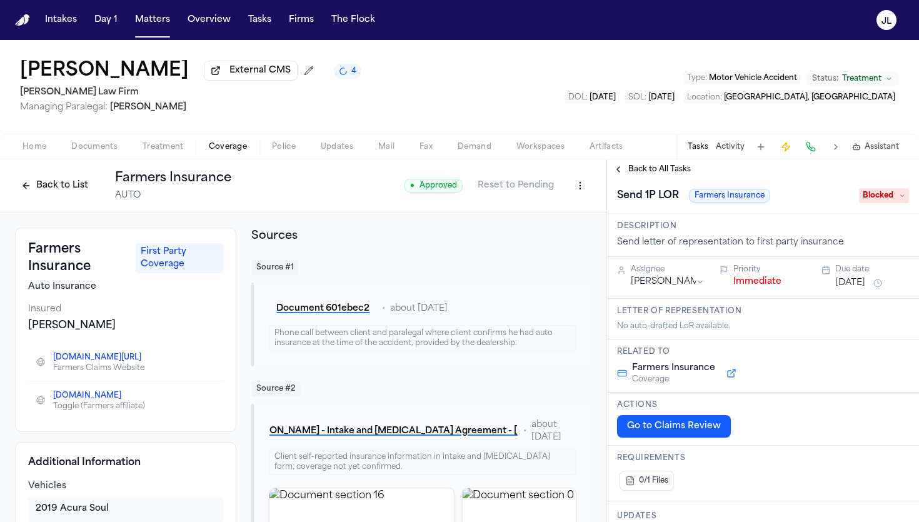
click at [623, 174] on button "Back to All Tasks" at bounding box center [652, 169] width 90 height 10
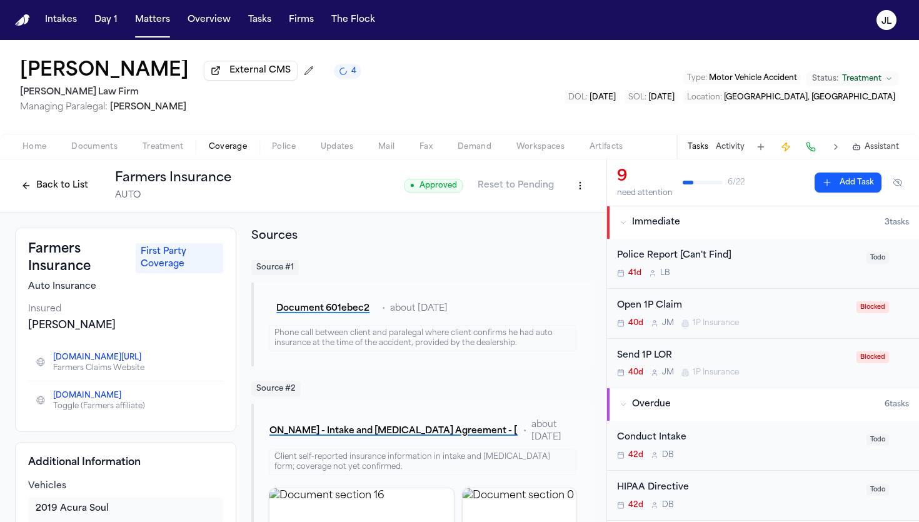
click at [574, 194] on html "Intakes Day 1 Matters Overview Tasks Firms The Flock JL Marco Mena External CMS…" at bounding box center [459, 261] width 919 height 522
click at [558, 216] on div "Edit Coverage" at bounding box center [536, 216] width 105 height 20
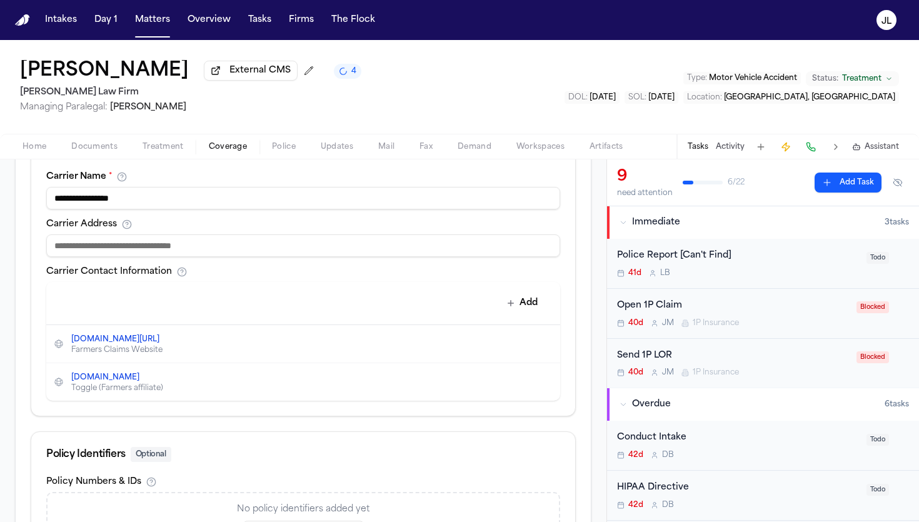
scroll to position [602, 0]
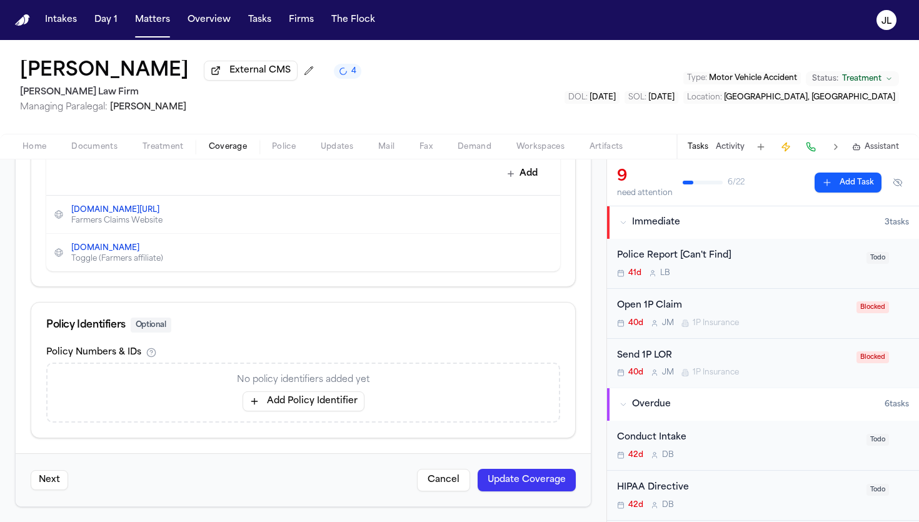
click at [271, 408] on button "Add Policy Identifier" at bounding box center [304, 401] width 122 height 20
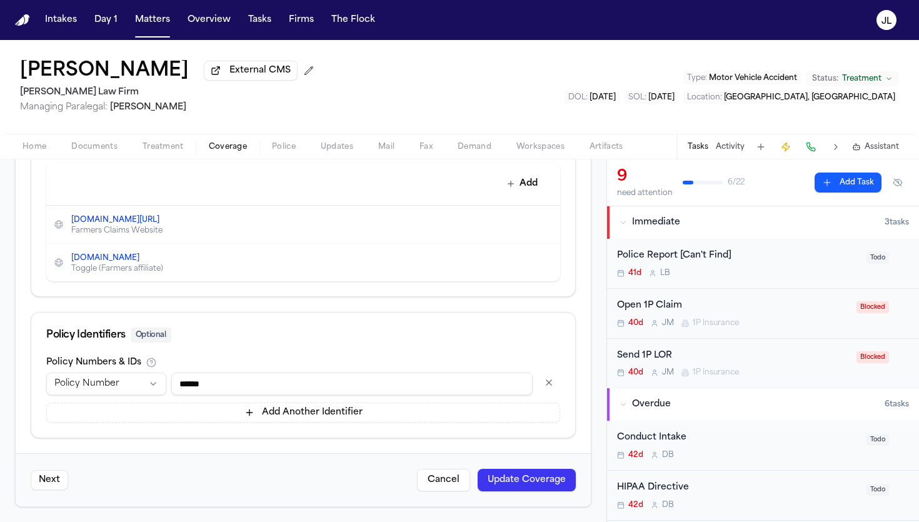
type input "******"
click at [560, 464] on button "Update Coverage" at bounding box center [527, 480] width 98 height 23
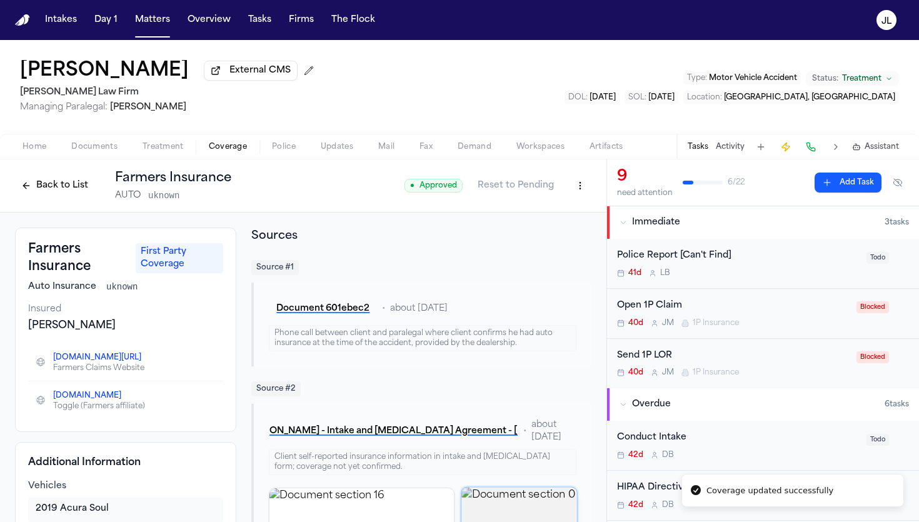
click at [60, 193] on button "Back to List" at bounding box center [54, 186] width 79 height 20
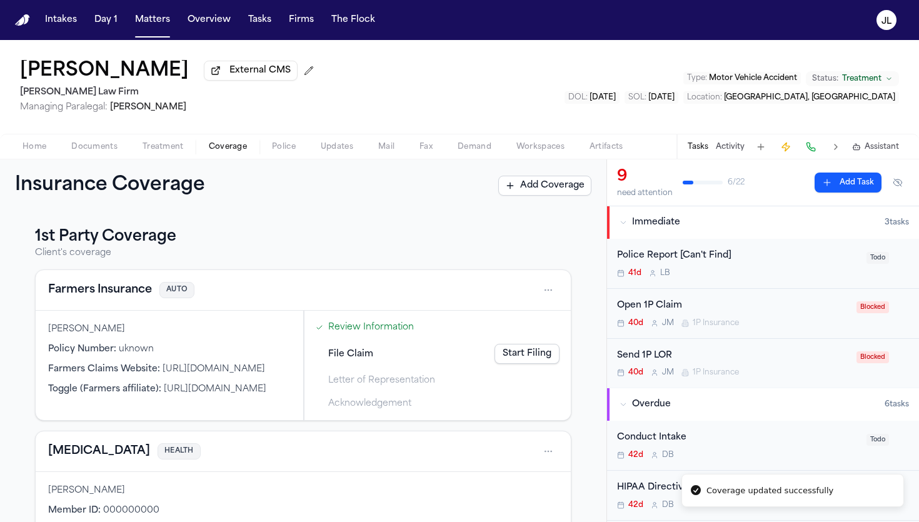
click at [548, 359] on link "Start Filing" at bounding box center [526, 354] width 65 height 20
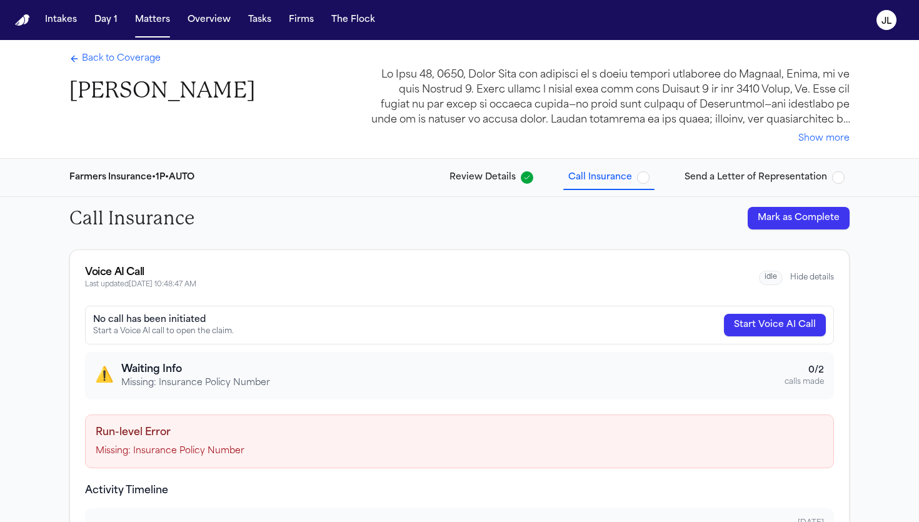
click at [654, 334] on button "Start Voice AI Call" at bounding box center [775, 325] width 102 height 23
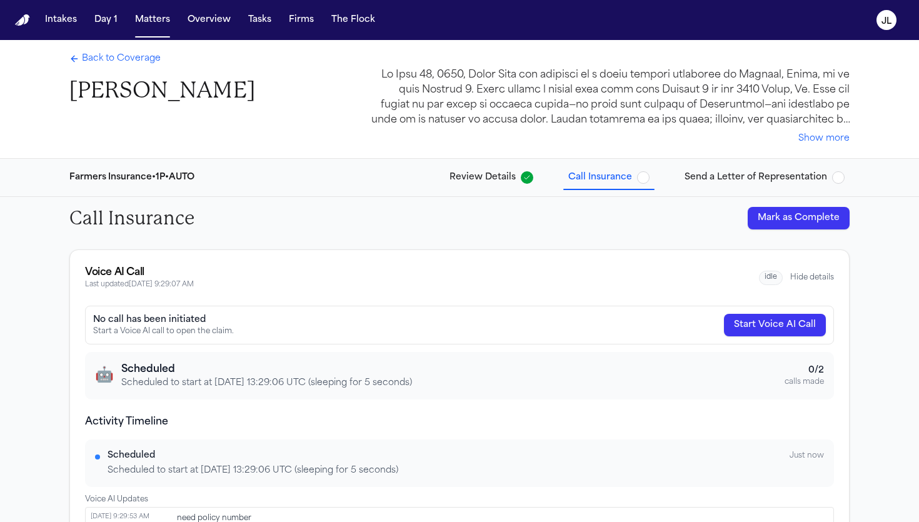
click at [125, 52] on div "Back to Coverage Marco Mena Show more" at bounding box center [459, 99] width 800 height 118
click at [125, 57] on span "Back to Coverage" at bounding box center [121, 59] width 79 height 13
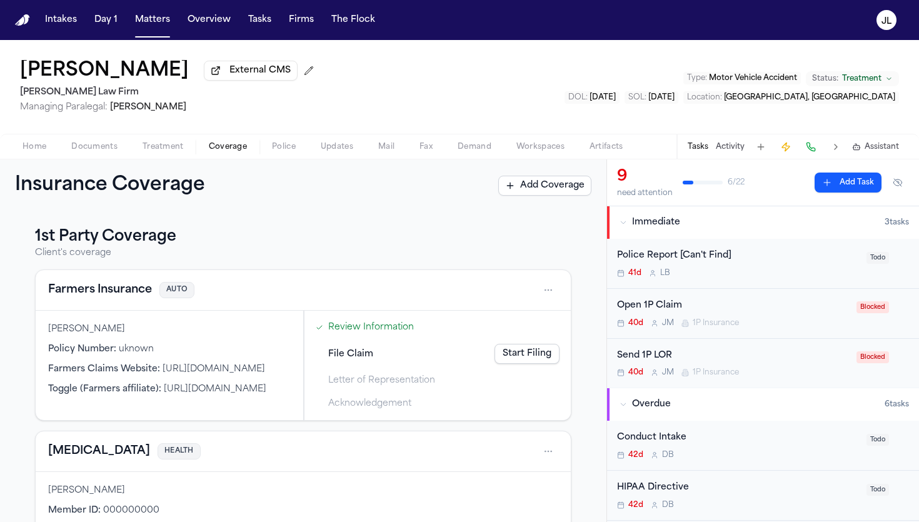
click at [115, 297] on button "Farmers Insurance" at bounding box center [100, 290] width 104 height 18
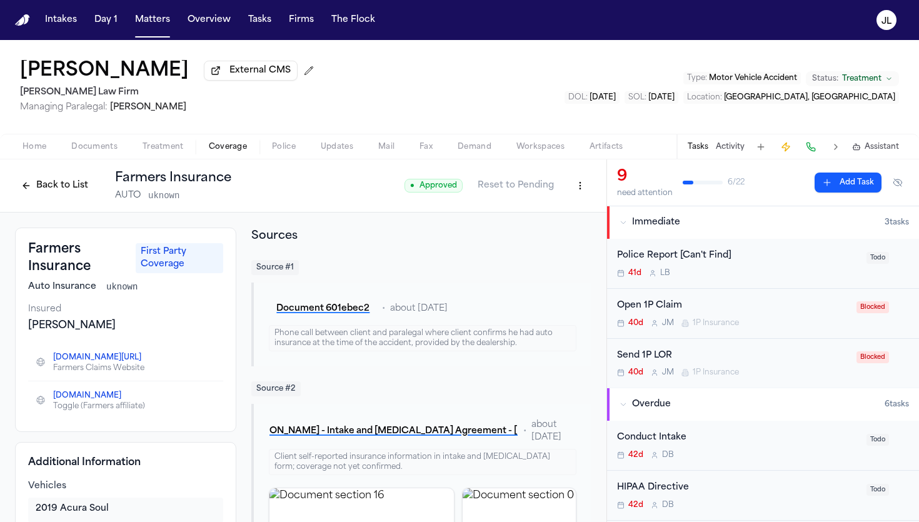
click at [37, 148] on span "Home" at bounding box center [35, 147] width 24 height 10
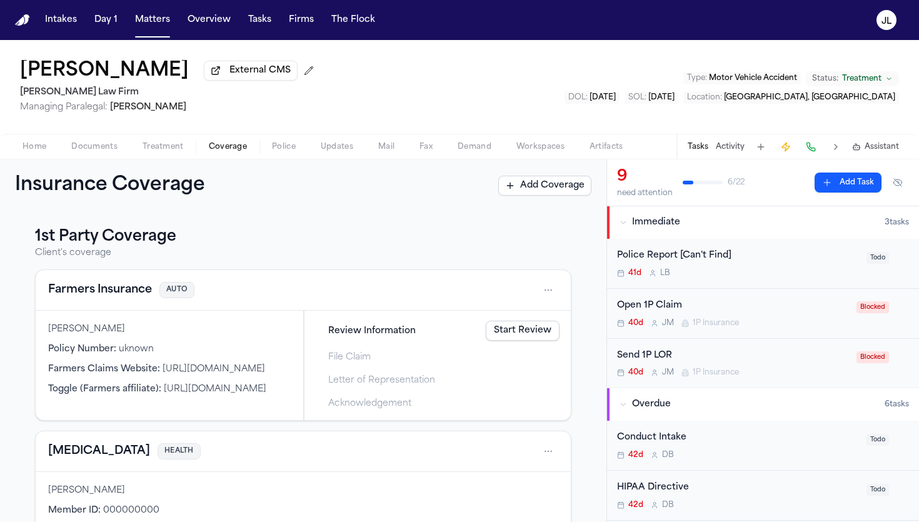
click at [238, 151] on span "Coverage" at bounding box center [228, 147] width 38 height 10
click at [126, 294] on button "Farmers Insurance" at bounding box center [100, 290] width 104 height 18
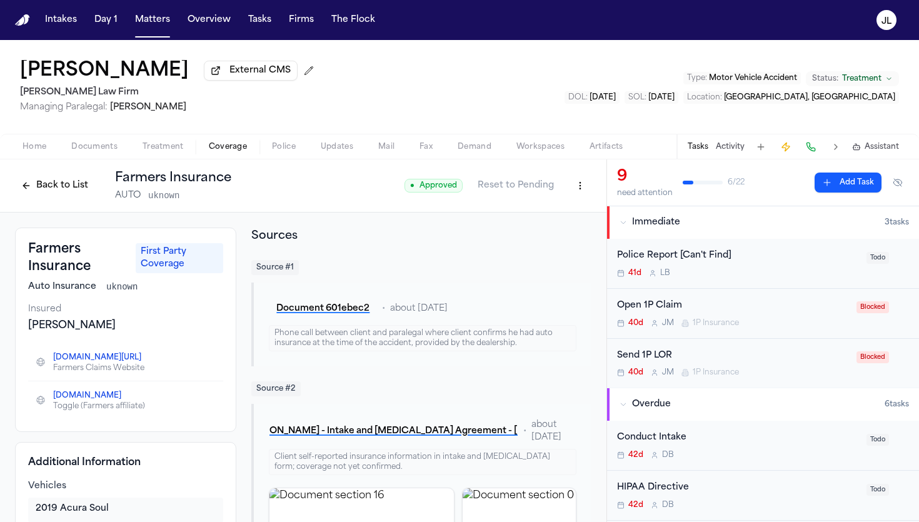
click at [65, 189] on button "Back to List" at bounding box center [54, 186] width 79 height 20
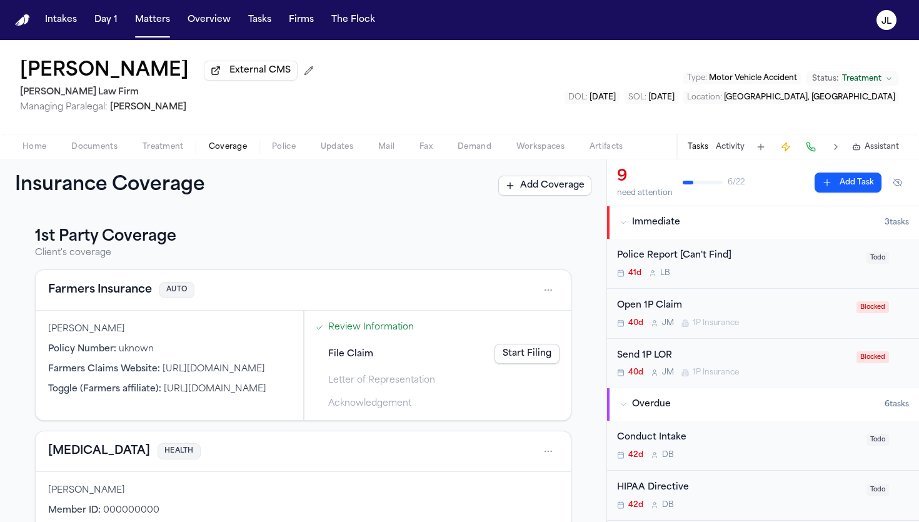
click at [106, 294] on button "Farmers Insurance" at bounding box center [100, 290] width 104 height 18
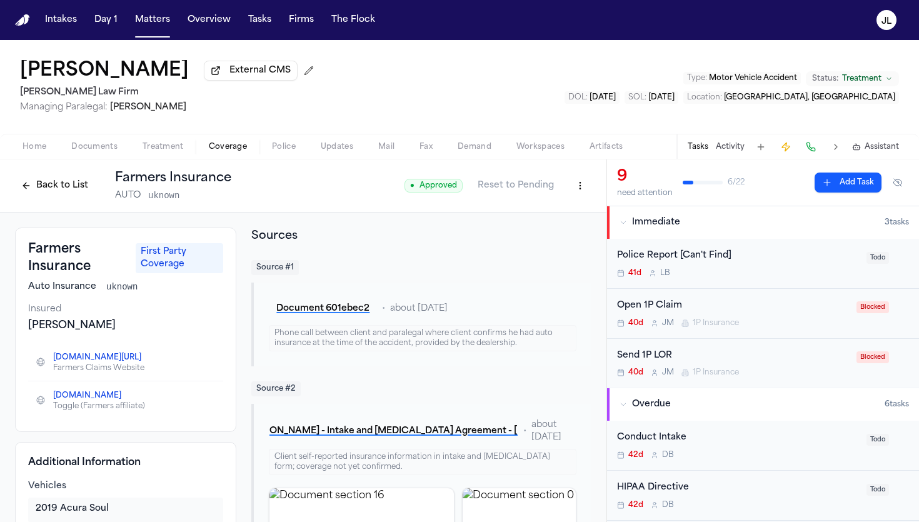
click at [31, 151] on span "Home" at bounding box center [35, 147] width 24 height 10
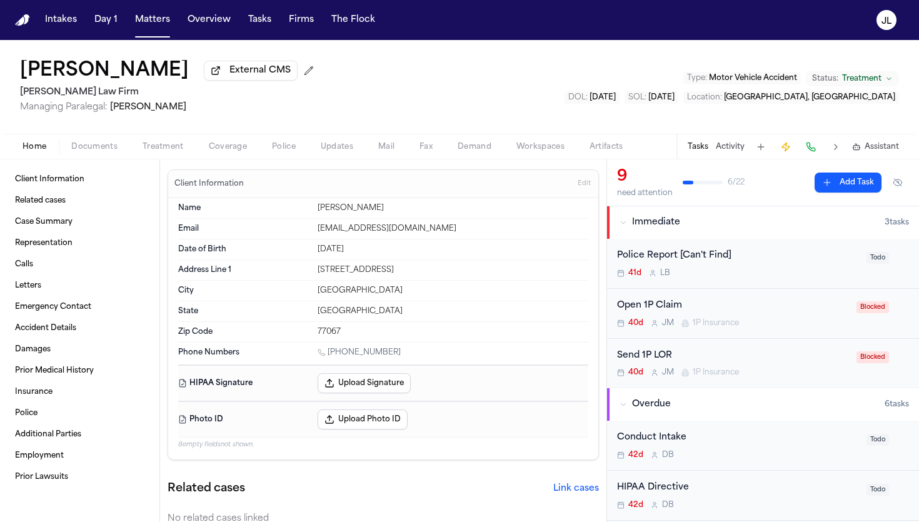
click at [216, 140] on div "Home Documents Treatment Coverage Police Updates Mail Fax Demand Workspaces Art…" at bounding box center [459, 146] width 919 height 25
click at [216, 147] on span "Coverage" at bounding box center [228, 147] width 38 height 10
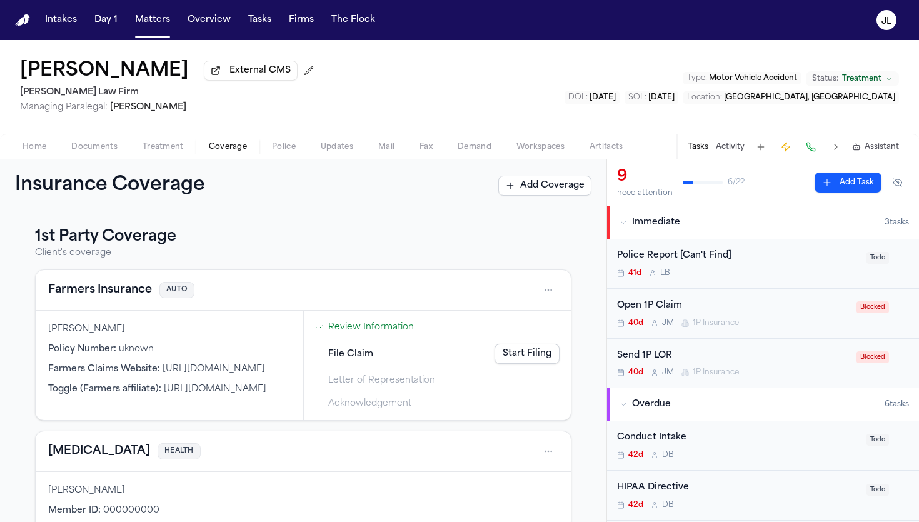
click at [136, 299] on button "Farmers Insurance" at bounding box center [100, 290] width 104 height 18
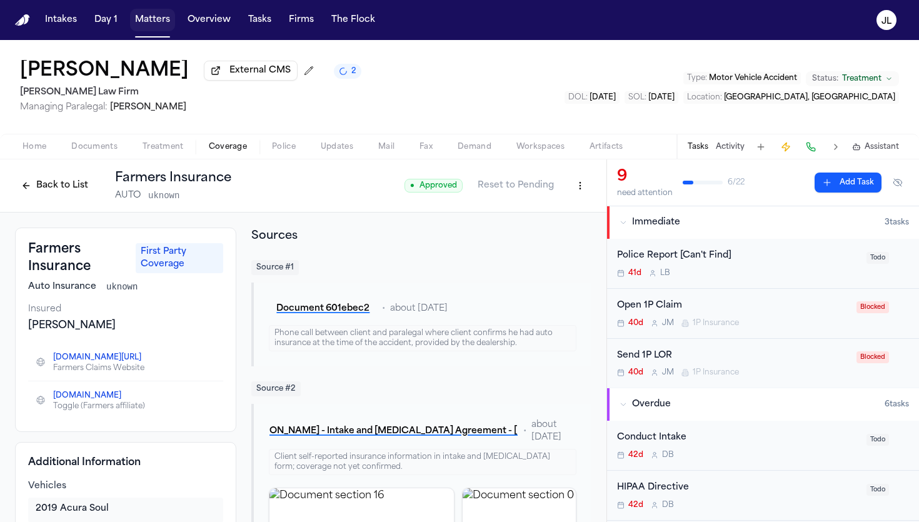
click at [163, 18] on button "Matters" at bounding box center [152, 20] width 45 height 23
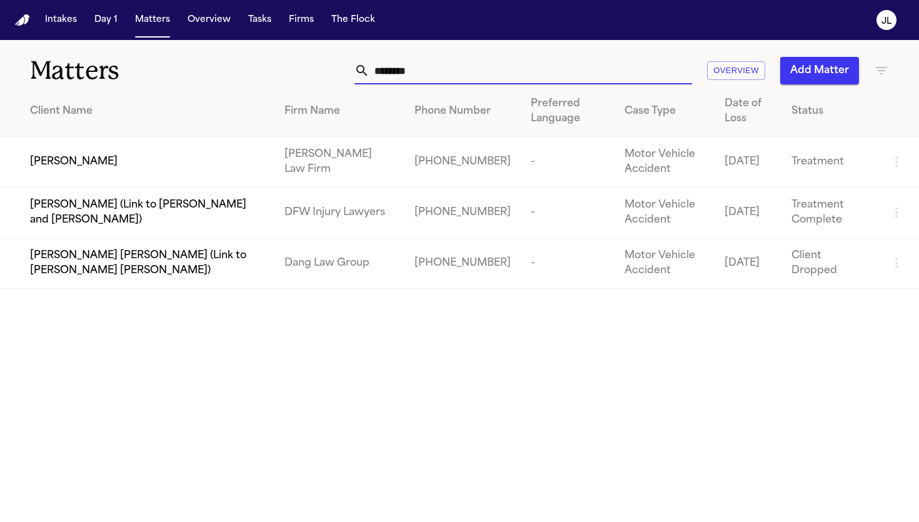
drag, startPoint x: 449, startPoint y: 76, endPoint x: 276, endPoint y: 53, distance: 174.7
click at [276, 54] on div "Matters ******** Overview Add Matter" at bounding box center [459, 63] width 919 height 46
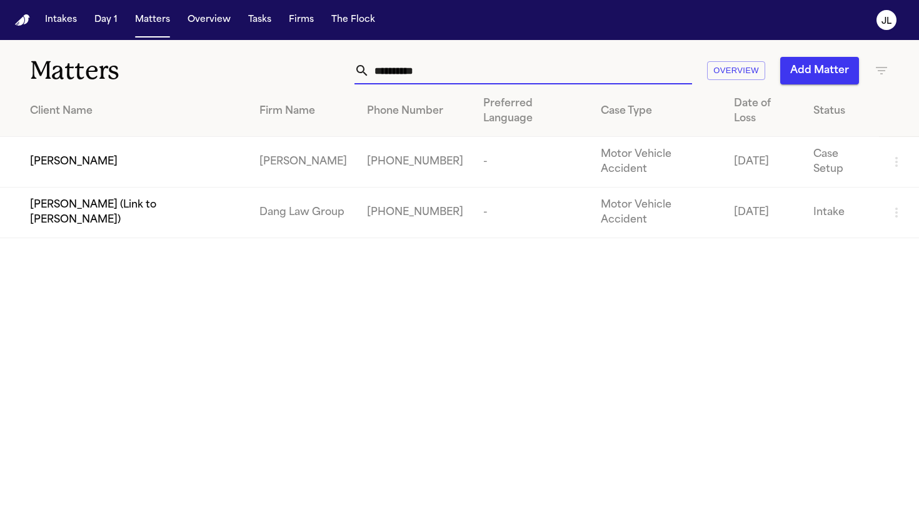
type input "**********"
click at [88, 149] on td "[PERSON_NAME]" at bounding box center [124, 162] width 249 height 51
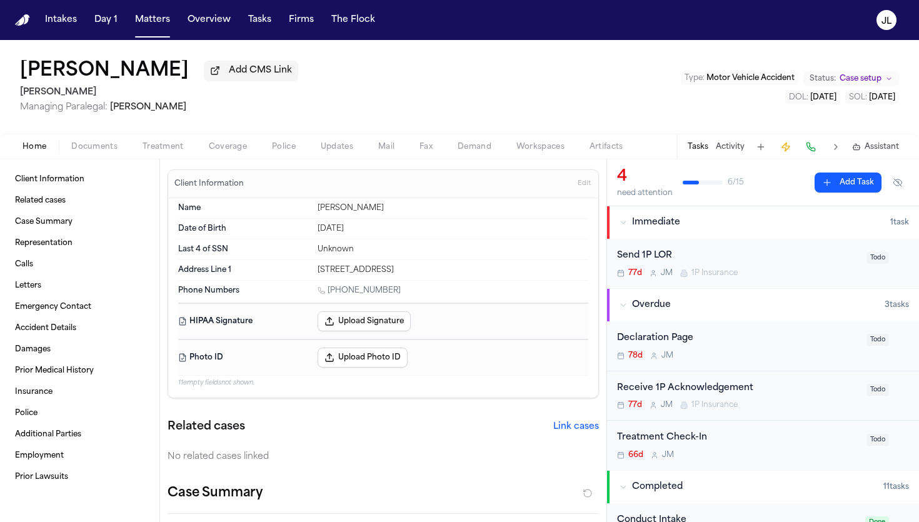
click at [230, 150] on span "Coverage" at bounding box center [228, 147] width 38 height 10
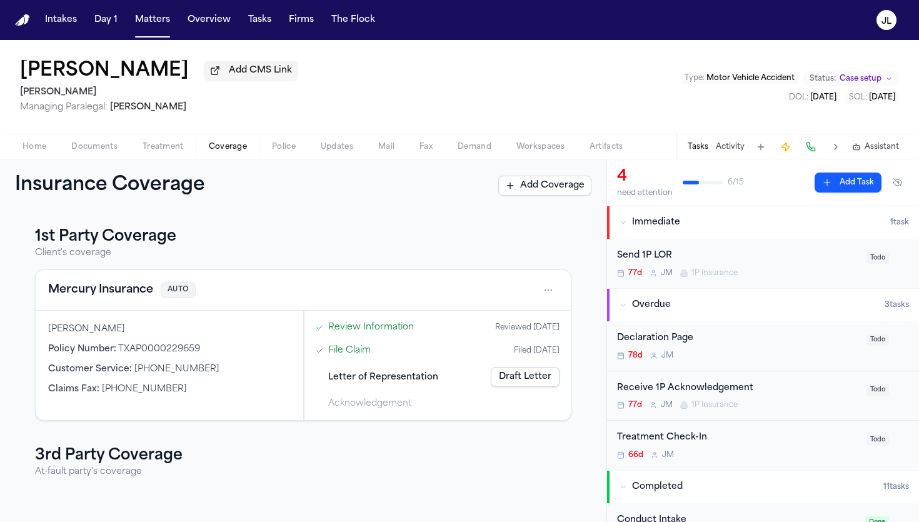
click at [114, 293] on button "Mercury Insurance" at bounding box center [100, 290] width 105 height 18
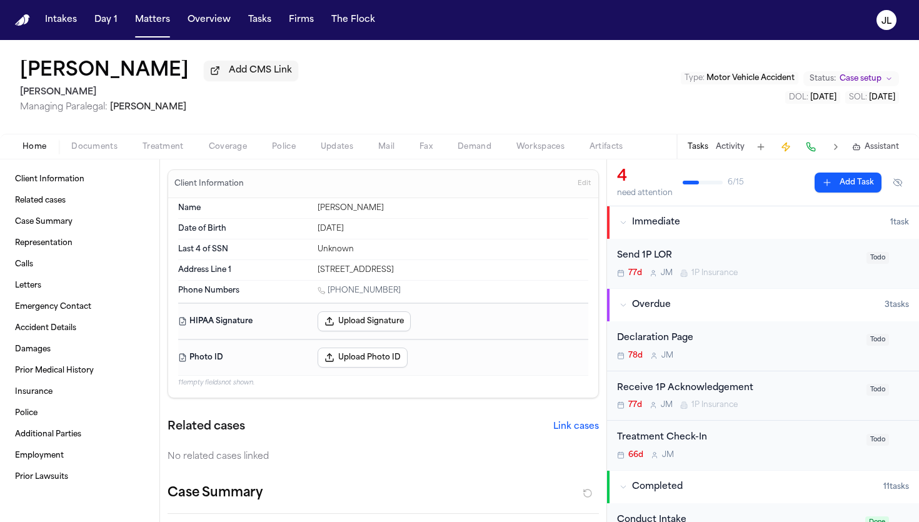
click at [43, 152] on span "Home" at bounding box center [35, 147] width 24 height 10
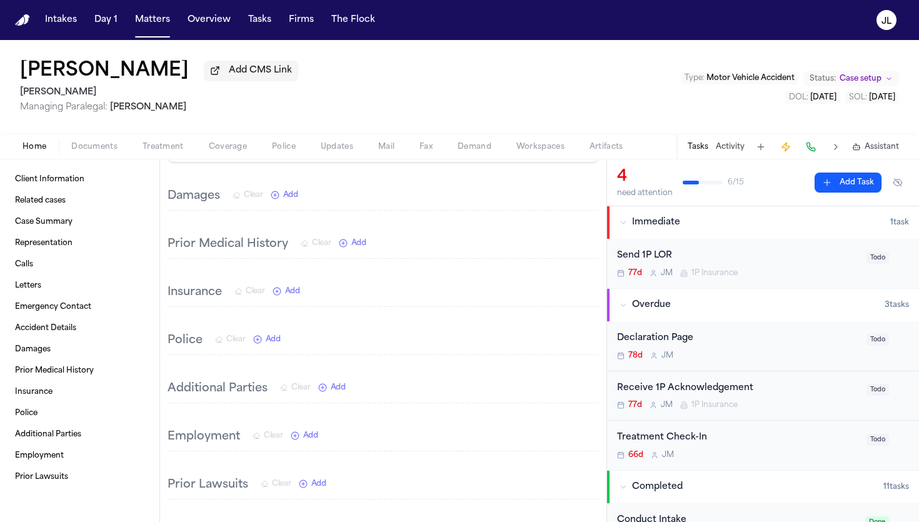
scroll to position [1768, 0]
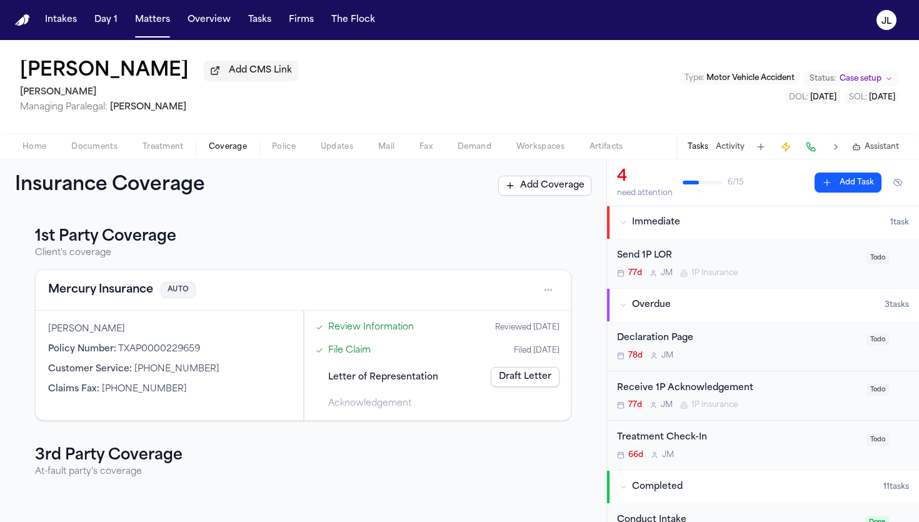
click at [243, 149] on span "Coverage" at bounding box center [228, 147] width 38 height 10
click at [117, 294] on button "Mercury Insurance" at bounding box center [100, 290] width 105 height 18
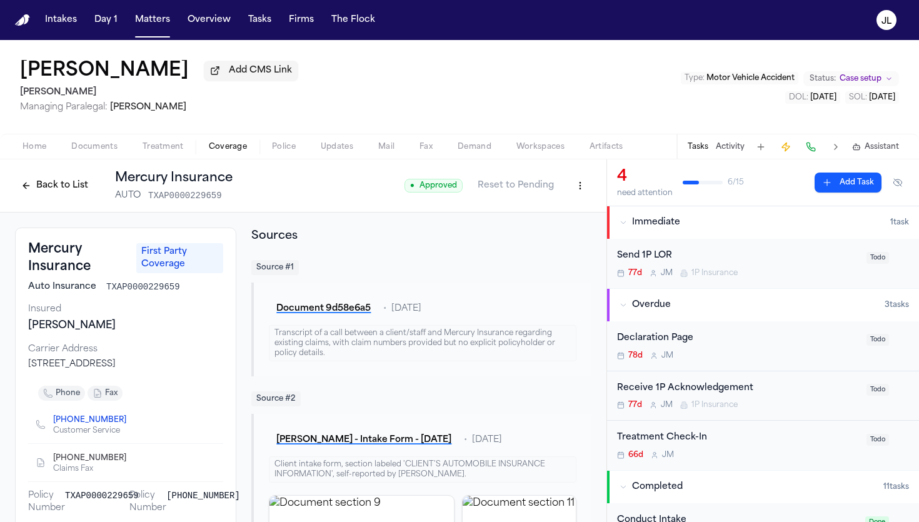
click at [44, 183] on button "Back to List" at bounding box center [54, 186] width 79 height 20
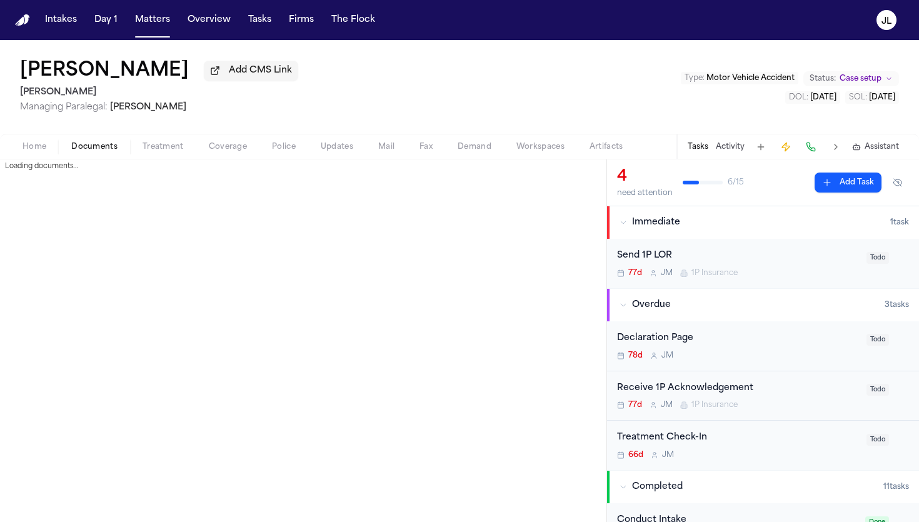
click at [84, 144] on span "Documents" at bounding box center [94, 147] width 46 height 10
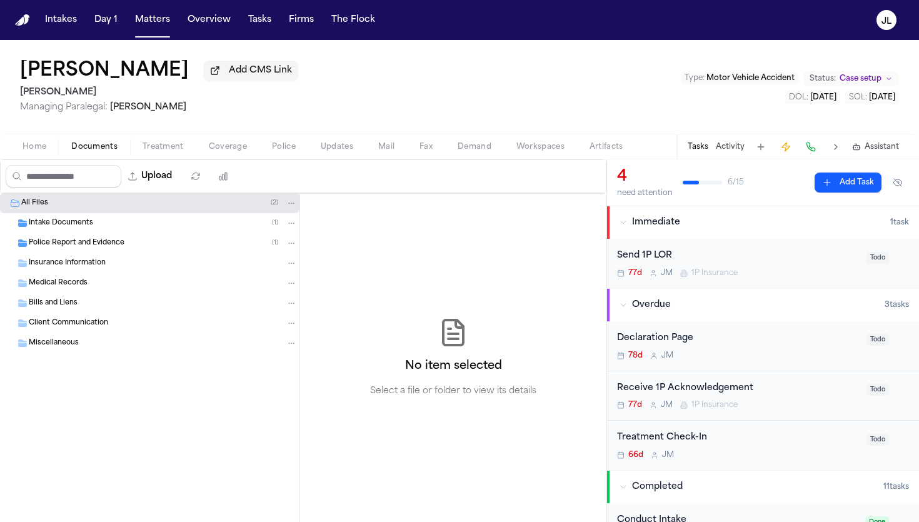
click at [69, 261] on span "Insurance Information" at bounding box center [67, 263] width 77 height 11
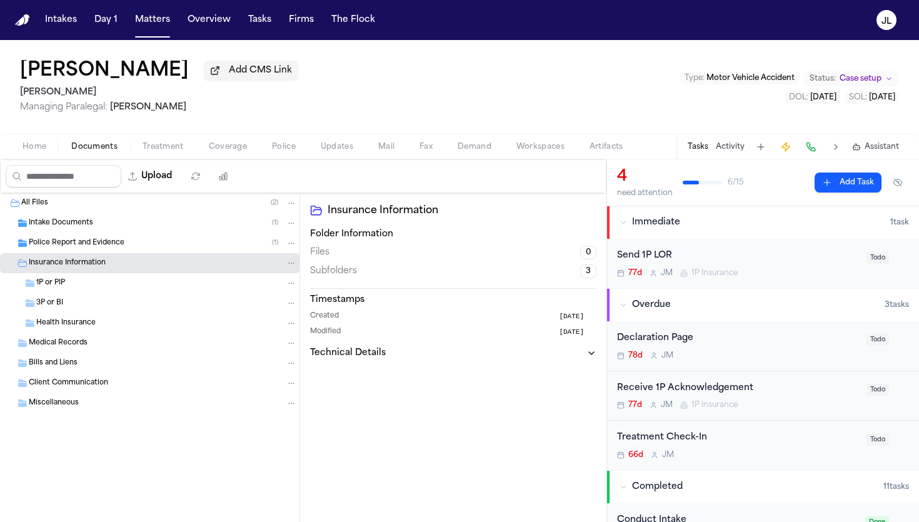
click at [73, 243] on span "Police Report and Evidence" at bounding box center [77, 243] width 96 height 11
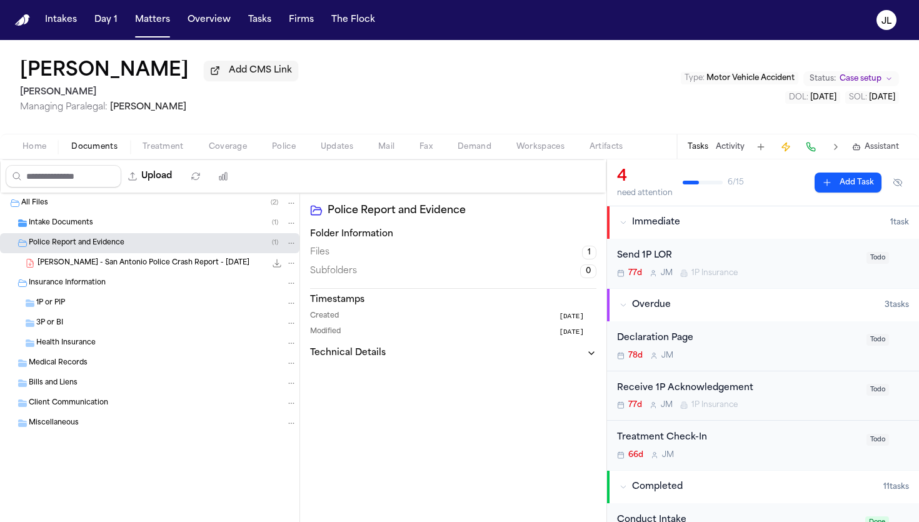
click at [74, 224] on span "Intake Documents" at bounding box center [61, 223] width 64 height 11
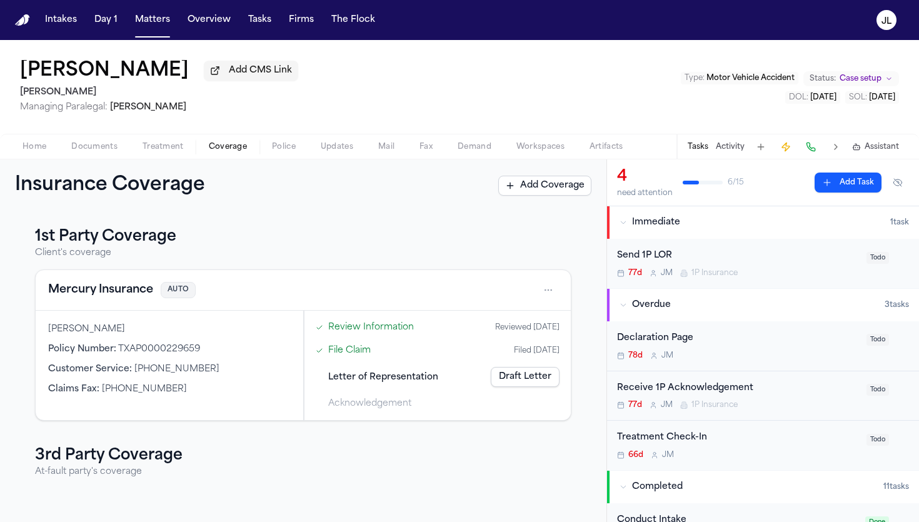
click at [231, 154] on button "Coverage" at bounding box center [227, 146] width 63 height 15
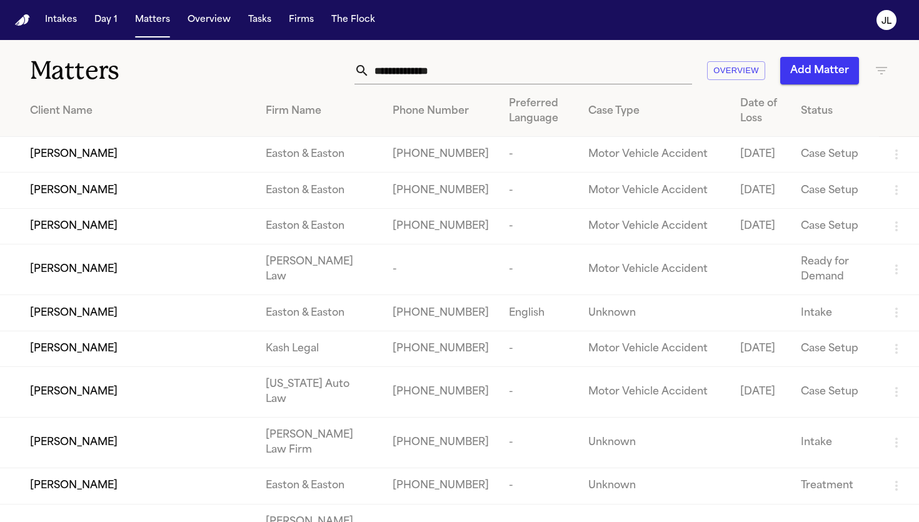
click at [391, 79] on input "text" at bounding box center [530, 71] width 323 height 28
paste input "**********"
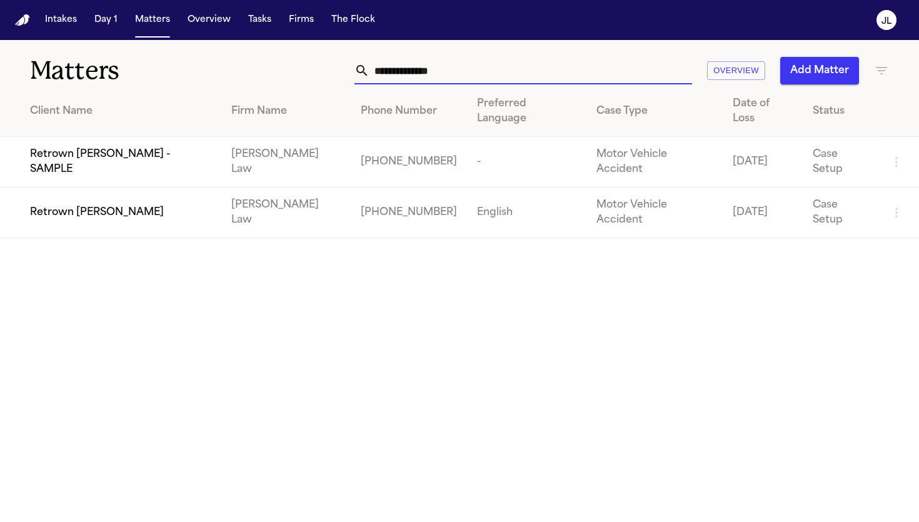
type input "**********"
click at [79, 205] on span "Retrown [PERSON_NAME]" at bounding box center [97, 212] width 134 height 15
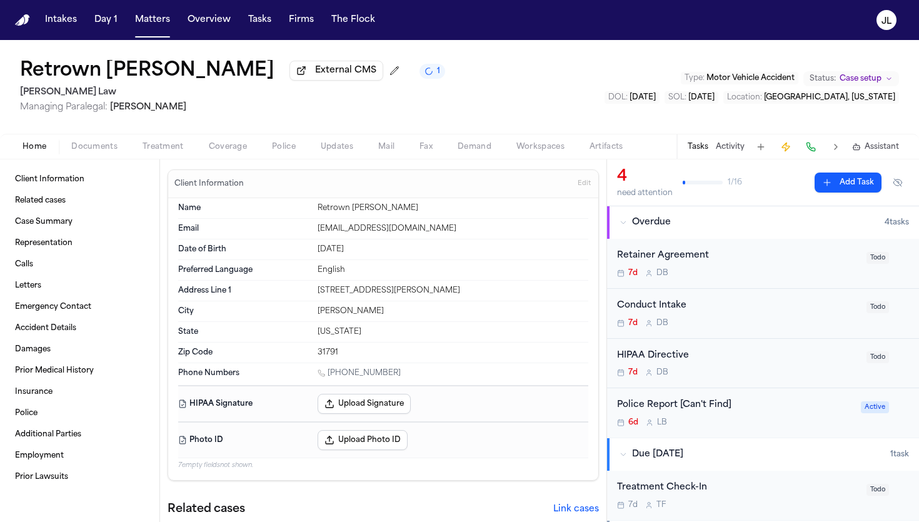
click at [216, 154] on span "button" at bounding box center [227, 153] width 53 height 1
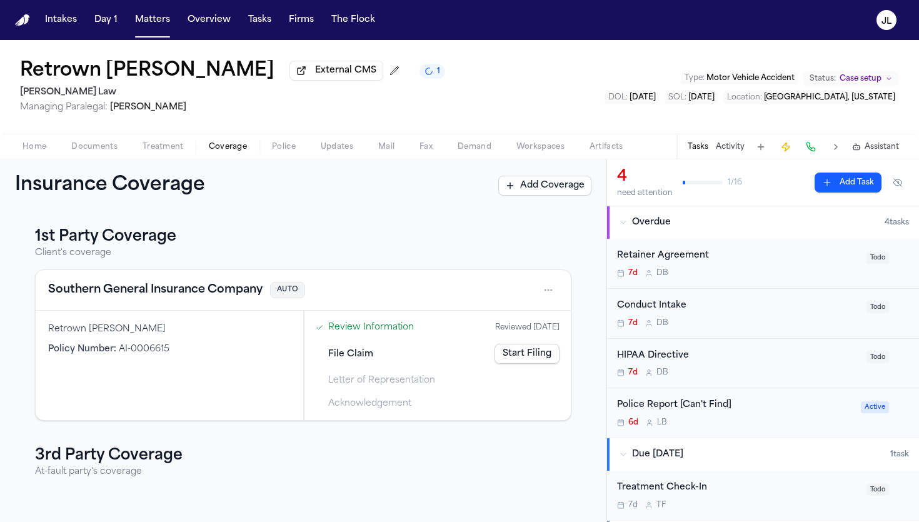
click at [161, 288] on button "Southern General Insurance Company" at bounding box center [155, 290] width 214 height 18
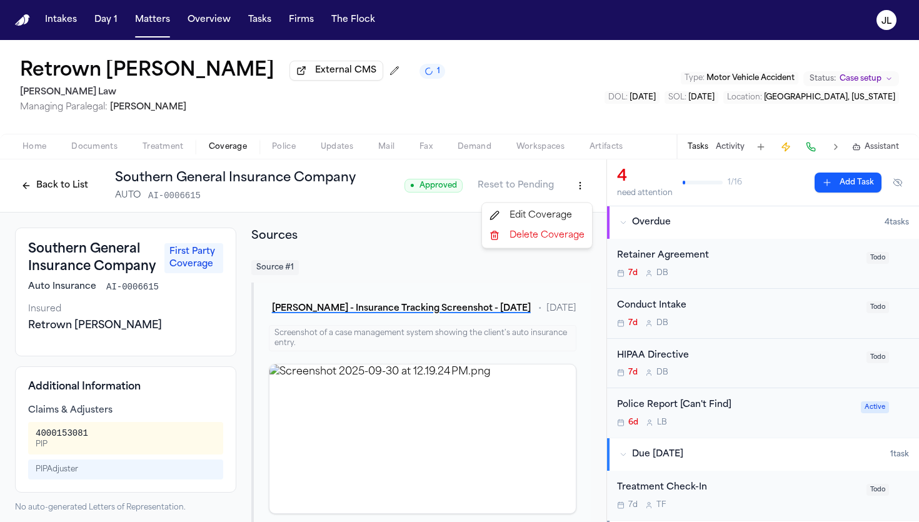
click at [588, 184] on html "Intakes Day 1 Matters Overview Tasks Firms The [PERSON_NAME] Retrown [PERSON_NA…" at bounding box center [459, 261] width 919 height 522
click at [543, 219] on div "Edit Coverage" at bounding box center [536, 216] width 105 height 20
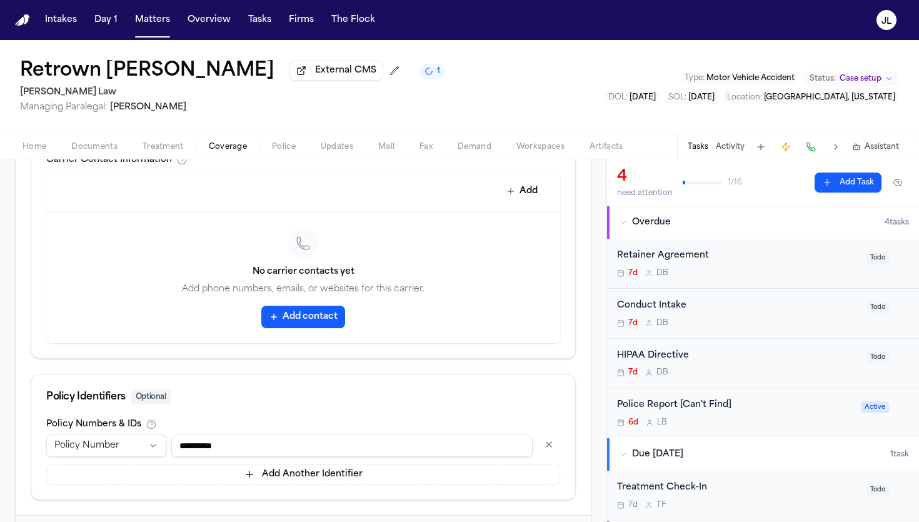
scroll to position [589, 0]
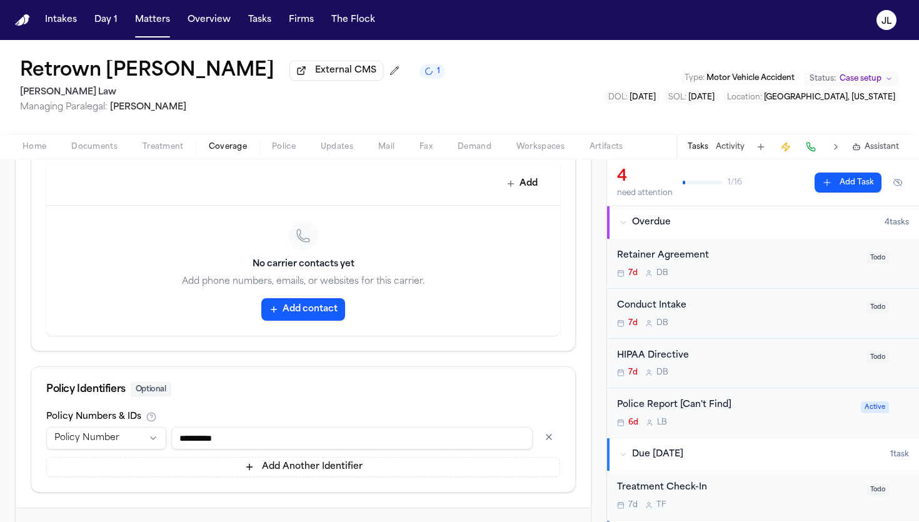
click at [323, 304] on button "Add contact" at bounding box center [303, 309] width 84 height 23
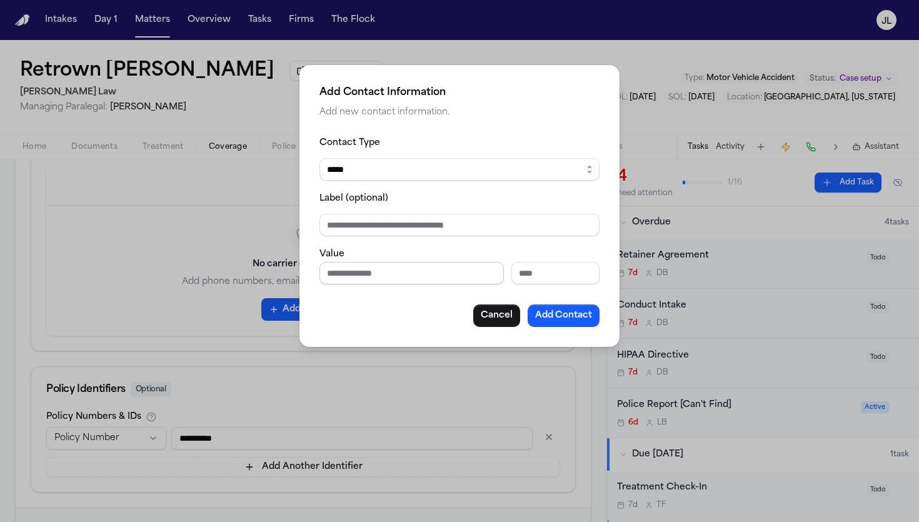
click at [360, 262] on input "Phone number" at bounding box center [411, 273] width 184 height 23
paste input "**********"
type input "**********"
click at [567, 311] on button "Add Contact" at bounding box center [564, 315] width 72 height 23
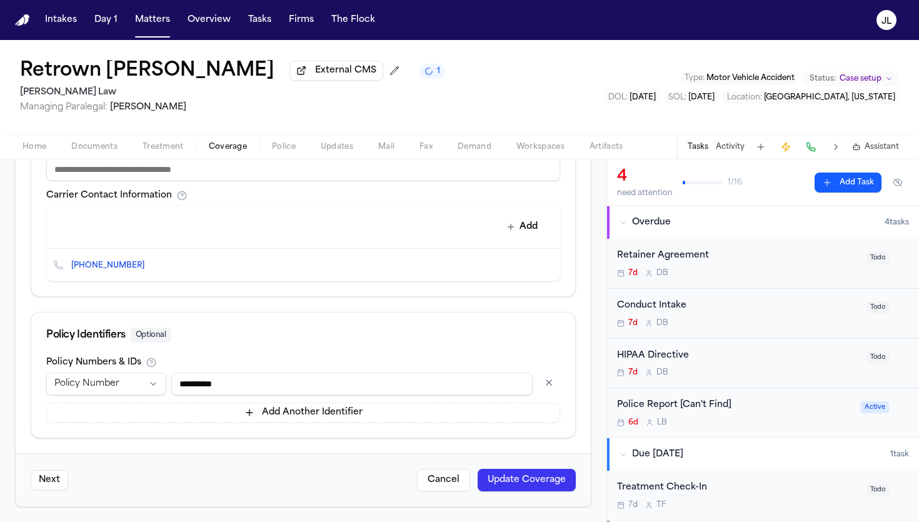
click at [804, 144] on button at bounding box center [811, 147] width 18 height 18
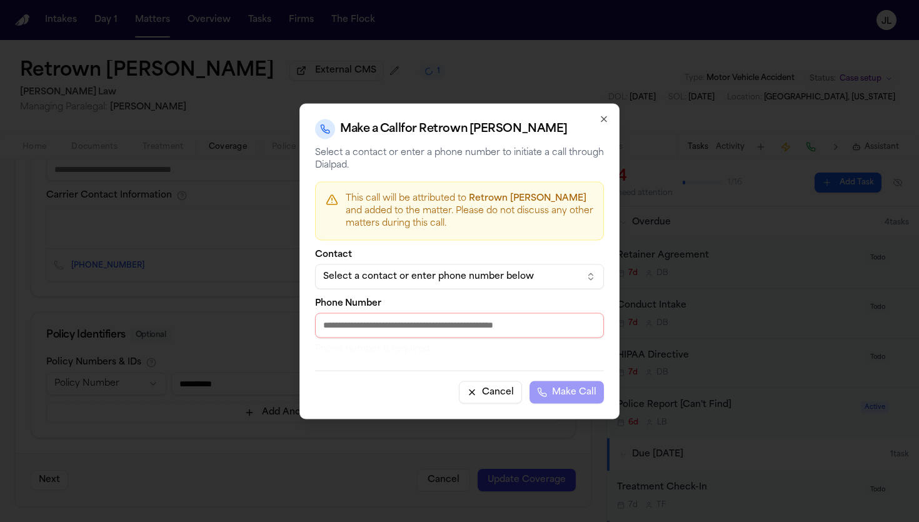
click at [459, 319] on input "Phone Number" at bounding box center [459, 325] width 289 height 25
click at [465, 331] on input "Phone Number" at bounding box center [459, 325] width 289 height 25
paste input "**********"
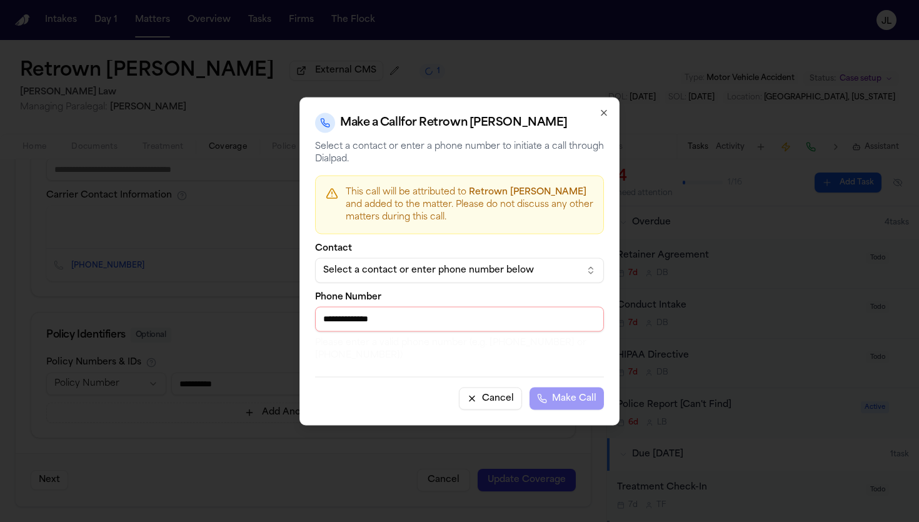
click at [581, 397] on div "Cancel Make Call" at bounding box center [459, 392] width 289 height 33
drag, startPoint x: 328, startPoint y: 319, endPoint x: 311, endPoint y: 318, distance: 17.5
click at [311, 318] on div "**********" at bounding box center [459, 261] width 320 height 328
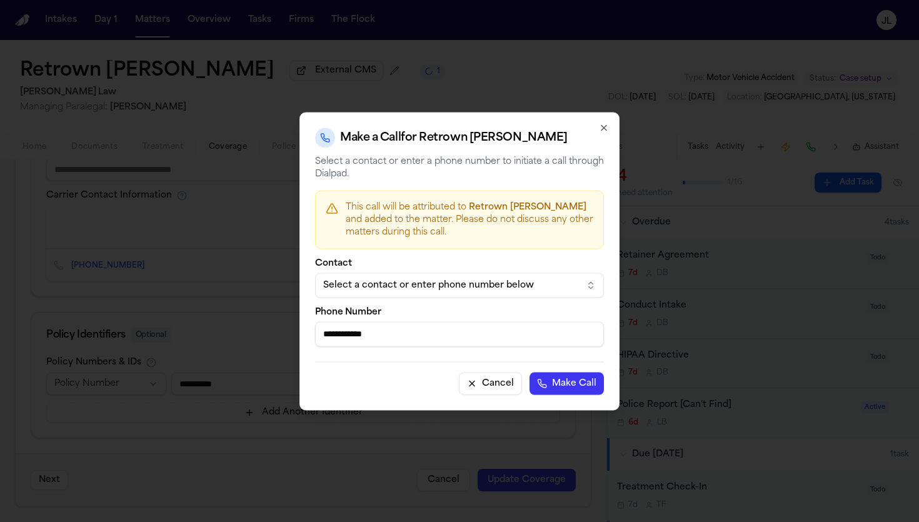
type input "**********"
click at [529, 372] on button "Make Call" at bounding box center [566, 383] width 74 height 23
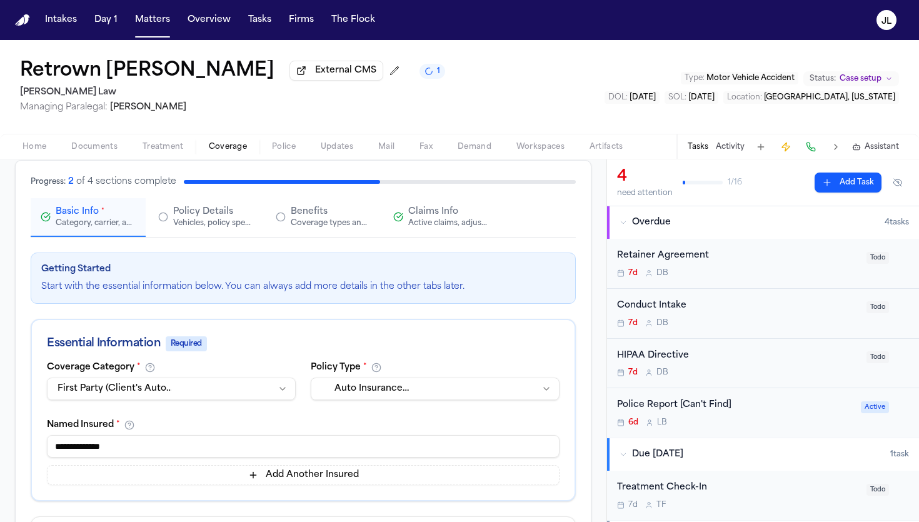
scroll to position [49, 0]
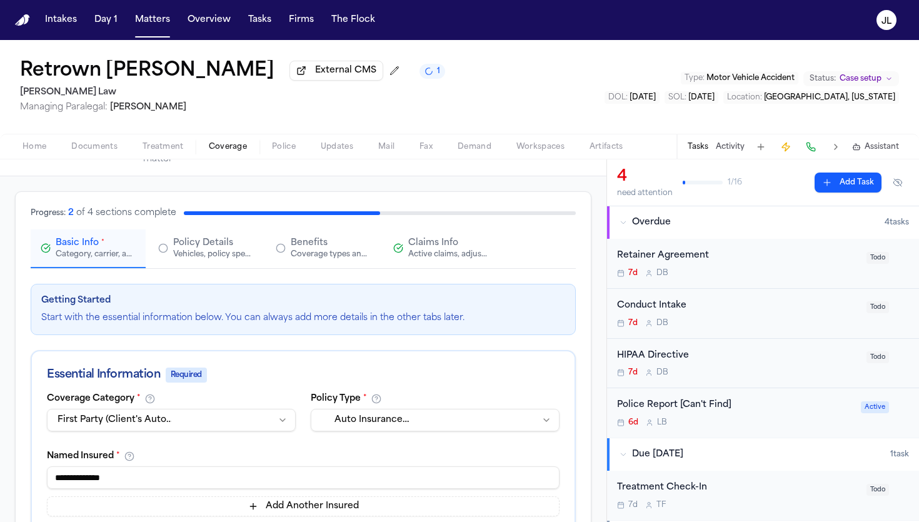
click at [443, 253] on div "Active claims, adjusters, and subrogation details" at bounding box center [448, 254] width 80 height 10
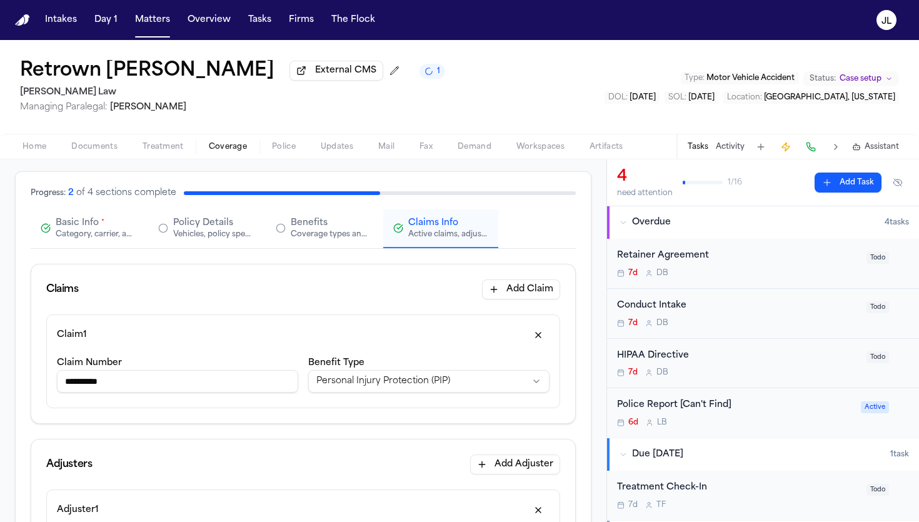
scroll to position [70, 0]
click at [79, 224] on span "Basic Info" at bounding box center [77, 222] width 43 height 13
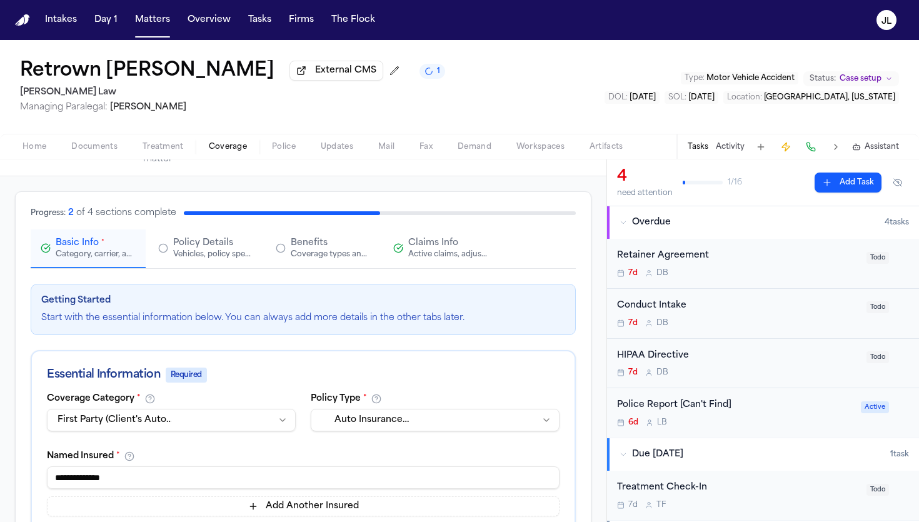
scroll to position [0, 0]
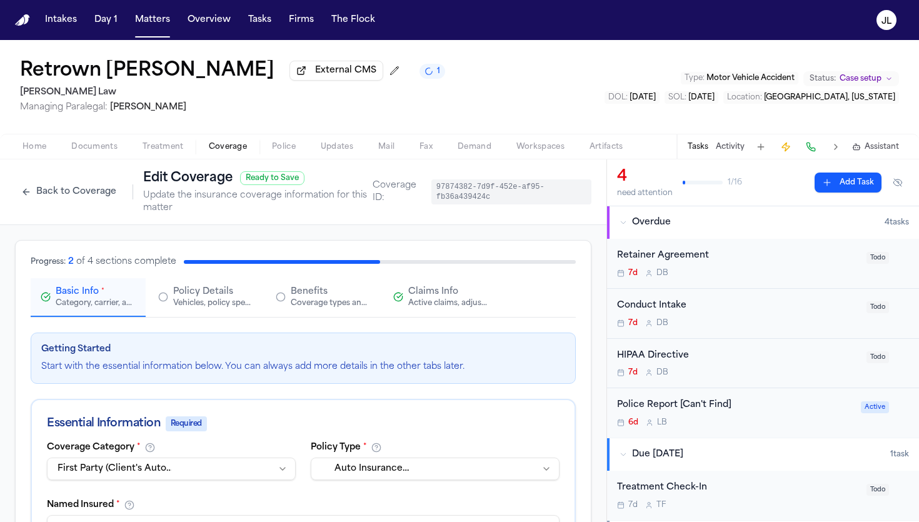
click at [465, 291] on div "Claims Info Active claims, adjusters, and subrogation details" at bounding box center [448, 297] width 80 height 23
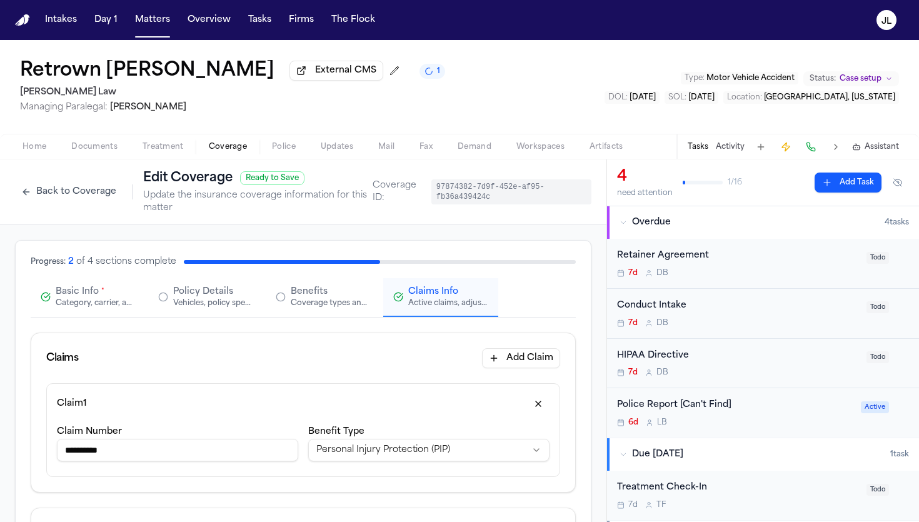
click at [101, 307] on div "Category, carrier, and policy holder information" at bounding box center [96, 303] width 80 height 10
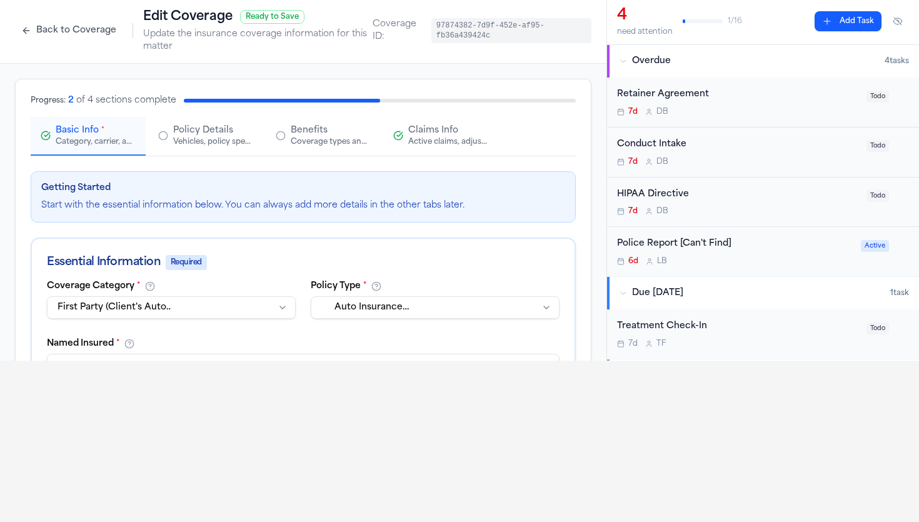
click at [449, 123] on button "Claims Info Active claims, adjusters, and subrogation details" at bounding box center [440, 136] width 115 height 39
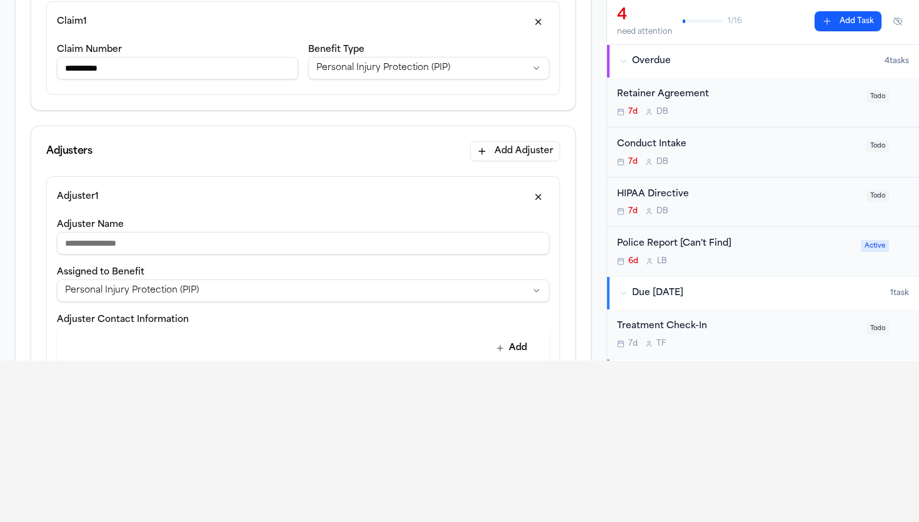
scroll to position [223, 0]
click at [266, 251] on input "Adjuster Name" at bounding box center [303, 240] width 493 height 23
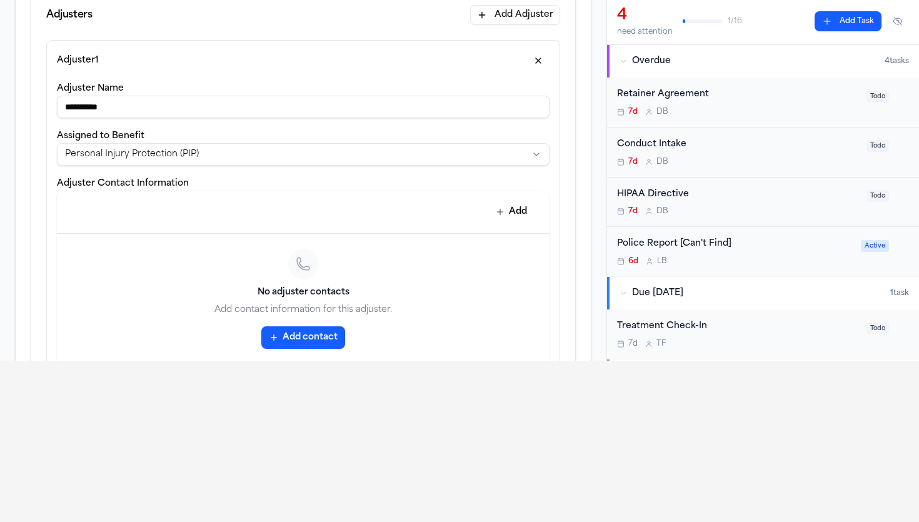
scroll to position [364, 0]
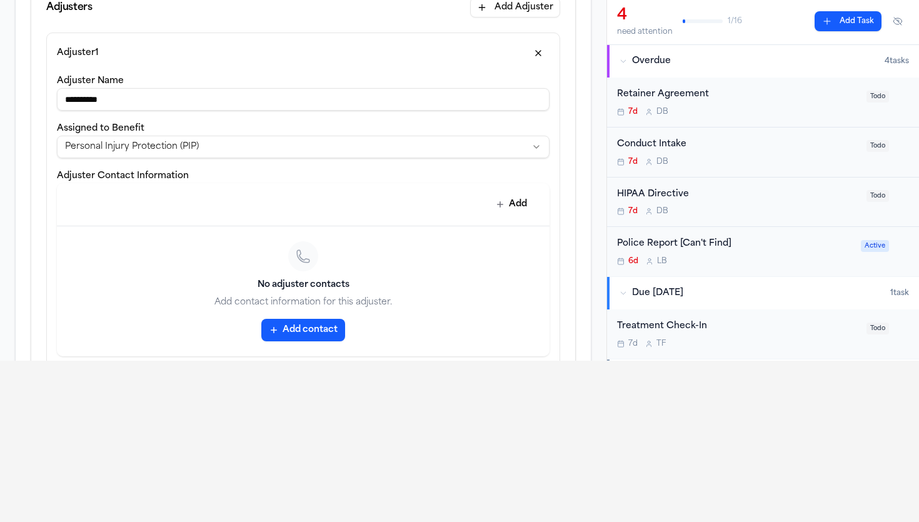
type input "**********"
click at [298, 326] on button "Add contact" at bounding box center [303, 330] width 84 height 23
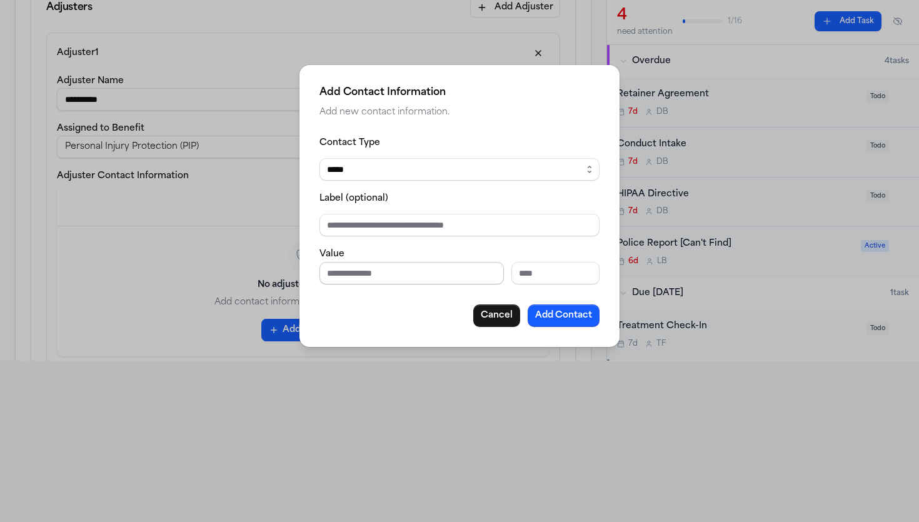
click at [349, 271] on input "Phone number" at bounding box center [411, 273] width 184 height 23
type input "*********"
click at [572, 318] on button "Add Contact" at bounding box center [564, 315] width 72 height 23
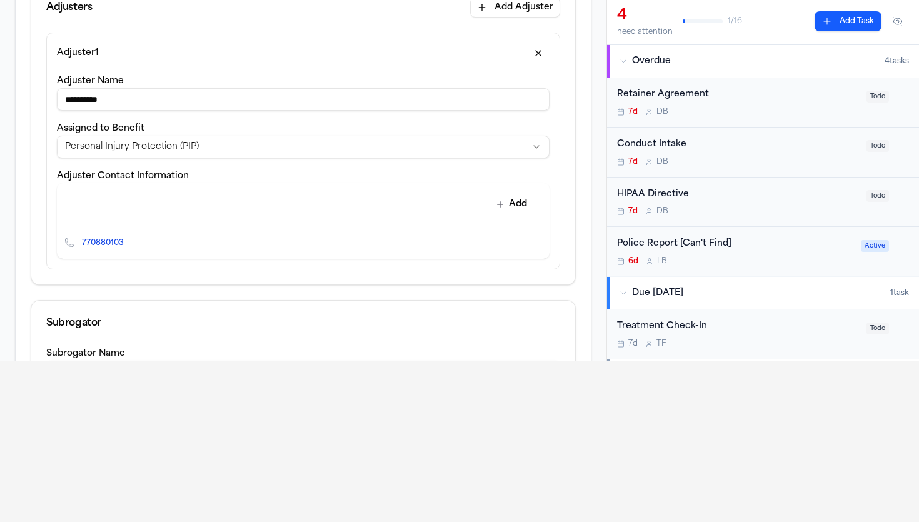
click at [518, 246] on icon "Edit contact" at bounding box center [514, 242] width 9 height 9
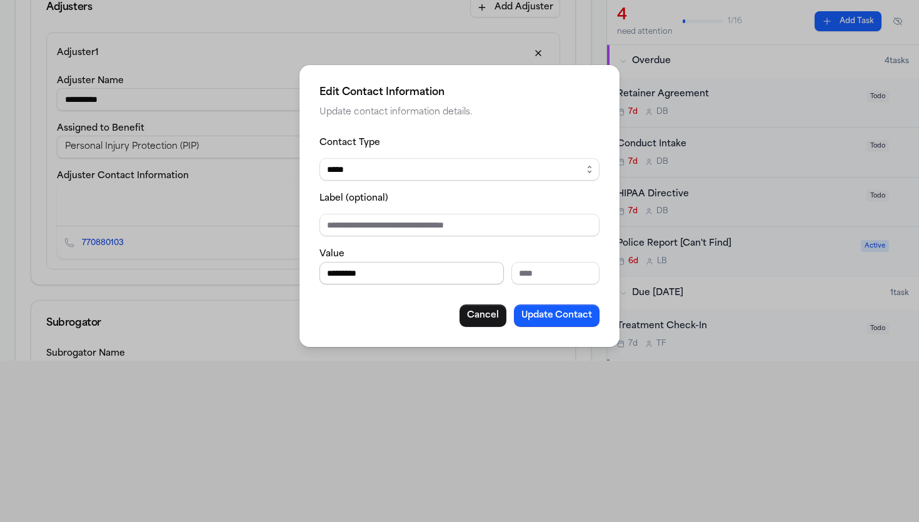
click at [351, 272] on input "*********" at bounding box center [411, 273] width 184 height 23
type input "**********"
click at [556, 321] on button "Update Contact" at bounding box center [557, 315] width 86 height 23
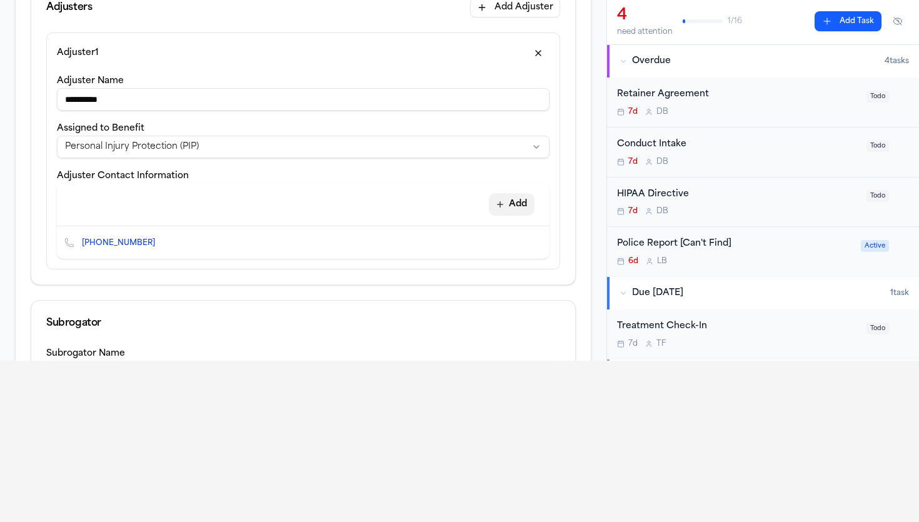
click at [516, 212] on button "Add" at bounding box center [512, 204] width 46 height 23
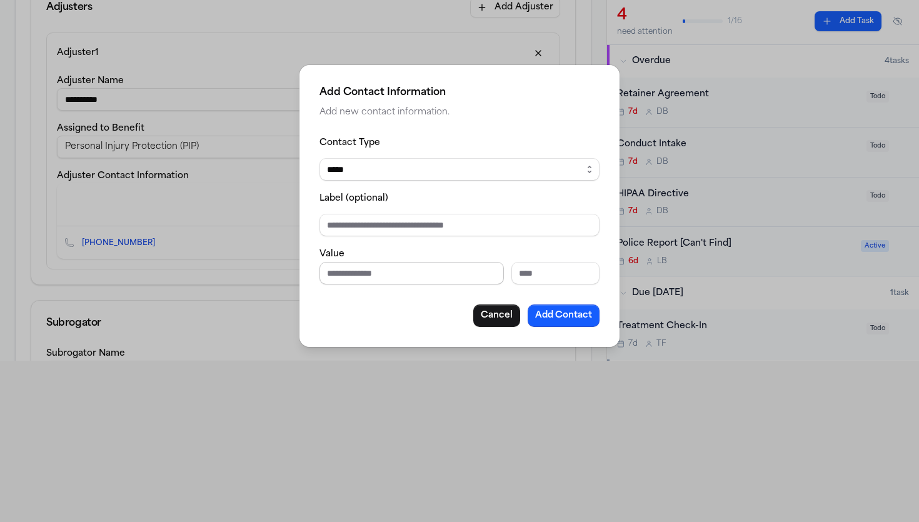
click at [337, 276] on input "Phone number" at bounding box center [411, 273] width 184 height 23
click at [369, 164] on select "***** ***** ******* *** *****" at bounding box center [459, 169] width 280 height 23
select select "***"
click at [319, 158] on select "***** ***** ******* *** *****" at bounding box center [459, 169] width 280 height 23
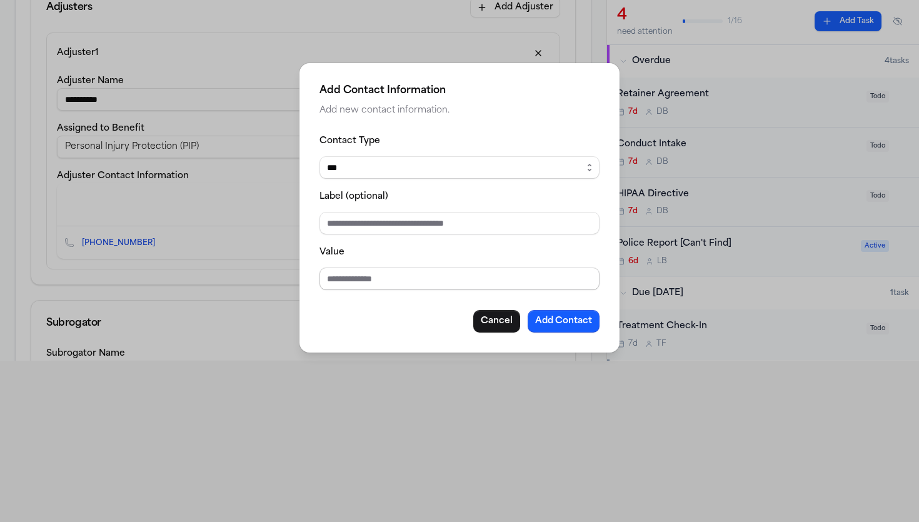
click at [339, 273] on input "Value" at bounding box center [459, 279] width 280 height 23
type input "**********"
click at [549, 322] on button "Add Contact" at bounding box center [564, 321] width 72 height 23
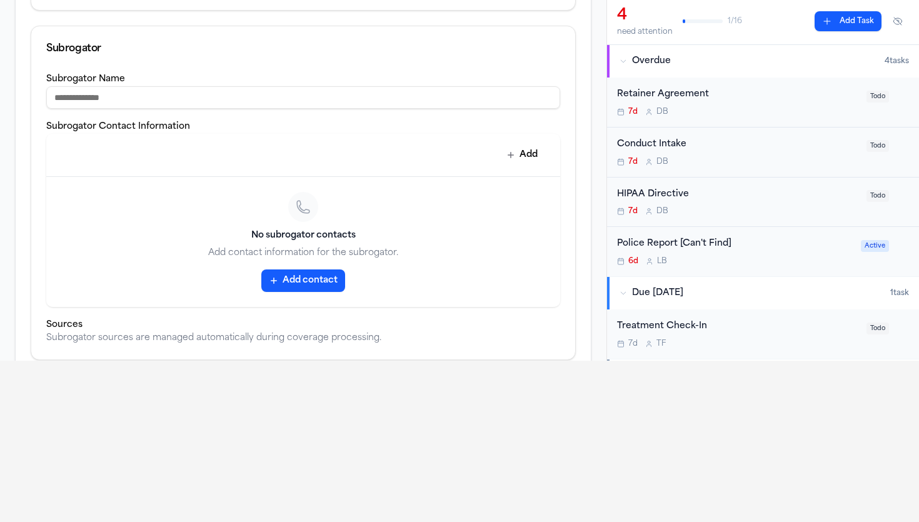
scroll to position [783, 0]
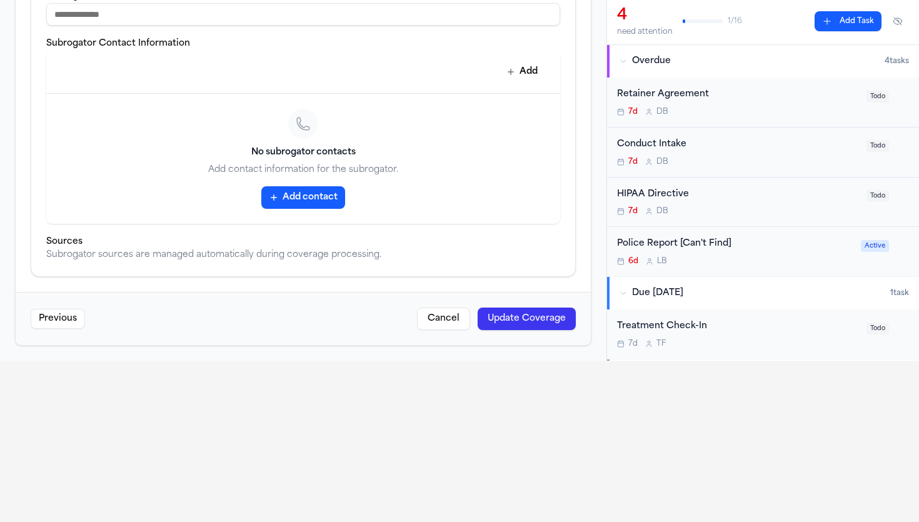
click at [538, 323] on button "Update Coverage" at bounding box center [527, 319] width 98 height 23
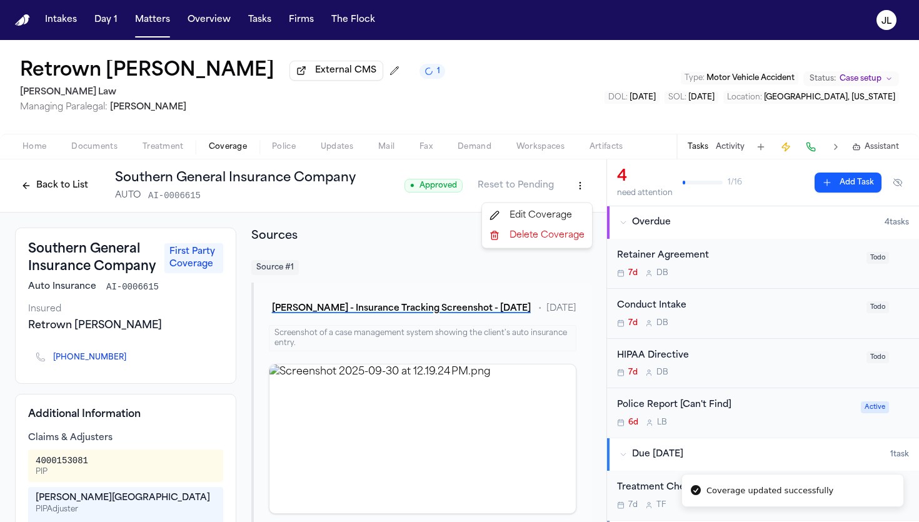
click at [584, 186] on html "Coverage updated successfully Intakes Day 1 Matters Overview Tasks Firms The [P…" at bounding box center [459, 261] width 919 height 522
click at [558, 218] on div "Edit Coverage" at bounding box center [536, 216] width 105 height 20
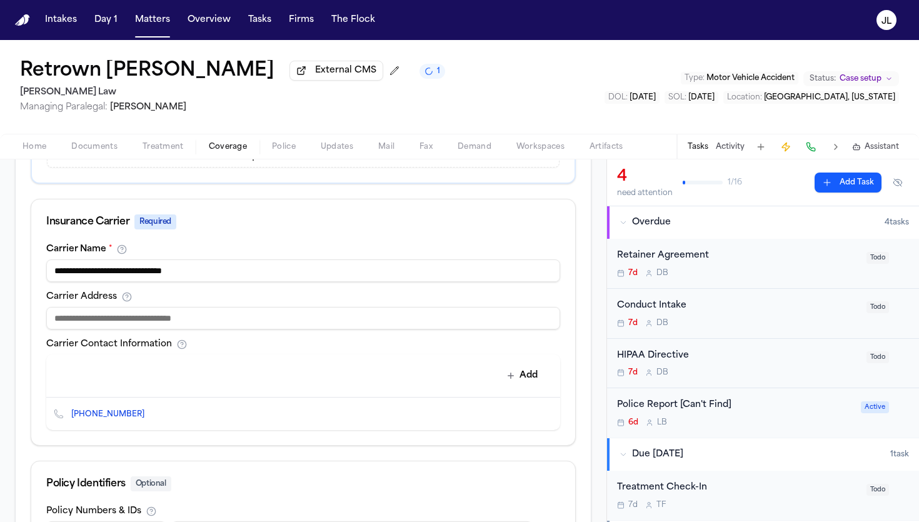
scroll to position [427, 0]
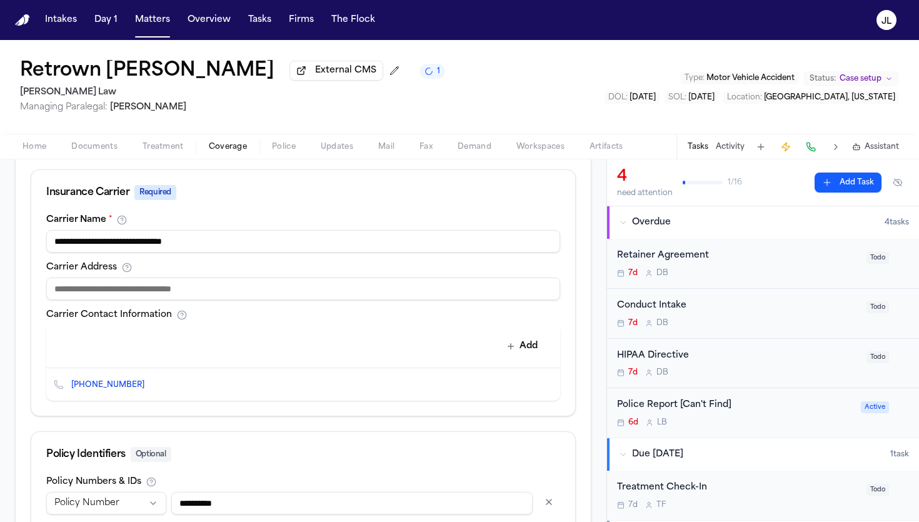
click at [207, 300] on input at bounding box center [303, 289] width 514 height 23
click at [73, 294] on input "**********" at bounding box center [303, 289] width 514 height 23
type input "**********"
drag, startPoint x: 205, startPoint y: 294, endPoint x: 38, endPoint y: 283, distance: 167.9
click at [38, 283] on div "**********" at bounding box center [303, 315] width 544 height 201
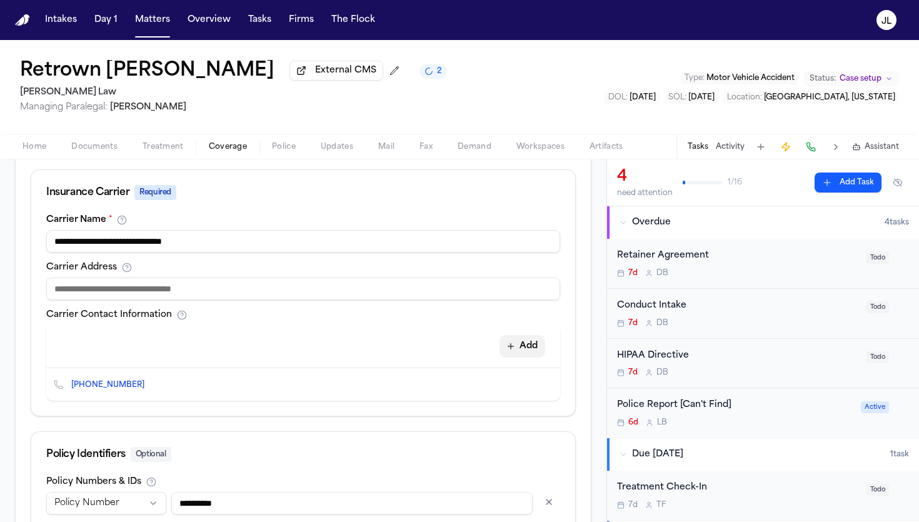
click at [524, 346] on button "Add" at bounding box center [522, 346] width 46 height 23
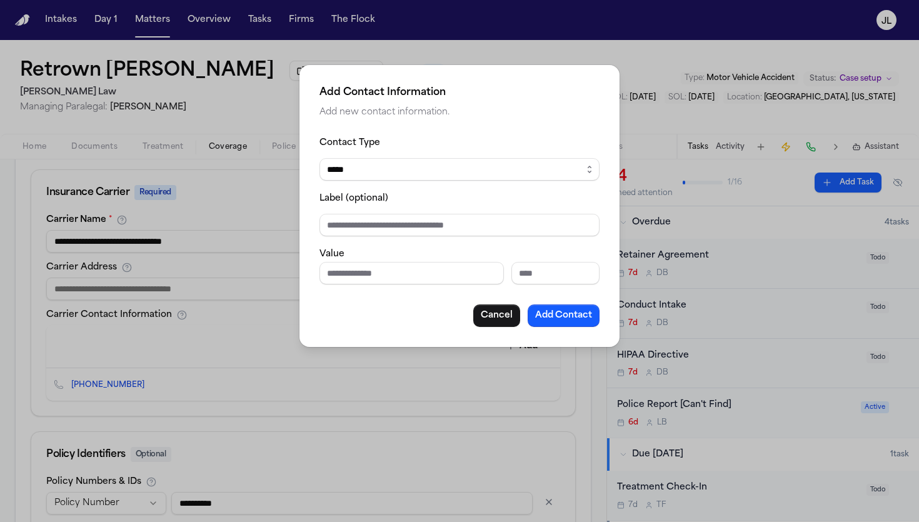
click at [389, 168] on select "***** ***** ******* *** *****" at bounding box center [459, 169] width 280 height 23
select select "*****"
click at [319, 158] on select "***** ***** ******* *** *****" at bounding box center [459, 169] width 280 height 23
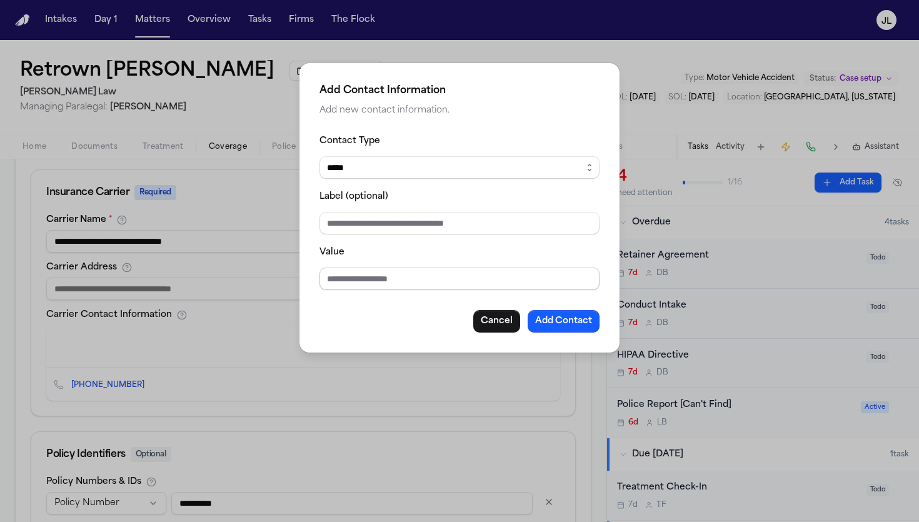
click at [351, 275] on input "Value" at bounding box center [459, 279] width 280 height 23
type input "**********"
click at [569, 328] on button "Add Contact" at bounding box center [564, 321] width 72 height 23
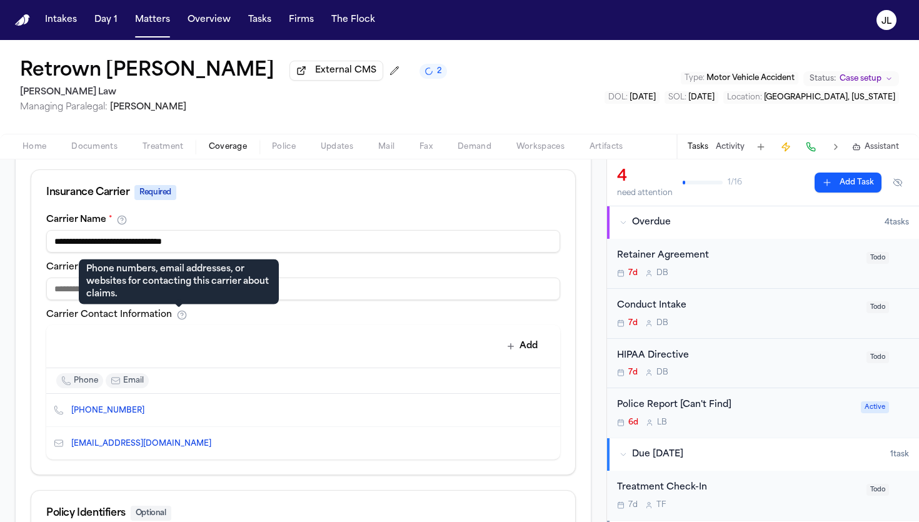
click at [181, 301] on polygon at bounding box center [178, 302] width 9 height 9
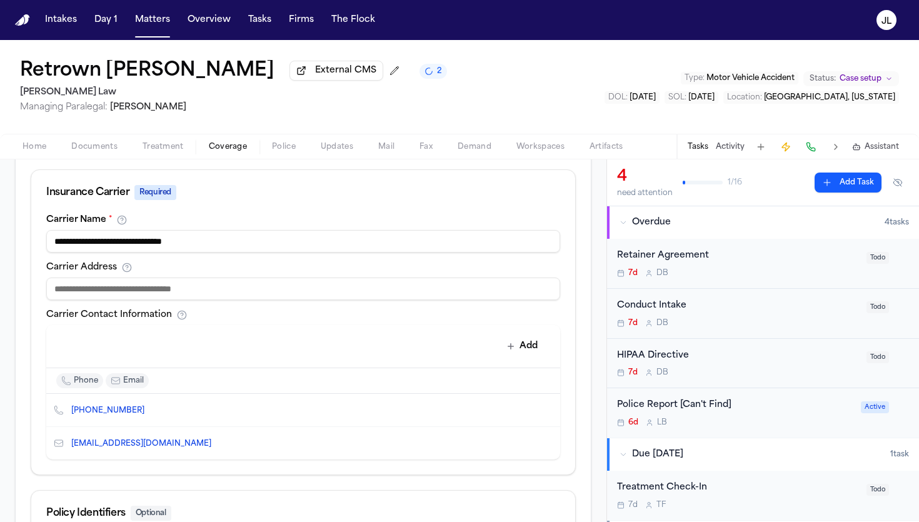
click at [331, 299] on input at bounding box center [303, 289] width 514 height 23
click at [181, 291] on input "**********" at bounding box center [303, 289] width 514 height 23
click at [59, 293] on input "**********" at bounding box center [303, 289] width 514 height 23
click at [68, 291] on input "**********" at bounding box center [303, 289] width 514 height 23
click at [104, 288] on input "**********" at bounding box center [303, 289] width 514 height 23
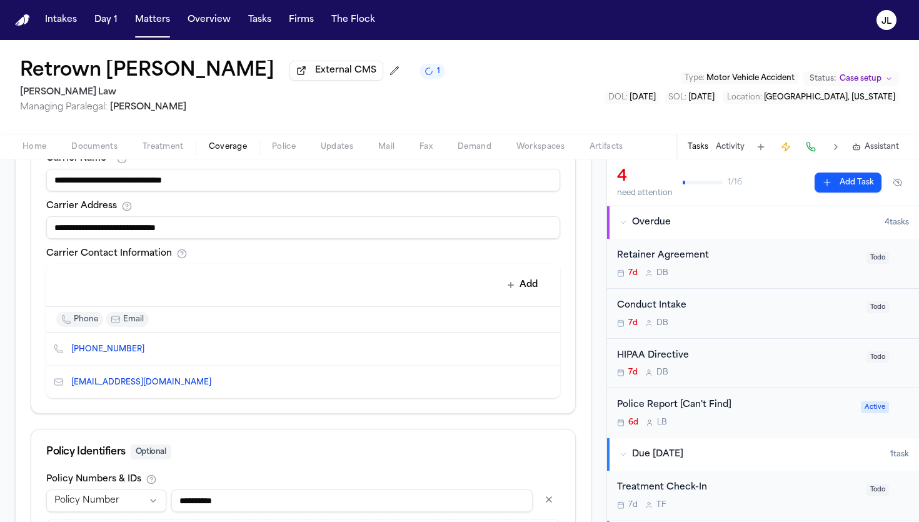
scroll to position [608, 0]
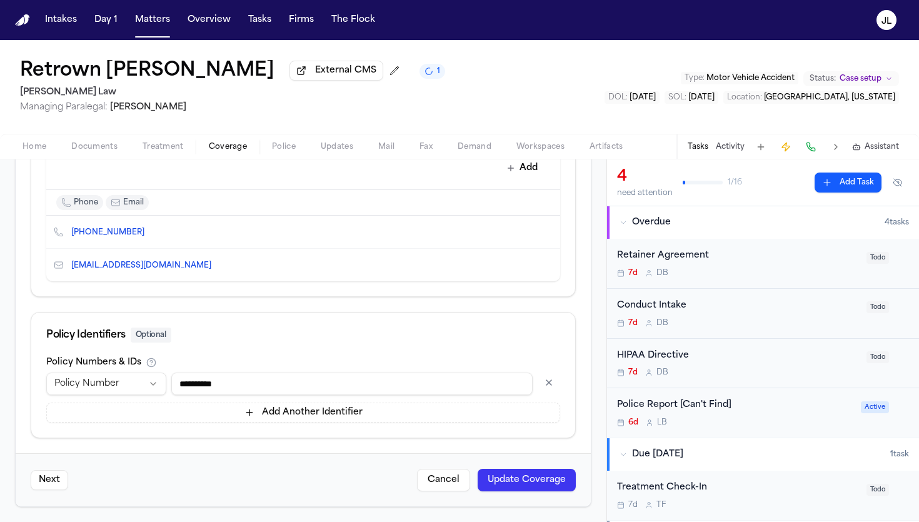
type input "**********"
click at [558, 471] on button "Update Coverage" at bounding box center [527, 480] width 98 height 23
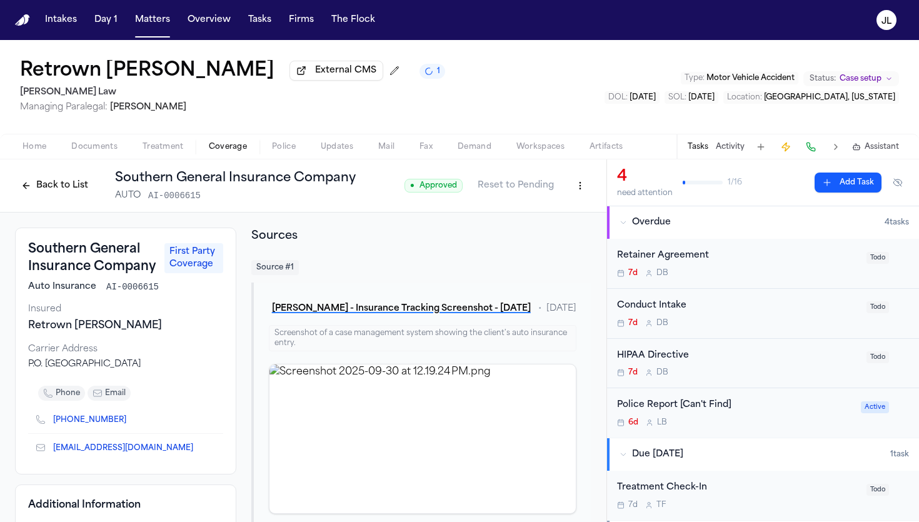
click at [53, 196] on button "Back to List" at bounding box center [54, 186] width 79 height 20
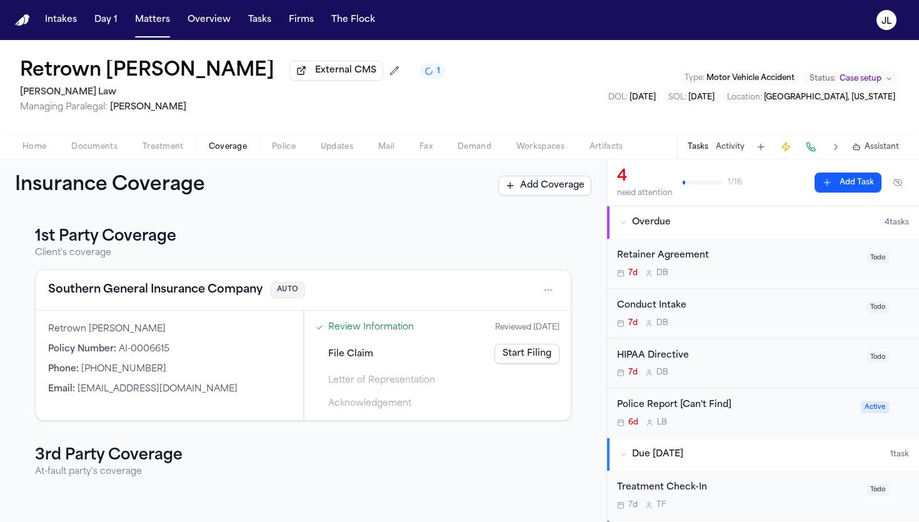
click at [522, 363] on link "Start Filing" at bounding box center [526, 354] width 65 height 20
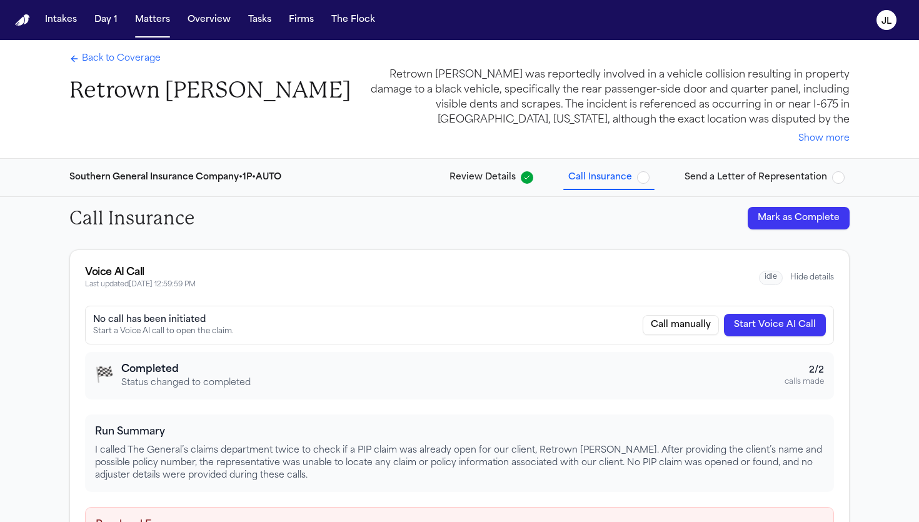
click at [796, 231] on div "Call Insurance Mark as Complete" at bounding box center [459, 218] width 800 height 43
click at [795, 225] on button "Mark as Complete" at bounding box center [799, 218] width 102 height 23
click at [781, 186] on button "Send a Letter of Representation" at bounding box center [764, 177] width 170 height 23
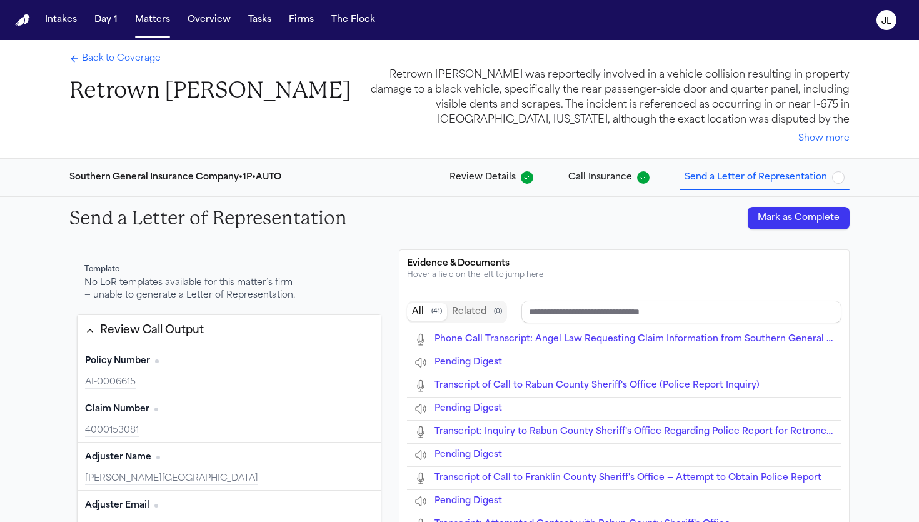
click at [787, 219] on button "Mark as Complete" at bounding box center [799, 218] width 102 height 23
click at [123, 58] on span "Back to Coverage" at bounding box center [121, 59] width 79 height 13
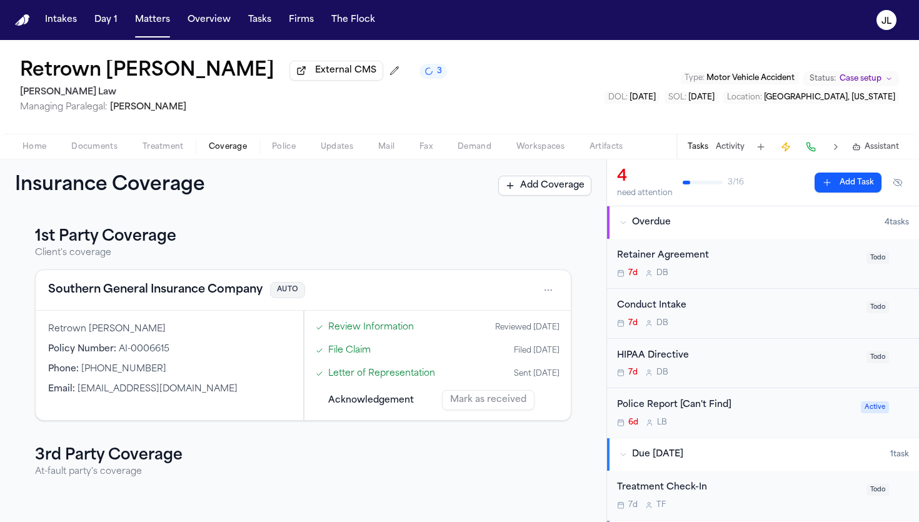
click at [33, 151] on span "Home" at bounding box center [35, 147] width 24 height 10
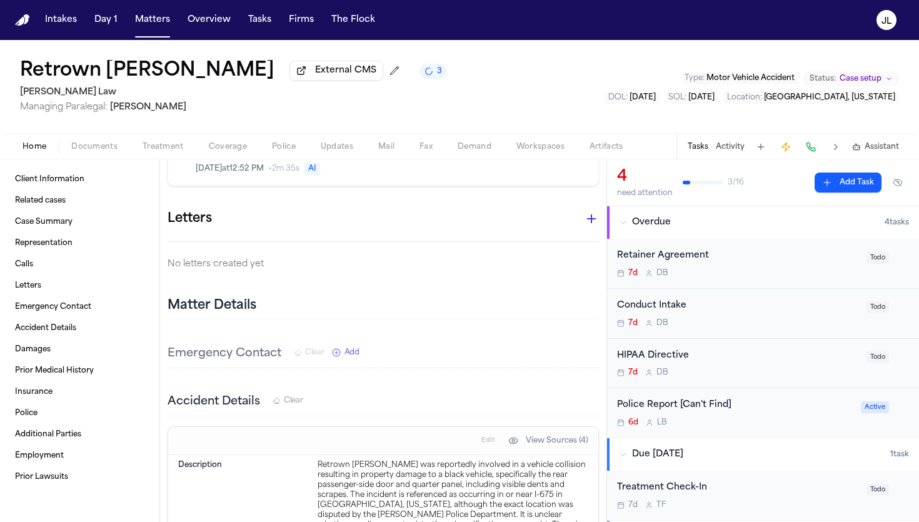
scroll to position [1908, 0]
click at [584, 209] on icon "button" at bounding box center [591, 216] width 15 height 15
click at [586, 186] on div at bounding box center [459, 261] width 919 height 522
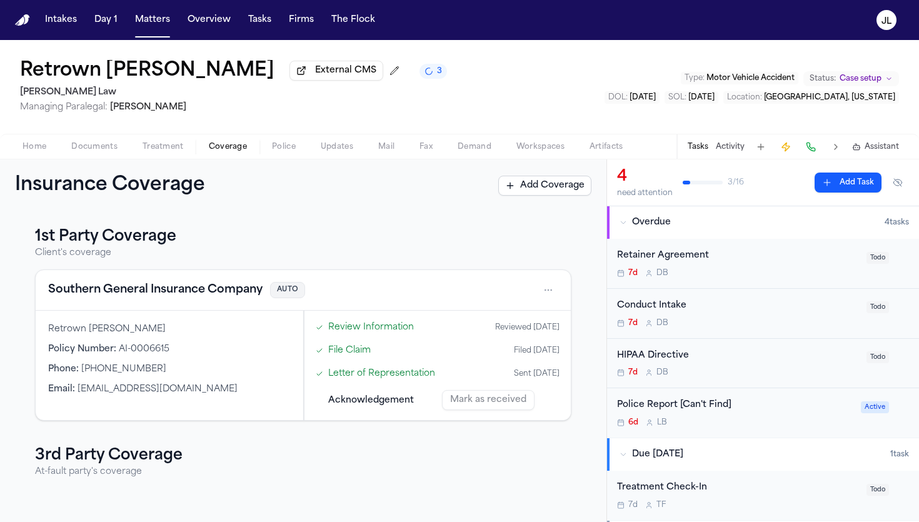
click at [223, 146] on span "Coverage" at bounding box center [228, 147] width 38 height 10
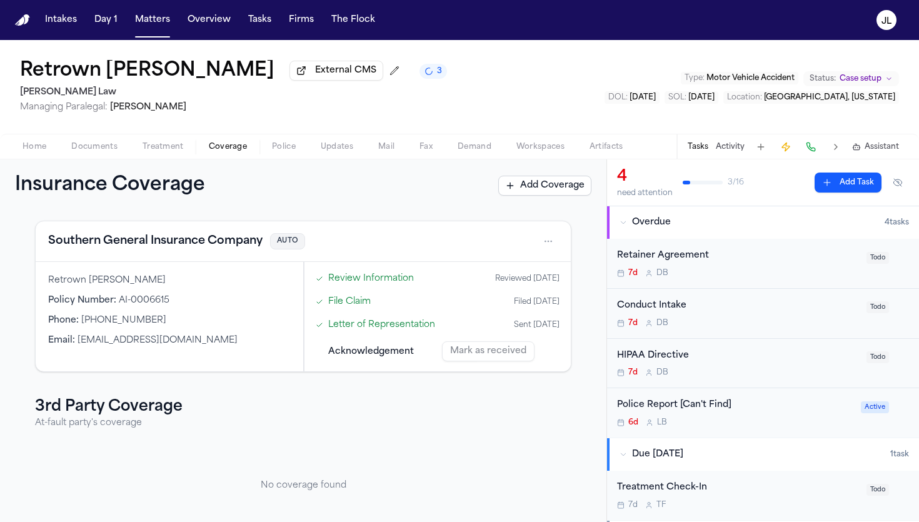
scroll to position [63, 0]
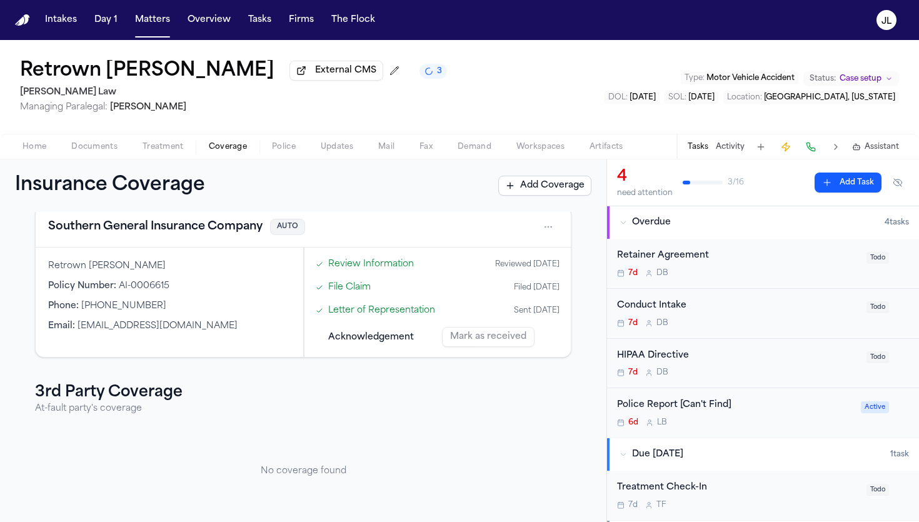
click at [199, 243] on div "Southern General Insurance Company AUTO" at bounding box center [303, 227] width 535 height 41
click at [199, 229] on button "Southern General Insurance Company" at bounding box center [155, 227] width 214 height 18
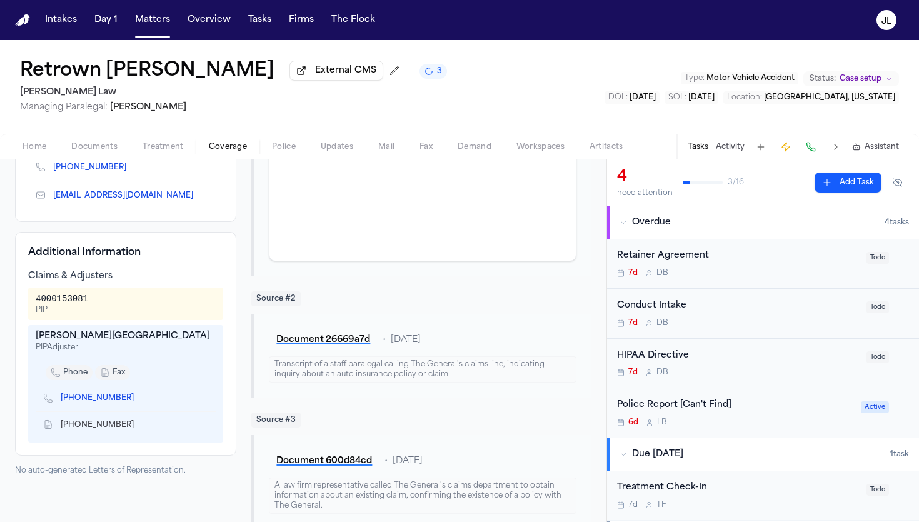
scroll to position [257, 0]
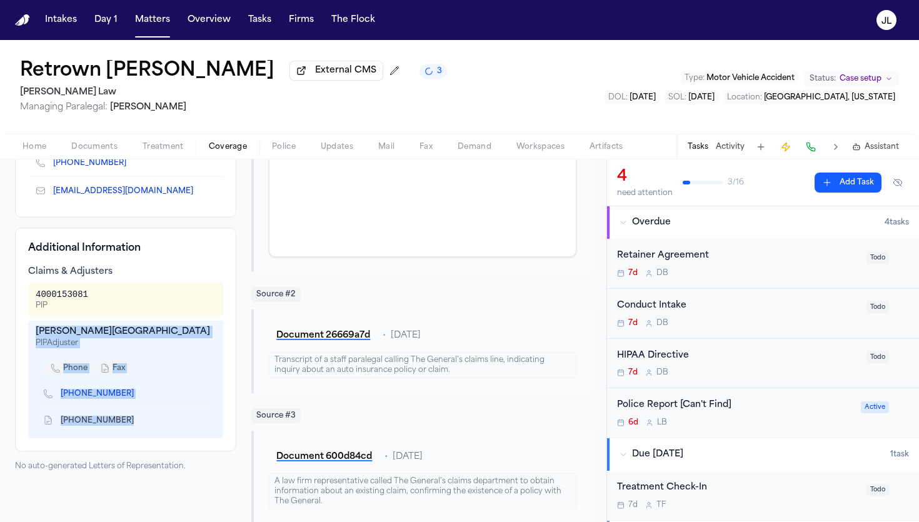
drag, startPoint x: 134, startPoint y: 423, endPoint x: 35, endPoint y: 338, distance: 130.3
click at [35, 337] on div "April Lima PIP Adjuster phone fax [PHONE_NUMBER] [PHONE_NUMBER]" at bounding box center [125, 380] width 195 height 118
copy div "April Lima PIP Adjuster phone fax [PHONE_NUMBER] [PHONE_NUMBER]"
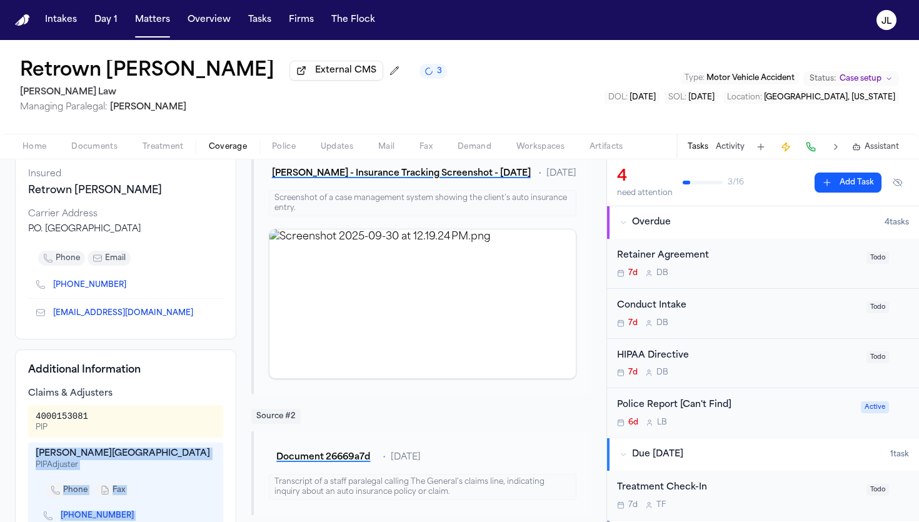
scroll to position [65, 0]
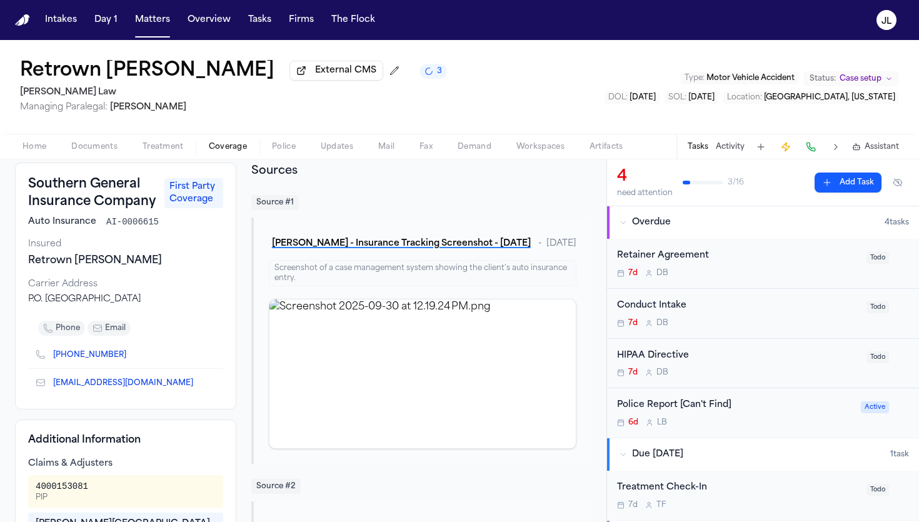
click at [119, 309] on div "Southern General Insurance Company First Party Coverage Auto Insurance AI-00066…" at bounding box center [125, 286] width 221 height 247
drag, startPoint x: 176, startPoint y: 308, endPoint x: 22, endPoint y: 301, distance: 154.5
click at [22, 303] on div "Southern General Insurance Company First Party Coverage Auto Insurance AI-00066…" at bounding box center [125, 286] width 221 height 247
copy div "P.O. [GEOGRAPHIC_DATA]"
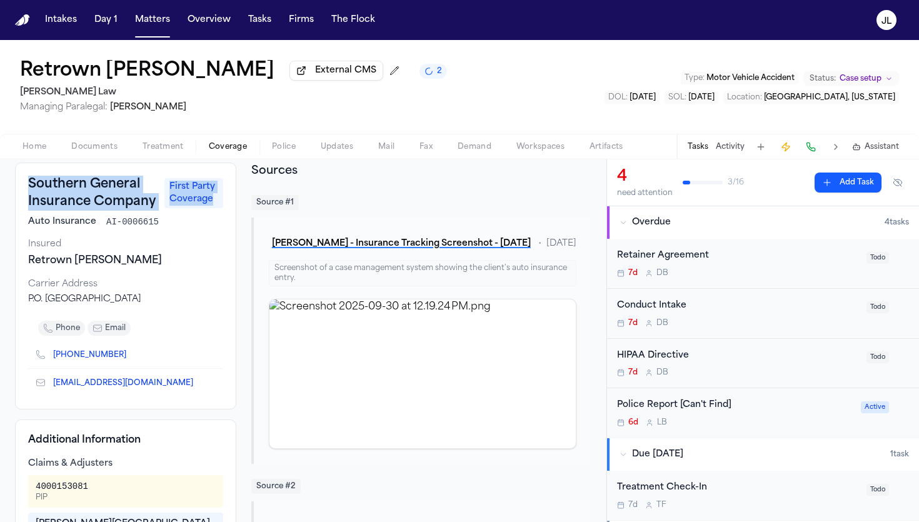
drag, startPoint x: 163, startPoint y: 212, endPoint x: 28, endPoint y: 184, distance: 137.2
click at [28, 184] on div "Southern General Insurance Company First Party Coverage" at bounding box center [125, 193] width 195 height 35
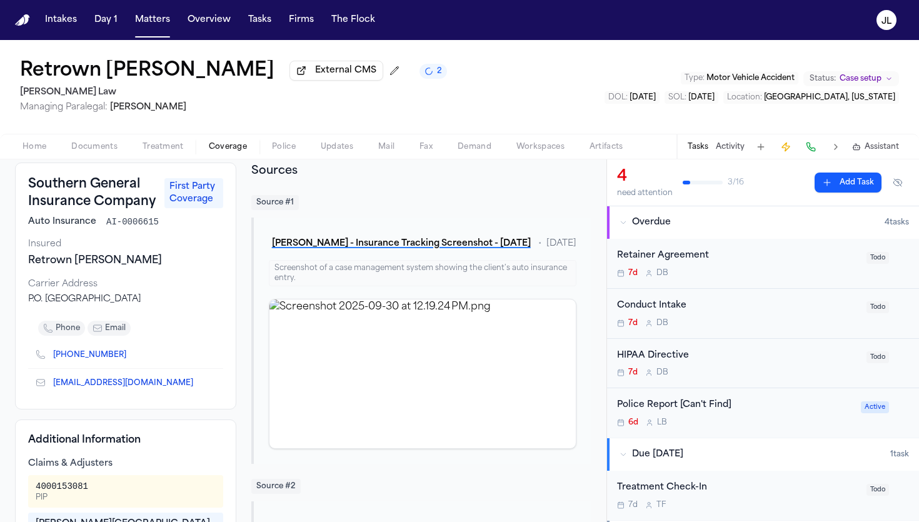
click at [28, 184] on h3 "Southern General Insurance Company" at bounding box center [92, 193] width 129 height 35
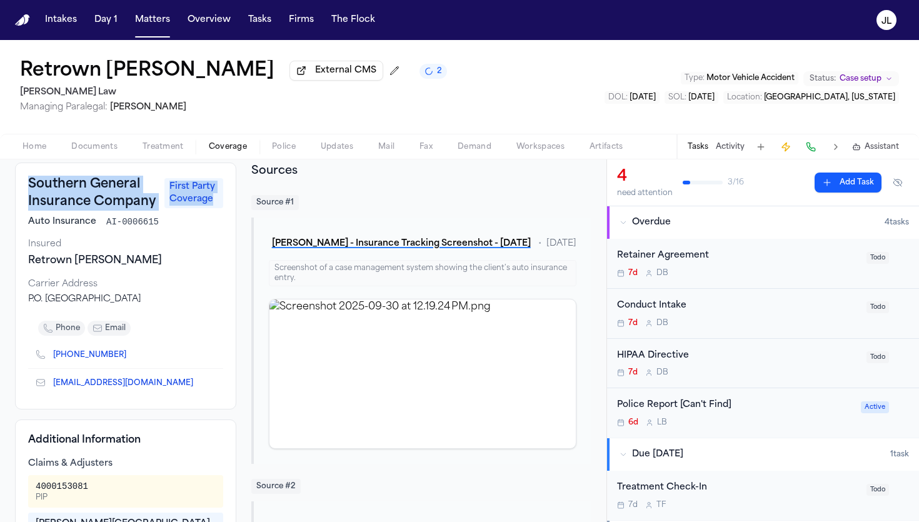
drag, startPoint x: 28, startPoint y: 185, endPoint x: 166, endPoint y: 204, distance: 140.1
click at [166, 204] on div "Southern General Insurance Company First Party Coverage" at bounding box center [125, 193] width 195 height 35
copy div "Southern General Insurance Company First Party Coverage"
